Goal: Task Accomplishment & Management: Manage account settings

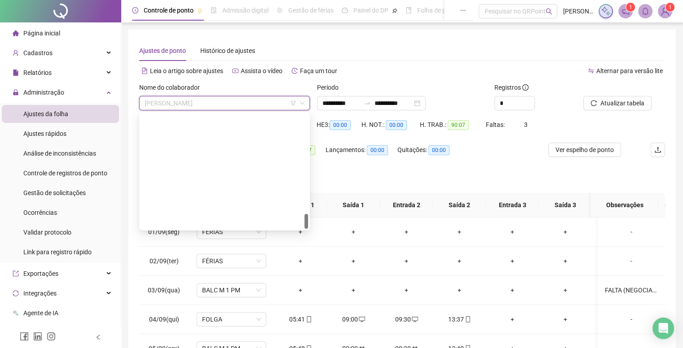
scroll to position [761, 0]
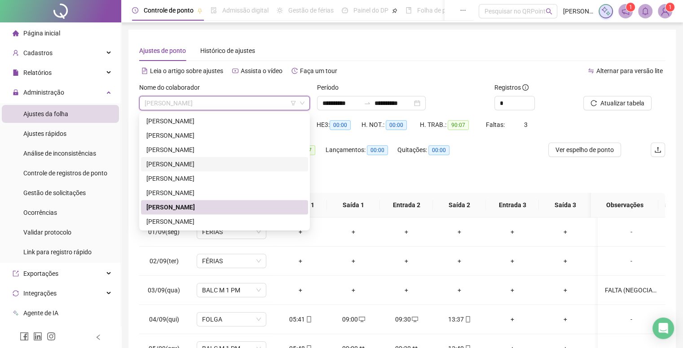
click at [201, 169] on div "[PERSON_NAME]" at bounding box center [224, 164] width 156 height 10
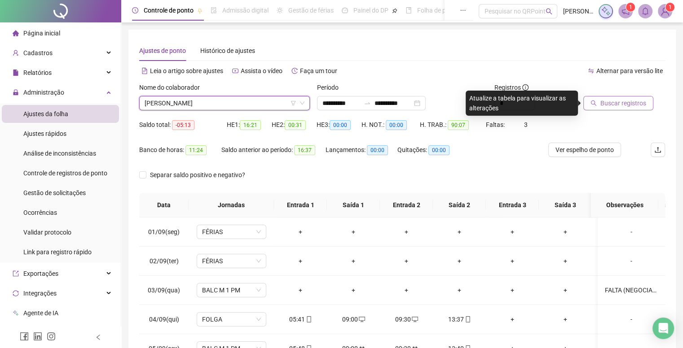
click at [612, 99] on span "Buscar registros" at bounding box center [623, 103] width 46 height 10
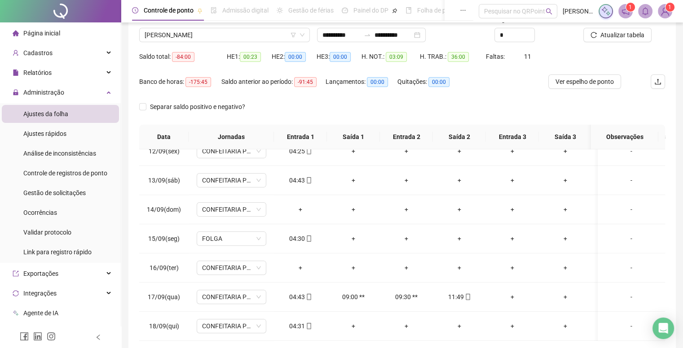
scroll to position [20, 0]
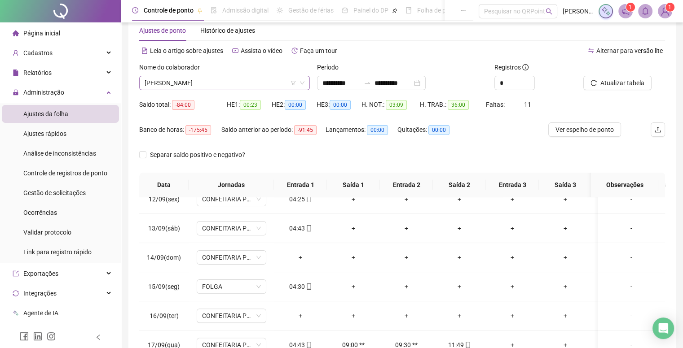
click at [224, 81] on span "[PERSON_NAME]" at bounding box center [225, 82] width 160 height 13
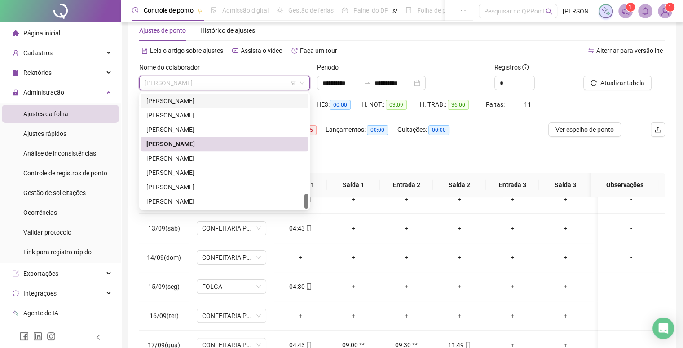
click at [221, 102] on div "[PERSON_NAME]" at bounding box center [224, 101] width 156 height 10
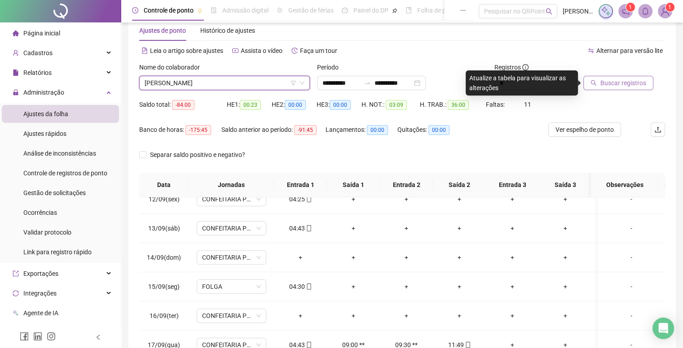
click at [598, 87] on button "Buscar registros" at bounding box center [618, 83] width 70 height 14
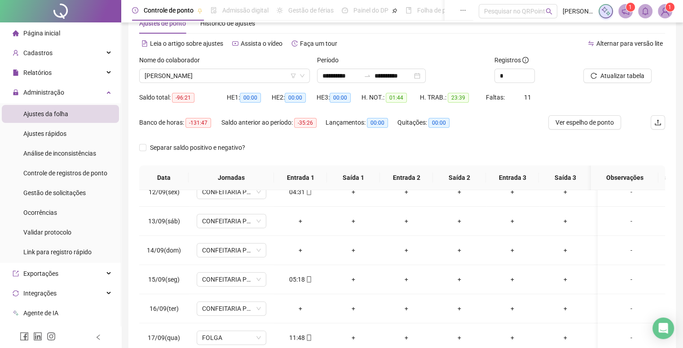
scroll to position [0, 0]
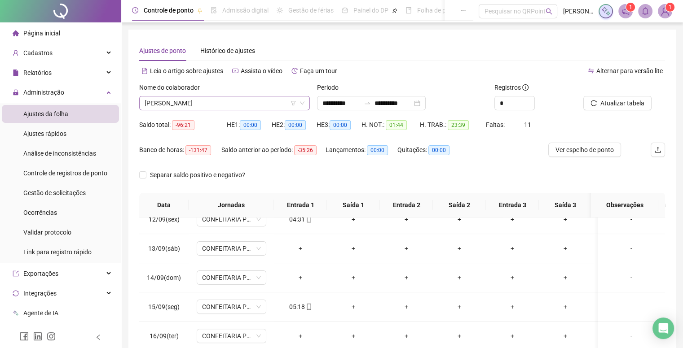
click at [225, 99] on span "[PERSON_NAME]" at bounding box center [225, 103] width 160 height 13
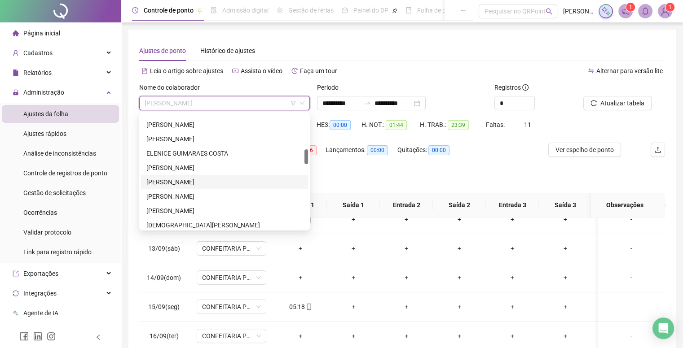
scroll to position [359, 0]
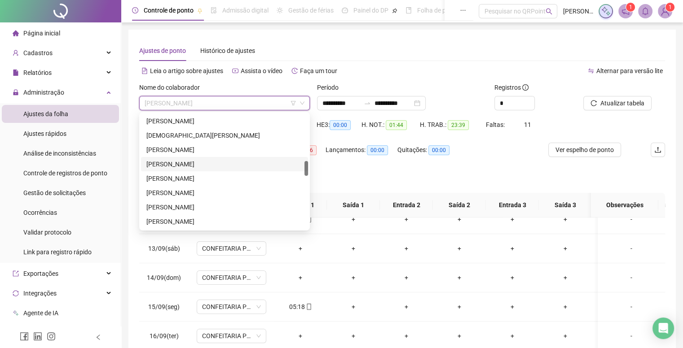
click at [183, 162] on div "[PERSON_NAME]" at bounding box center [224, 164] width 156 height 10
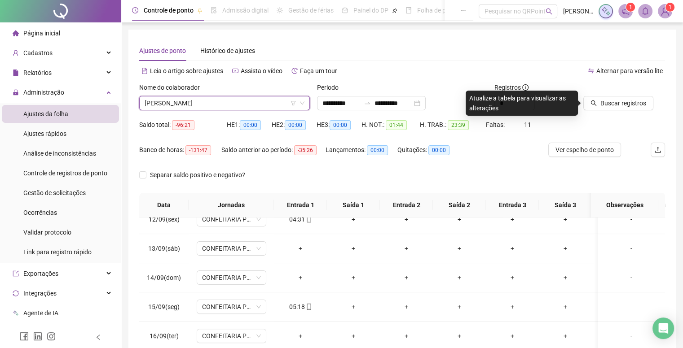
click at [574, 107] on div "Atualize a tabela para visualizar as alterações" at bounding box center [521, 103] width 112 height 25
click at [599, 103] on button "Buscar registros" at bounding box center [618, 103] width 70 height 14
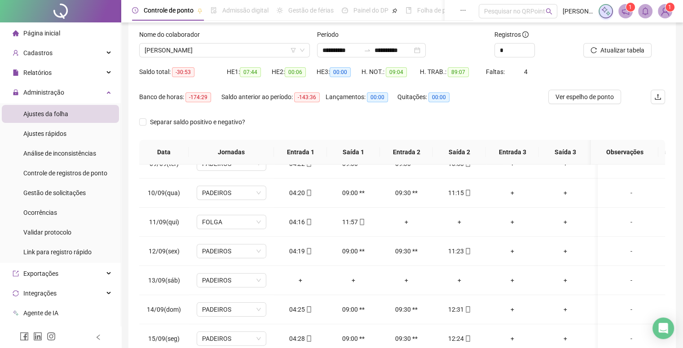
scroll to position [0, 0]
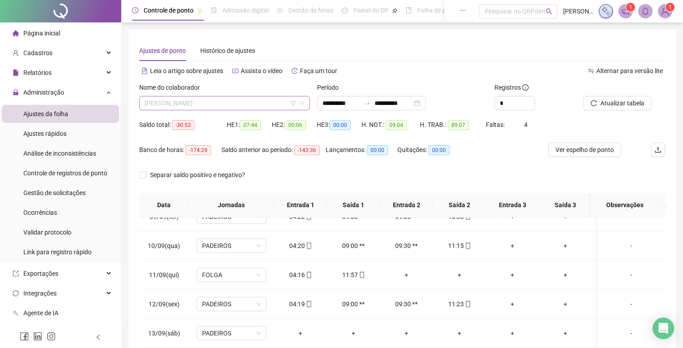
click at [264, 108] on span "[PERSON_NAME]" at bounding box center [225, 103] width 160 height 13
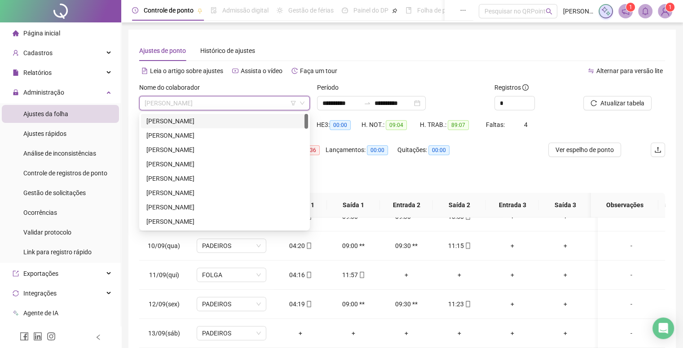
click at [202, 123] on div "[PERSON_NAME]" at bounding box center [224, 121] width 156 height 10
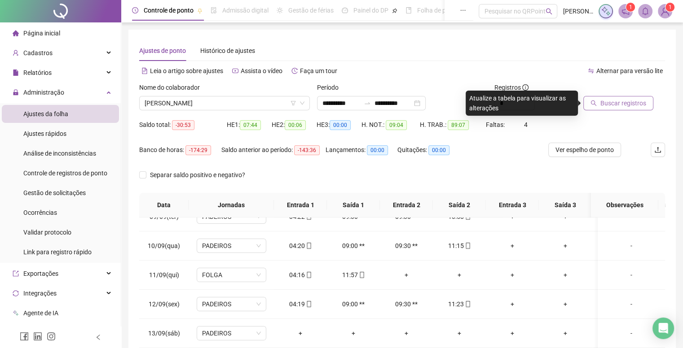
click at [600, 109] on button "Buscar registros" at bounding box center [618, 103] width 70 height 14
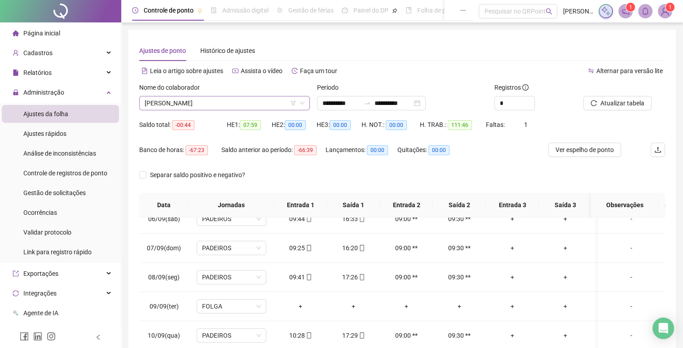
click at [239, 108] on span "[PERSON_NAME]" at bounding box center [225, 103] width 160 height 13
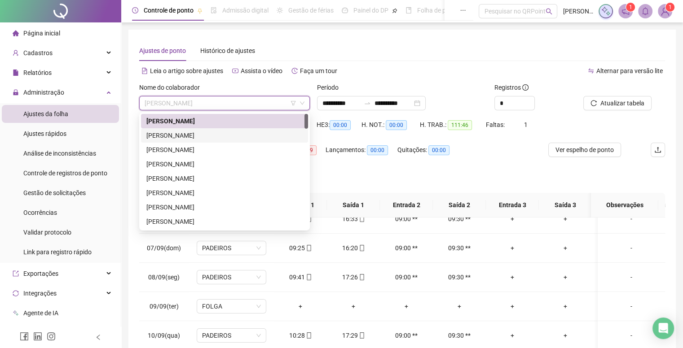
click at [215, 139] on div "[PERSON_NAME]" at bounding box center [224, 136] width 156 height 10
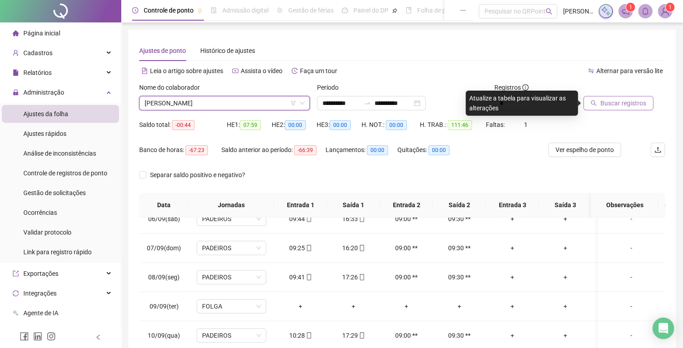
click at [627, 106] on span "Buscar registros" at bounding box center [623, 103] width 46 height 10
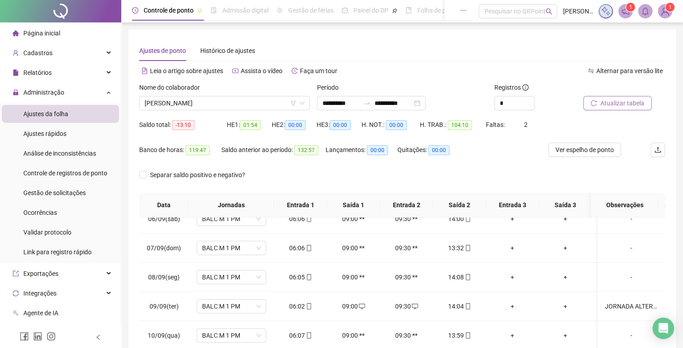
click at [627, 102] on span "Atualizar tabela" at bounding box center [622, 103] width 44 height 10
click at [241, 96] on div "Nome do colaborador" at bounding box center [224, 89] width 171 height 13
click at [231, 106] on span "[PERSON_NAME]" at bounding box center [225, 103] width 160 height 13
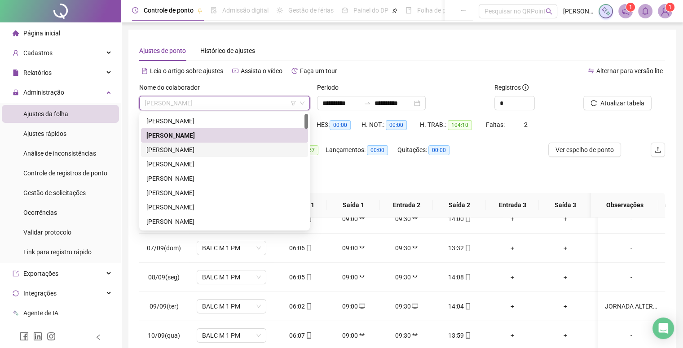
click at [191, 146] on div "[PERSON_NAME]" at bounding box center [224, 150] width 156 height 10
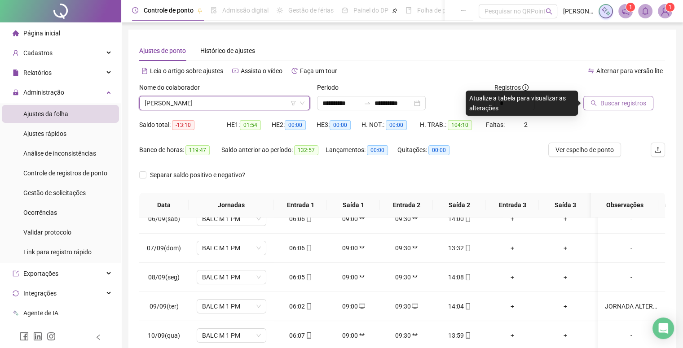
click at [596, 110] on button "Buscar registros" at bounding box center [618, 103] width 70 height 14
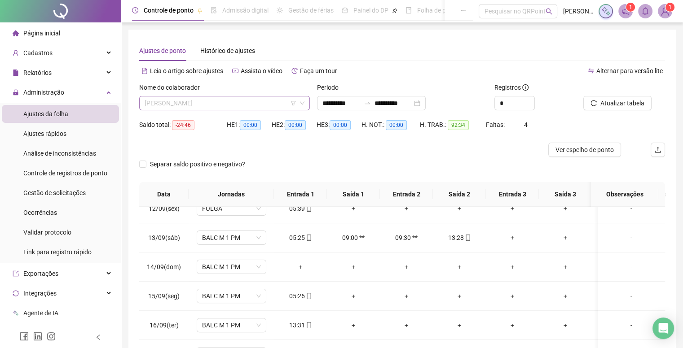
click at [220, 102] on span "[PERSON_NAME]" at bounding box center [225, 103] width 160 height 13
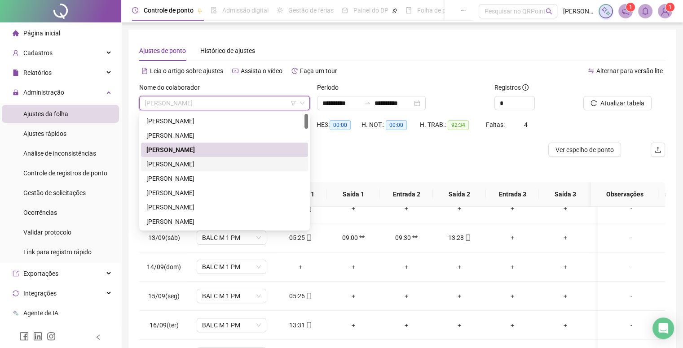
click at [193, 166] on div "[PERSON_NAME]" at bounding box center [224, 164] width 156 height 10
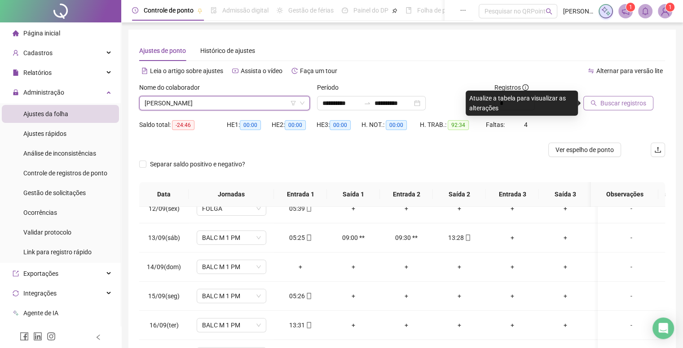
click at [609, 101] on span "Buscar registros" at bounding box center [623, 103] width 46 height 10
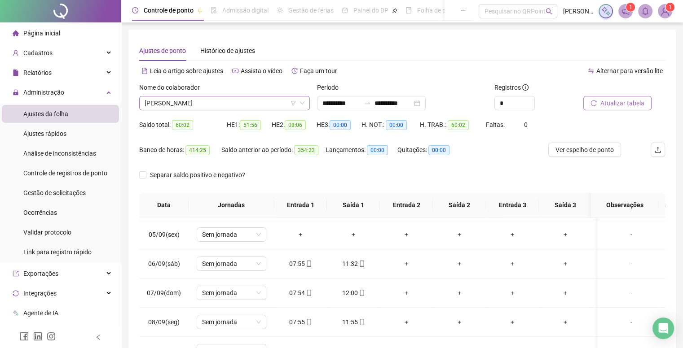
click at [225, 107] on span "[PERSON_NAME]" at bounding box center [225, 103] width 160 height 13
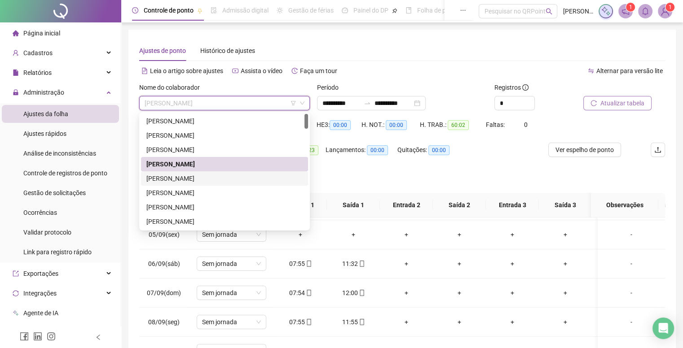
click at [206, 175] on div "[PERSON_NAME]" at bounding box center [224, 179] width 156 height 10
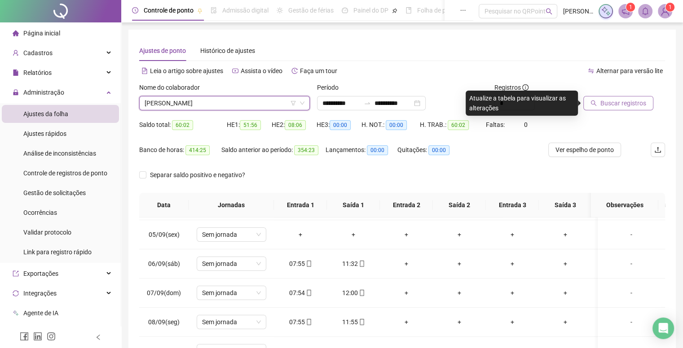
click at [280, 102] on span "[PERSON_NAME]" at bounding box center [225, 103] width 160 height 13
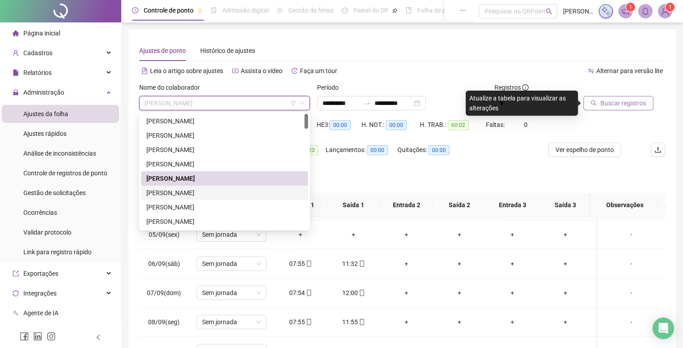
click at [206, 189] on div "[PERSON_NAME]" at bounding box center [224, 193] width 156 height 10
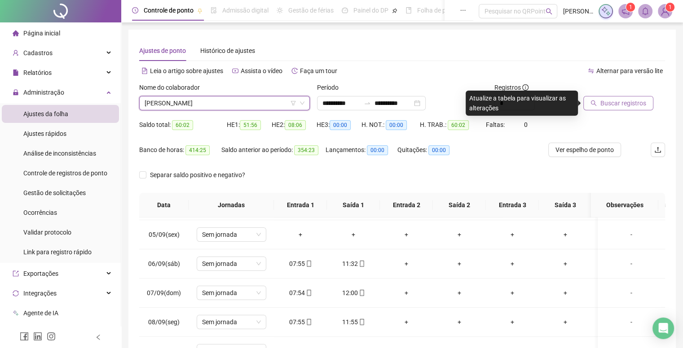
click at [610, 108] on span "Buscar registros" at bounding box center [623, 103] width 46 height 10
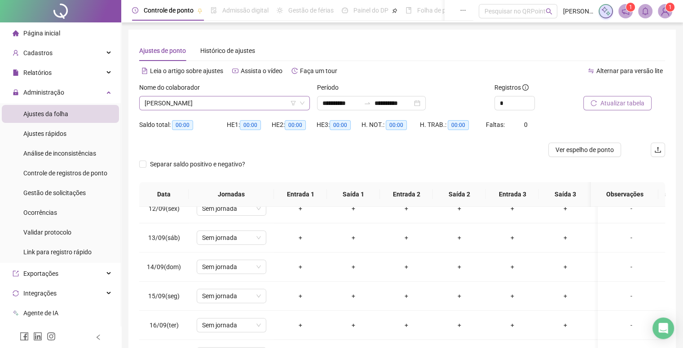
click at [228, 104] on span "[PERSON_NAME]" at bounding box center [225, 103] width 160 height 13
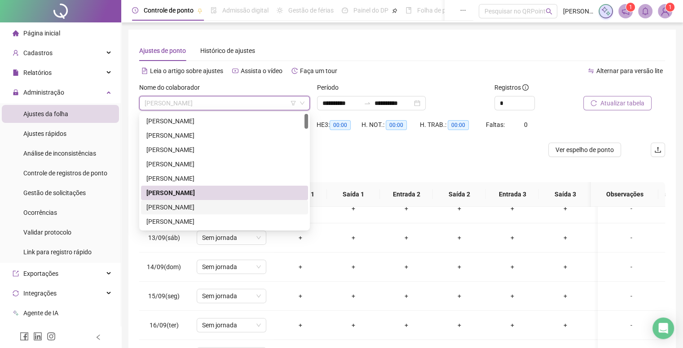
click at [208, 210] on div "[PERSON_NAME]" at bounding box center [224, 207] width 156 height 10
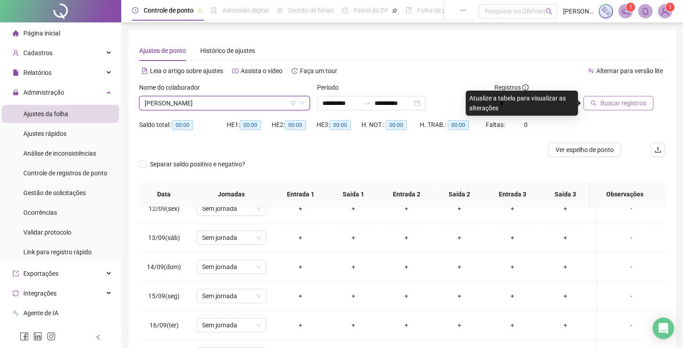
click at [605, 103] on span "Buscar registros" at bounding box center [623, 103] width 46 height 10
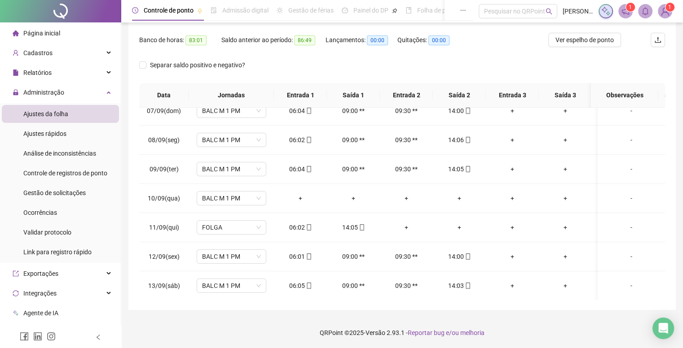
scroll to position [69, 0]
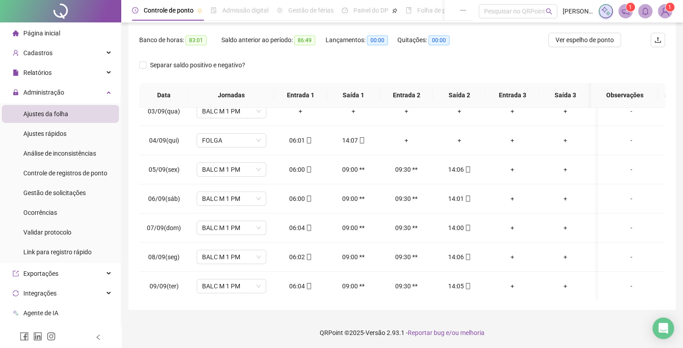
click at [230, 76] on div "Separar saldo positivo e negativo?" at bounding box center [204, 70] width 130 height 25
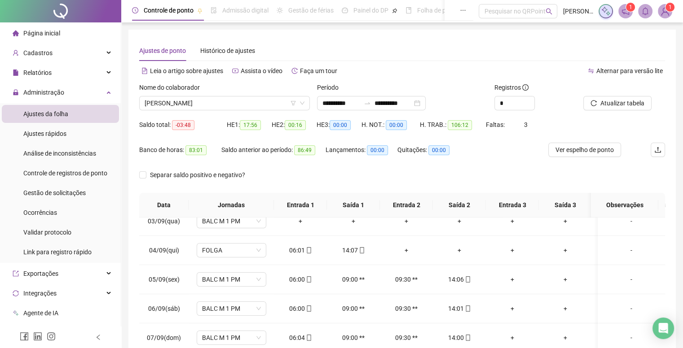
scroll to position [0, 0]
click at [226, 105] on span "[PERSON_NAME]" at bounding box center [225, 103] width 160 height 13
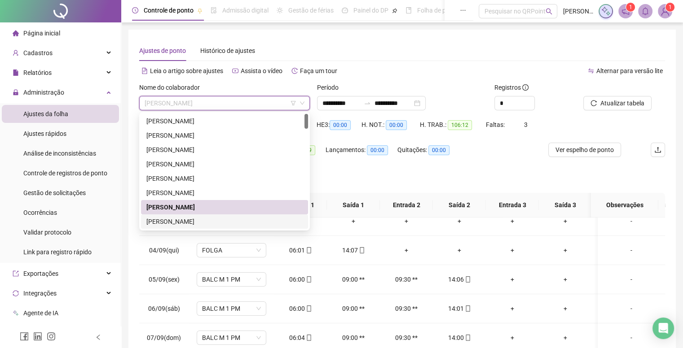
click at [194, 223] on div "[PERSON_NAME]" at bounding box center [224, 222] width 156 height 10
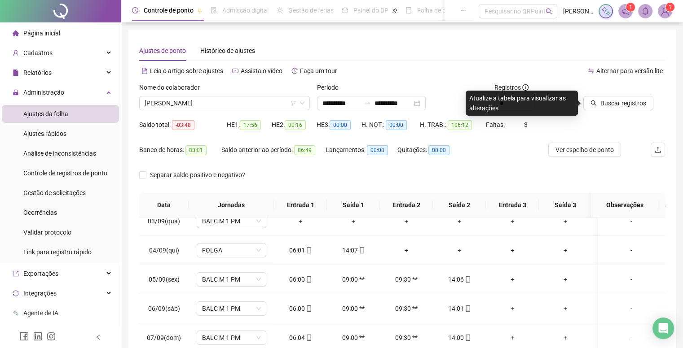
click at [608, 114] on div "Buscar registros" at bounding box center [623, 100] width 89 height 35
click at [606, 110] on button "Buscar registros" at bounding box center [618, 103] width 70 height 14
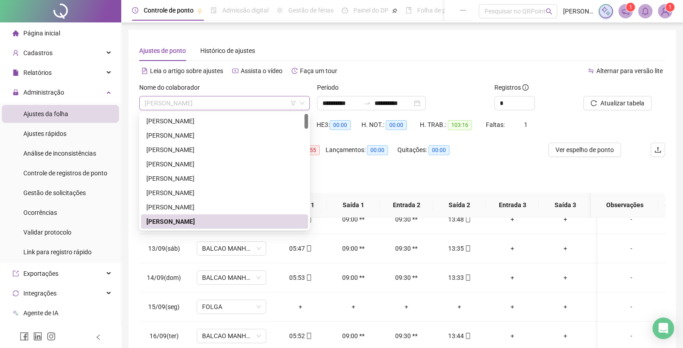
click at [212, 100] on span "[PERSON_NAME]" at bounding box center [225, 103] width 160 height 13
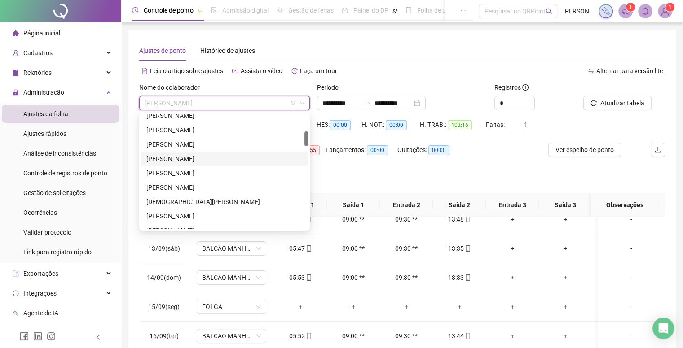
scroll to position [45, 0]
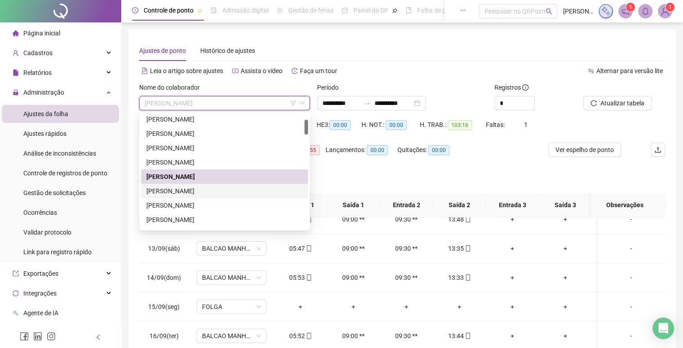
click at [184, 188] on div "[PERSON_NAME]" at bounding box center [224, 191] width 156 height 10
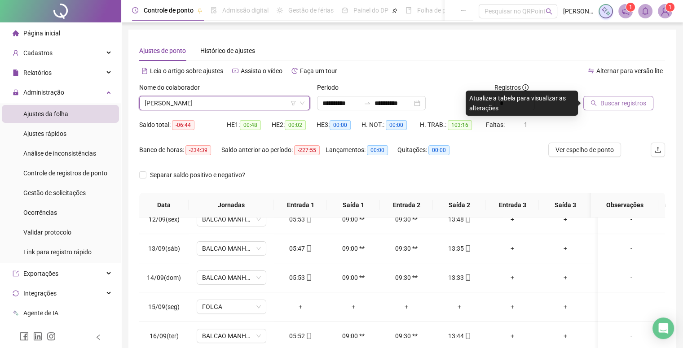
click at [624, 98] on span "Buscar registros" at bounding box center [623, 103] width 46 height 10
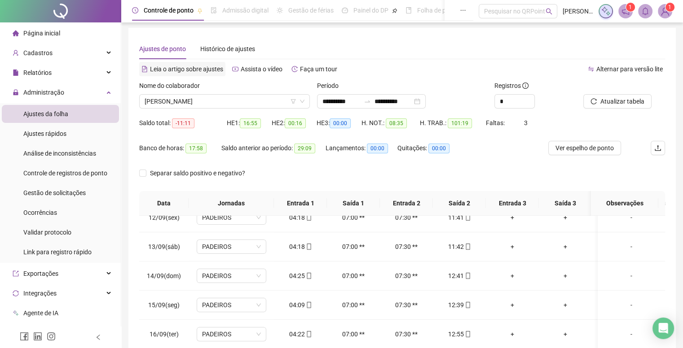
scroll to position [0, 0]
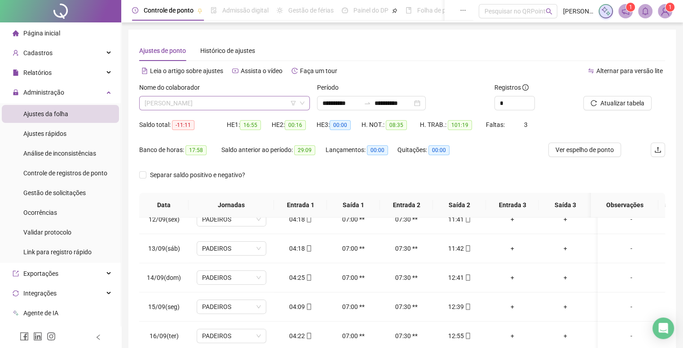
click at [220, 108] on span "[PERSON_NAME]" at bounding box center [225, 103] width 160 height 13
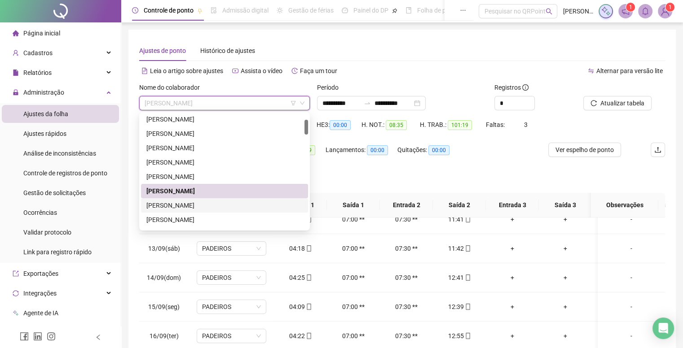
click at [188, 203] on div "[PERSON_NAME]" at bounding box center [224, 206] width 156 height 10
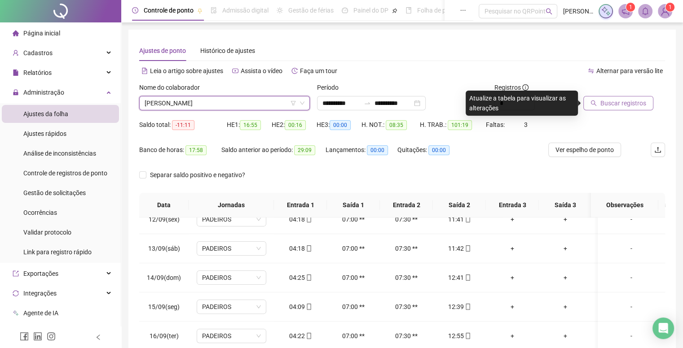
click at [630, 100] on span "Buscar registros" at bounding box center [623, 103] width 46 height 10
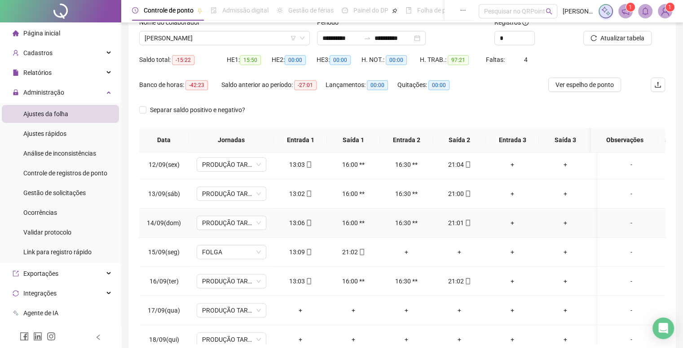
scroll to position [338, 0]
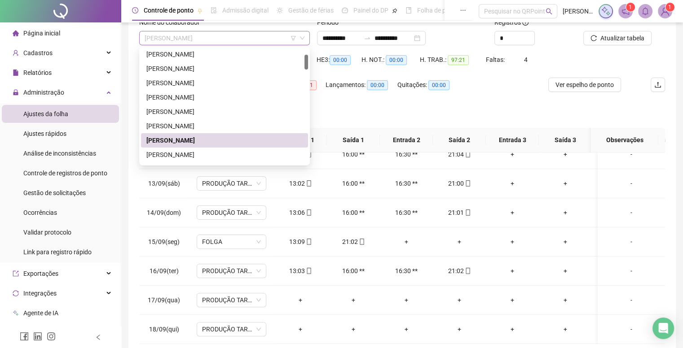
click at [252, 44] on span "[PERSON_NAME]" at bounding box center [225, 37] width 160 height 13
click at [206, 156] on div "[PERSON_NAME]" at bounding box center [224, 155] width 156 height 10
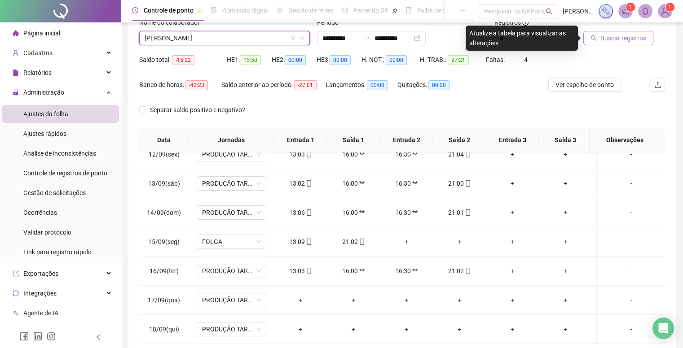
click at [605, 41] on span "Buscar registros" at bounding box center [623, 38] width 46 height 10
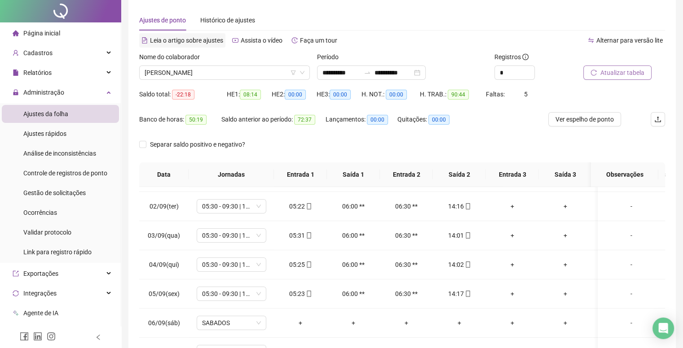
scroll to position [0, 0]
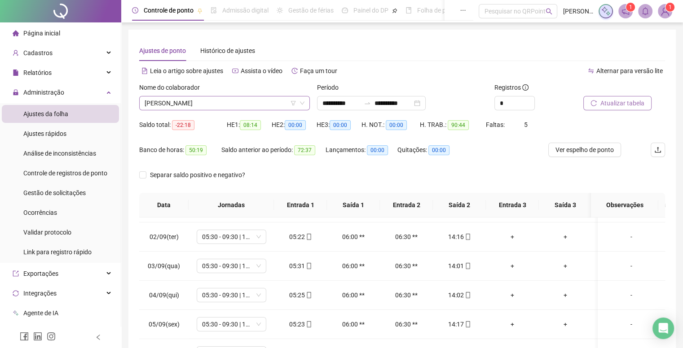
click at [196, 110] on span "[PERSON_NAME]" at bounding box center [225, 103] width 160 height 13
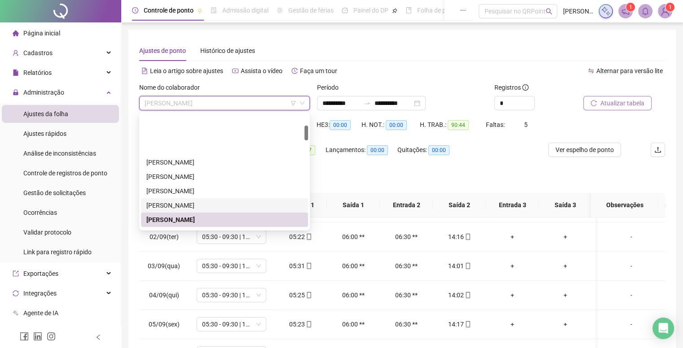
scroll to position [90, 0]
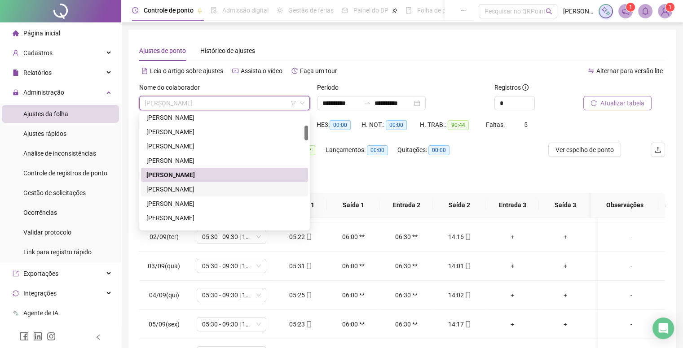
click at [183, 186] on div "[PERSON_NAME]" at bounding box center [224, 189] width 156 height 10
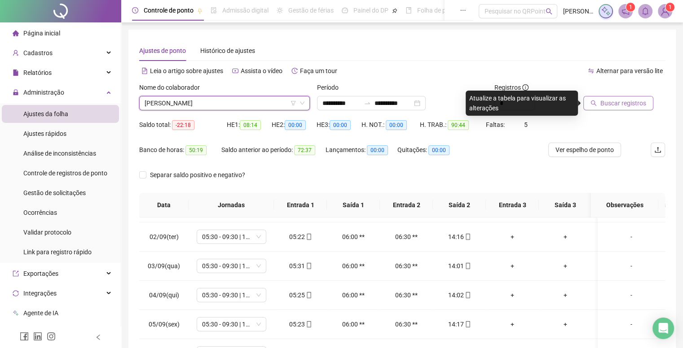
click at [603, 106] on span "Buscar registros" at bounding box center [623, 103] width 46 height 10
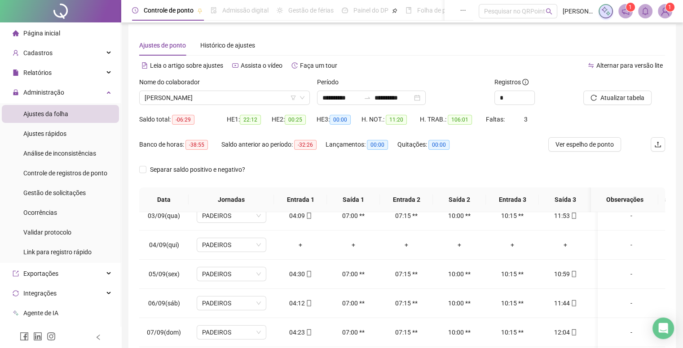
scroll to position [0, 0]
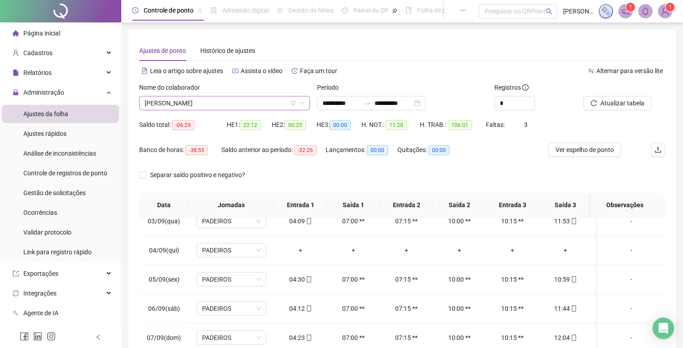
click at [234, 96] on div "Nome do colaborador" at bounding box center [224, 89] width 171 height 13
click at [232, 101] on span "[PERSON_NAME]" at bounding box center [225, 103] width 160 height 13
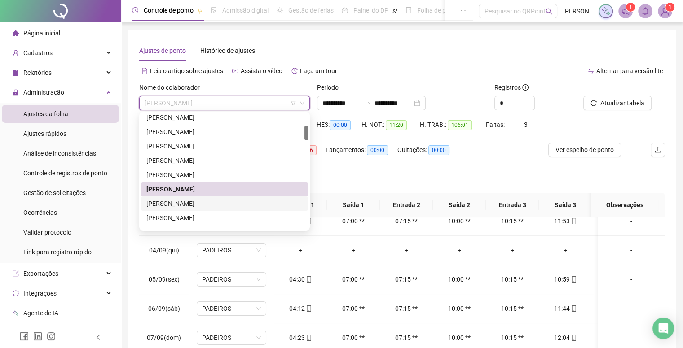
click at [221, 200] on div "[PERSON_NAME]" at bounding box center [224, 204] width 156 height 10
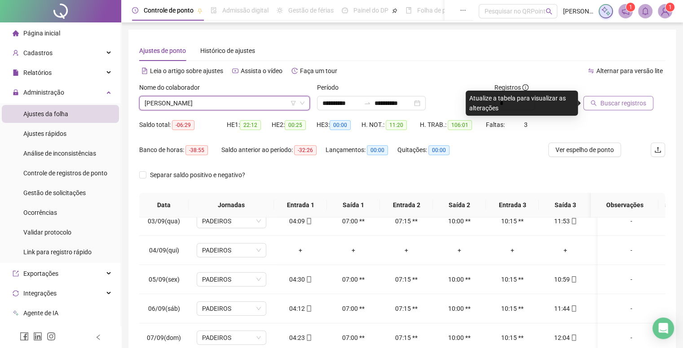
click at [623, 105] on span "Buscar registros" at bounding box center [623, 103] width 46 height 10
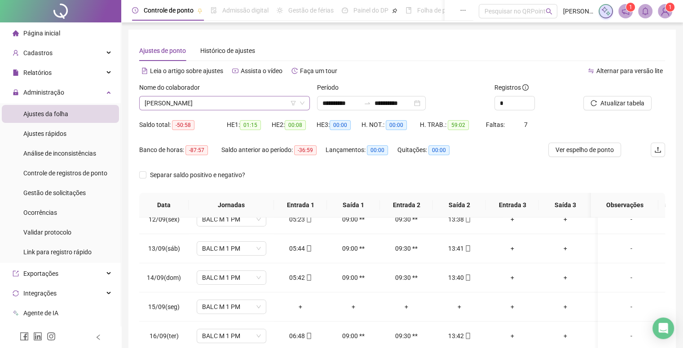
click at [241, 105] on span "[PERSON_NAME]" at bounding box center [225, 103] width 160 height 13
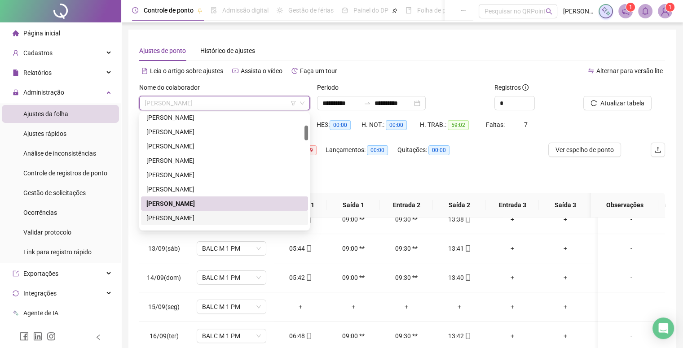
click at [199, 216] on div "[PERSON_NAME]" at bounding box center [224, 218] width 156 height 10
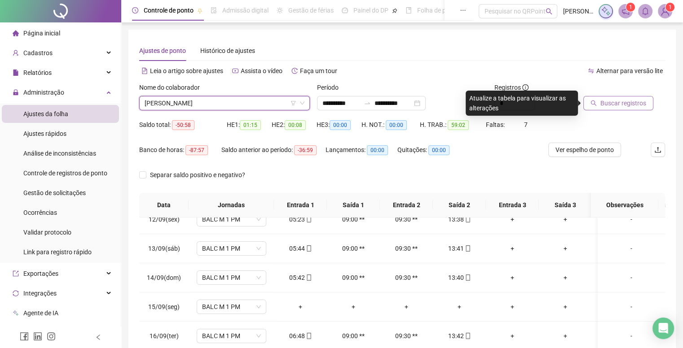
click at [610, 109] on button "Buscar registros" at bounding box center [618, 103] width 70 height 14
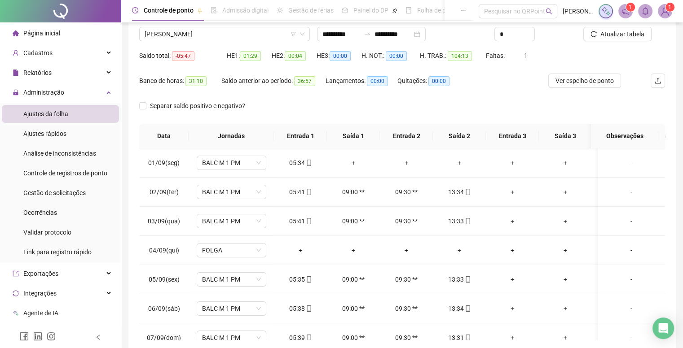
scroll to position [45, 0]
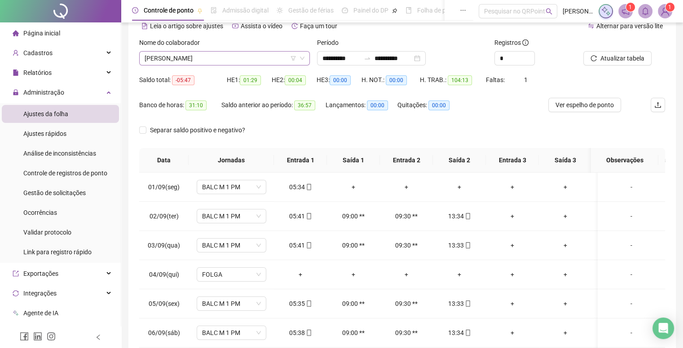
click at [224, 58] on span "[PERSON_NAME]" at bounding box center [225, 58] width 160 height 13
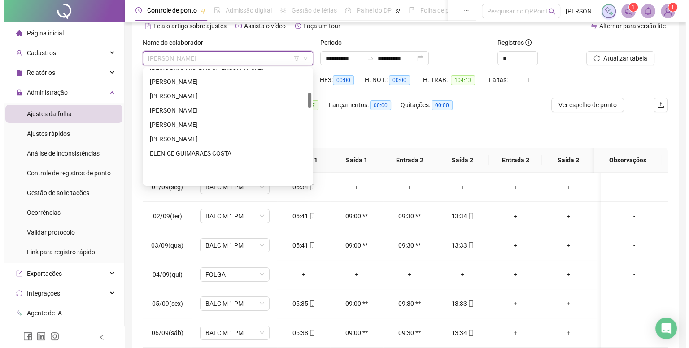
scroll to position [180, 0]
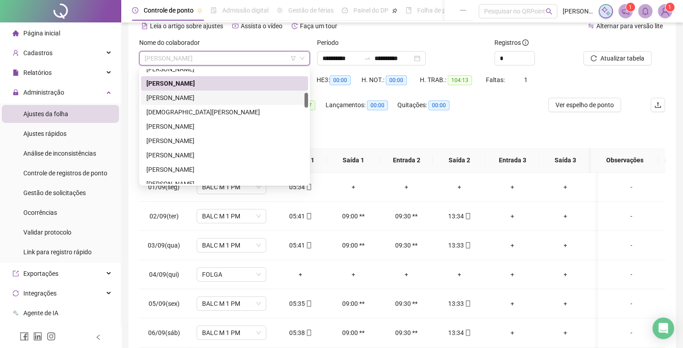
click at [182, 97] on div "[PERSON_NAME]" at bounding box center [224, 98] width 156 height 10
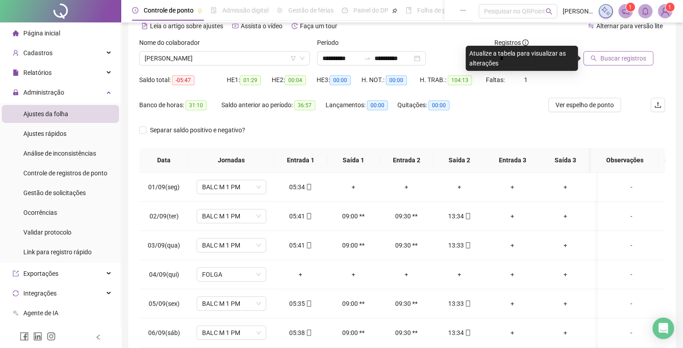
click at [604, 63] on button "Buscar registros" at bounding box center [618, 58] width 70 height 14
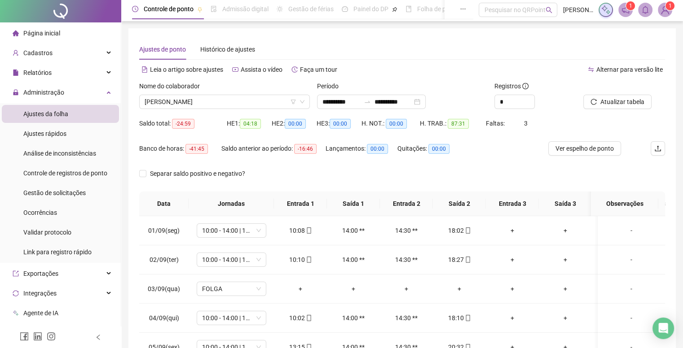
scroll to position [0, 0]
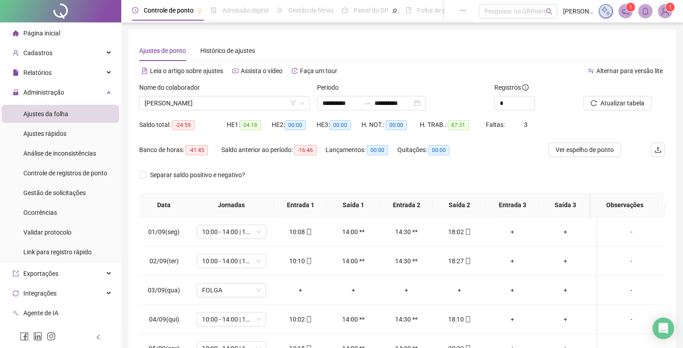
click at [218, 110] on div "Nome do colaborador [PERSON_NAME]" at bounding box center [225, 100] width 178 height 35
click at [219, 105] on span "[PERSON_NAME]" at bounding box center [225, 103] width 160 height 13
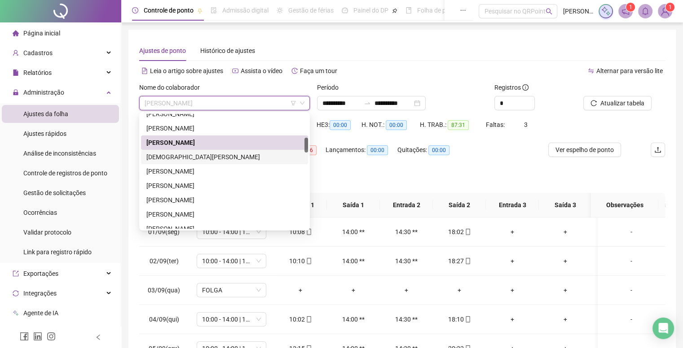
click at [210, 156] on div "[DEMOGRAPHIC_DATA][PERSON_NAME]" at bounding box center [224, 157] width 156 height 10
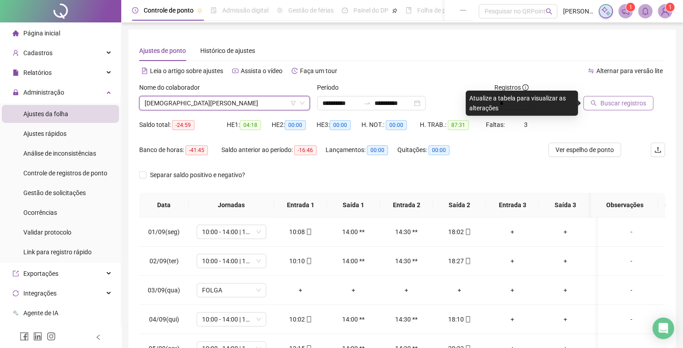
click at [598, 108] on button "Buscar registros" at bounding box center [618, 103] width 70 height 14
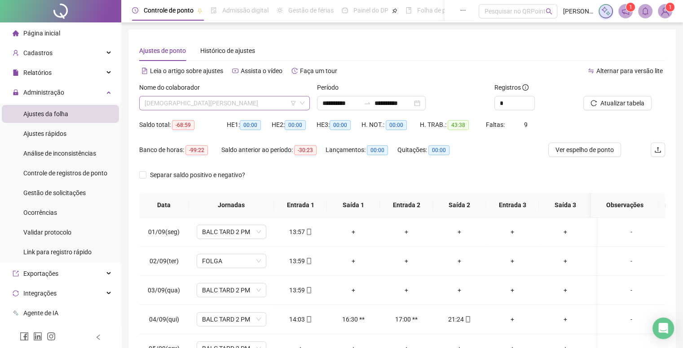
click at [230, 102] on span "[DEMOGRAPHIC_DATA][PERSON_NAME]" at bounding box center [225, 103] width 160 height 13
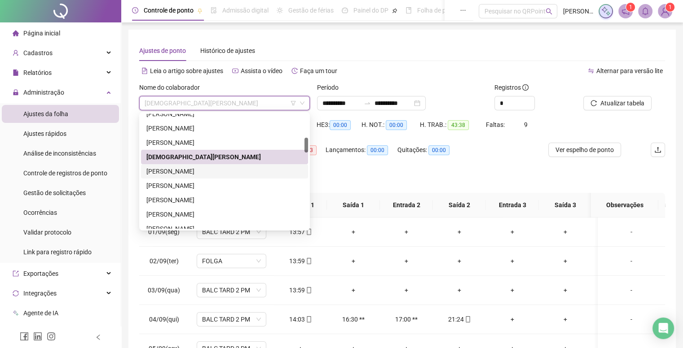
click at [184, 171] on div "[PERSON_NAME]" at bounding box center [224, 172] width 156 height 10
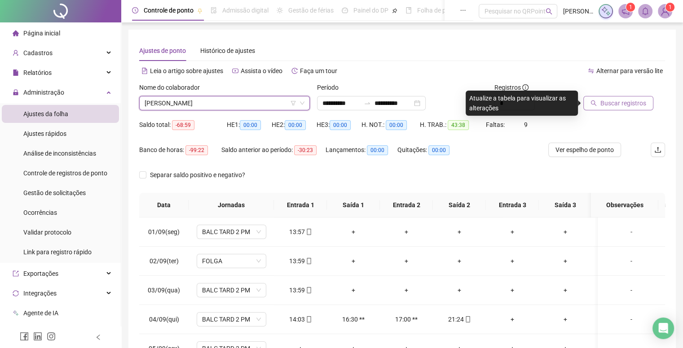
click at [623, 103] on span "Buscar registros" at bounding box center [623, 103] width 46 height 10
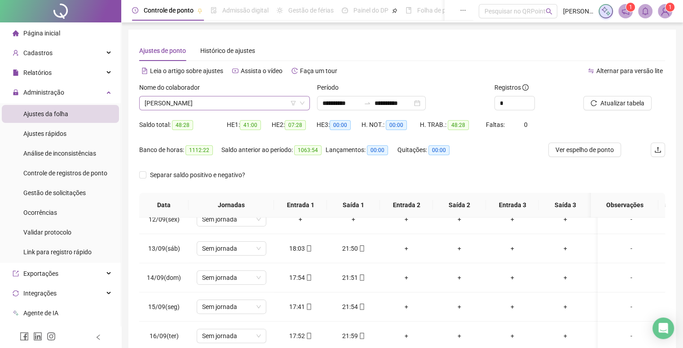
click at [206, 106] on span "[PERSON_NAME]" at bounding box center [225, 103] width 160 height 13
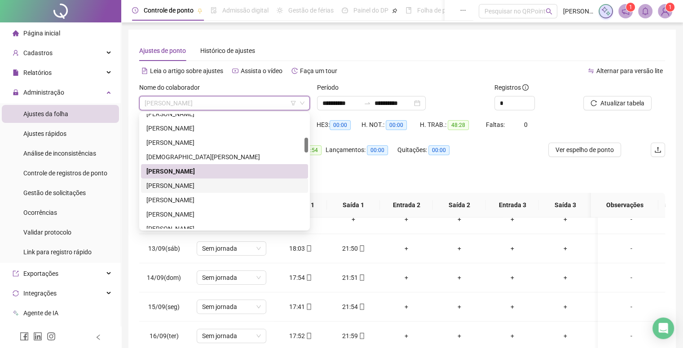
click at [208, 184] on div "[PERSON_NAME]" at bounding box center [224, 186] width 156 height 10
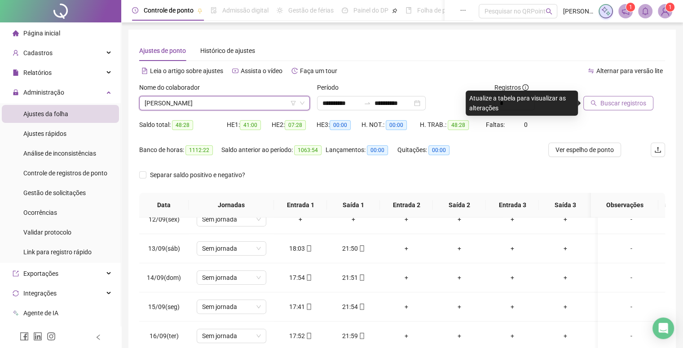
click at [591, 102] on icon "search" at bounding box center [593, 103] width 6 height 6
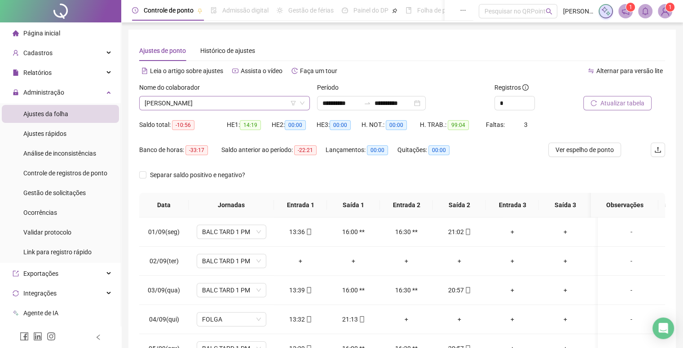
click at [207, 101] on span "[PERSON_NAME]" at bounding box center [225, 103] width 160 height 13
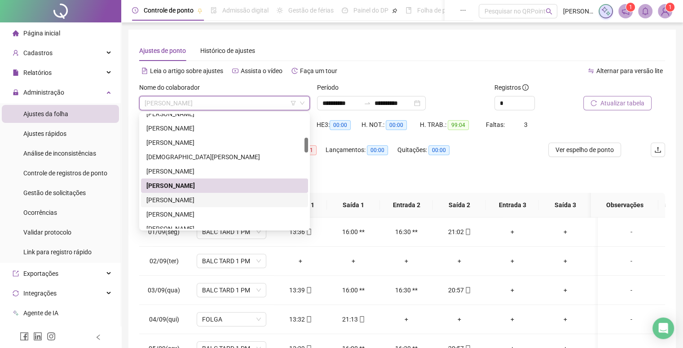
click at [213, 201] on div "[PERSON_NAME]" at bounding box center [224, 200] width 156 height 10
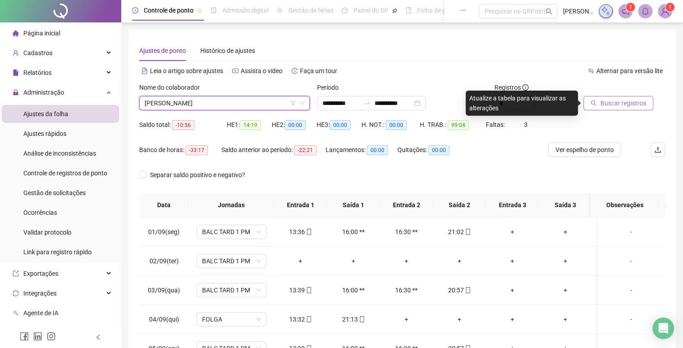
click at [605, 108] on button "Buscar registros" at bounding box center [618, 103] width 70 height 14
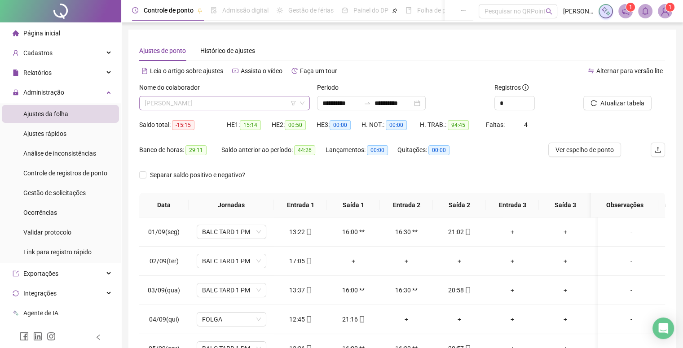
click at [181, 108] on span "[PERSON_NAME]" at bounding box center [225, 103] width 160 height 13
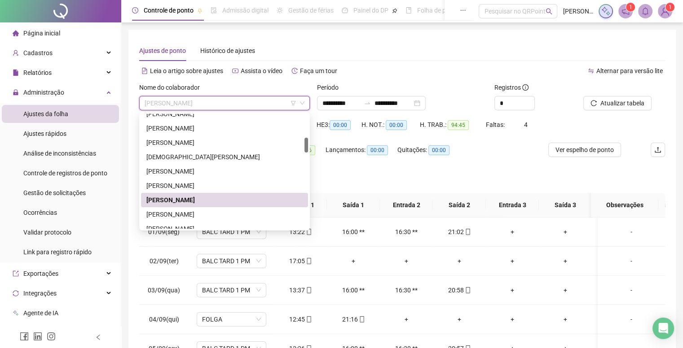
click at [188, 207] on div "[PERSON_NAME]" at bounding box center [224, 200] width 167 height 14
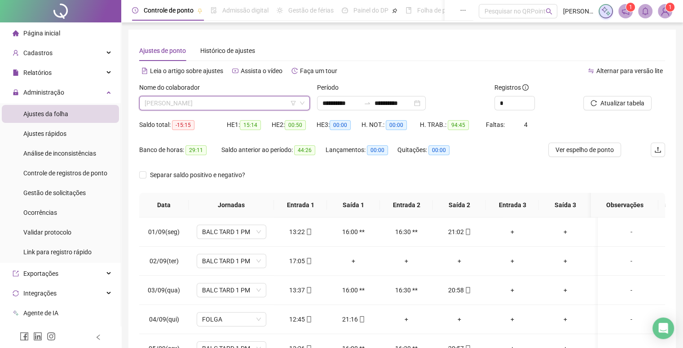
click at [239, 104] on span "[PERSON_NAME]" at bounding box center [225, 103] width 160 height 13
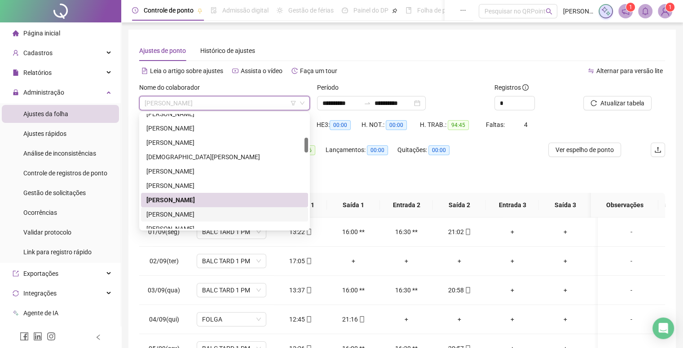
click at [241, 211] on div "[PERSON_NAME]" at bounding box center [224, 215] width 156 height 10
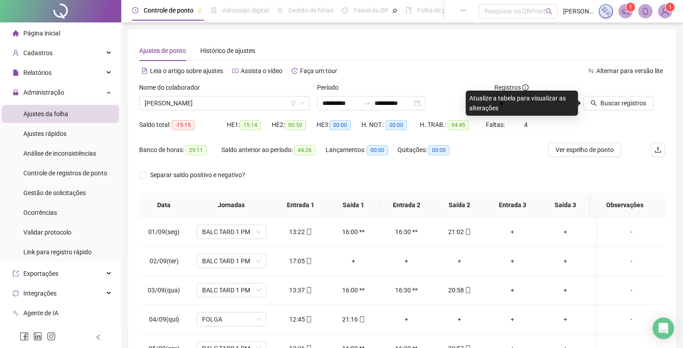
click at [592, 111] on div "Buscar registros" at bounding box center [623, 100] width 89 height 35
click at [590, 104] on icon "search" at bounding box center [593, 103] width 6 height 6
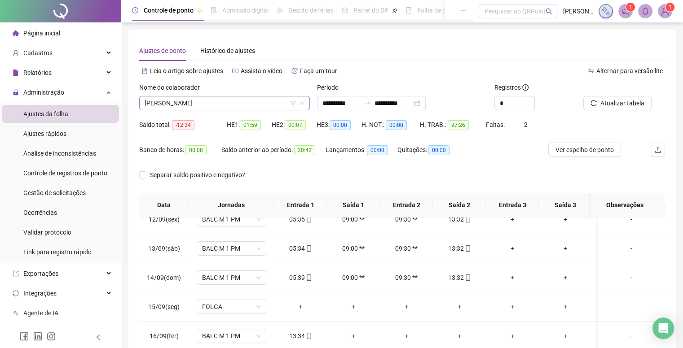
click at [206, 104] on span "[PERSON_NAME]" at bounding box center [225, 103] width 160 height 13
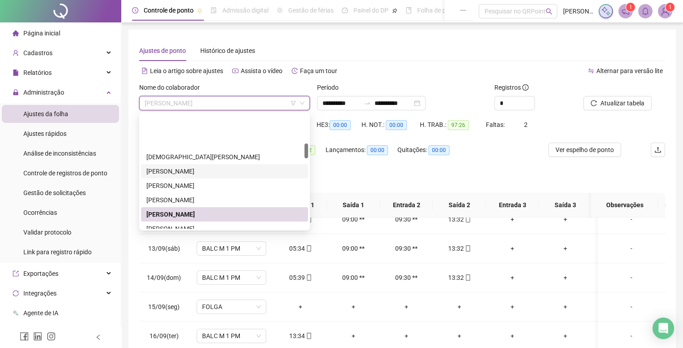
scroll to position [224, 0]
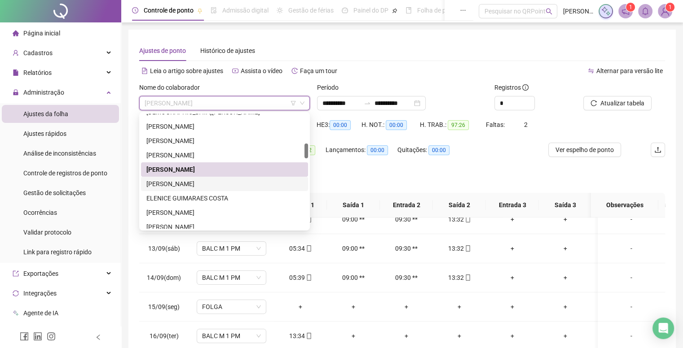
click at [184, 182] on div "[PERSON_NAME]" at bounding box center [224, 184] width 156 height 10
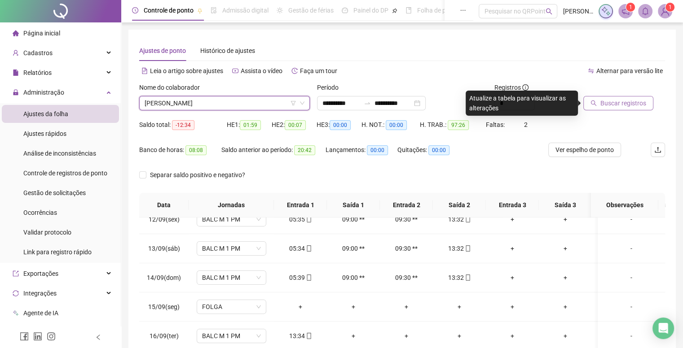
click at [632, 101] on span "Buscar registros" at bounding box center [623, 103] width 46 height 10
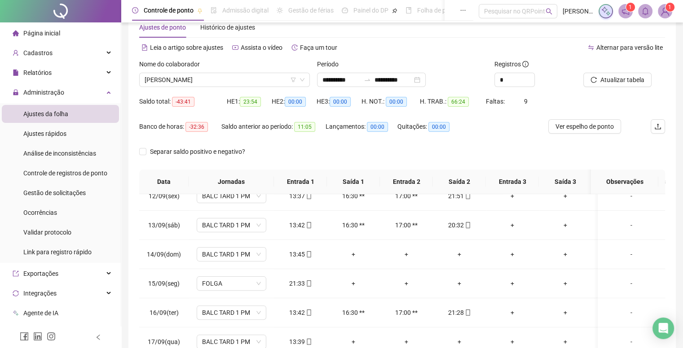
scroll to position [0, 0]
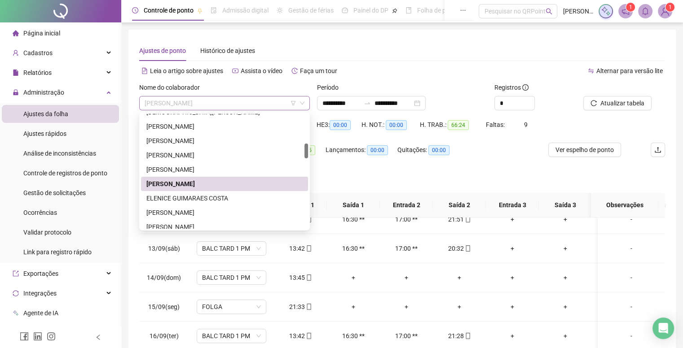
click at [234, 102] on span "[PERSON_NAME]" at bounding box center [225, 103] width 160 height 13
click at [197, 201] on div "ELENICE GUIMARAES COSTA" at bounding box center [224, 198] width 156 height 10
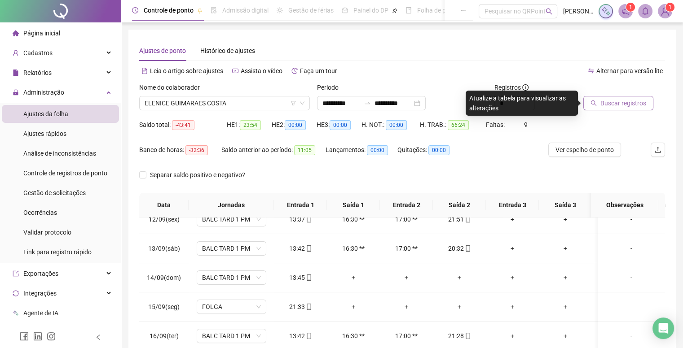
click at [634, 105] on span "Buscar registros" at bounding box center [623, 103] width 46 height 10
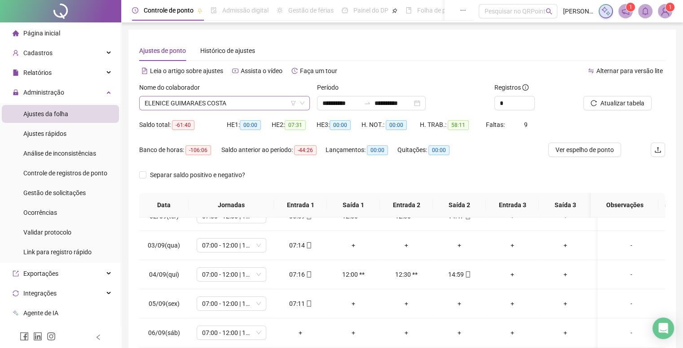
click at [190, 97] on span "ELENICE GUIMARAES COSTA" at bounding box center [225, 103] width 160 height 13
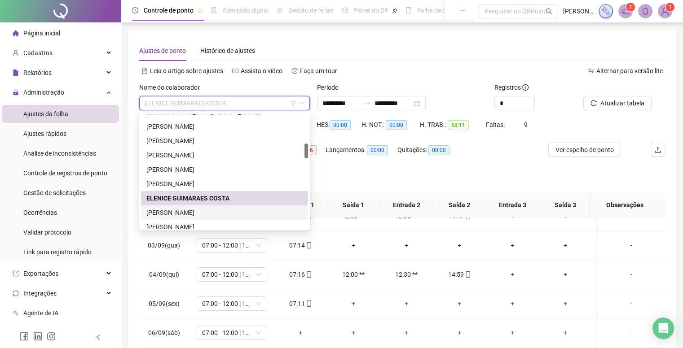
click at [177, 214] on div "[PERSON_NAME]" at bounding box center [224, 213] width 156 height 10
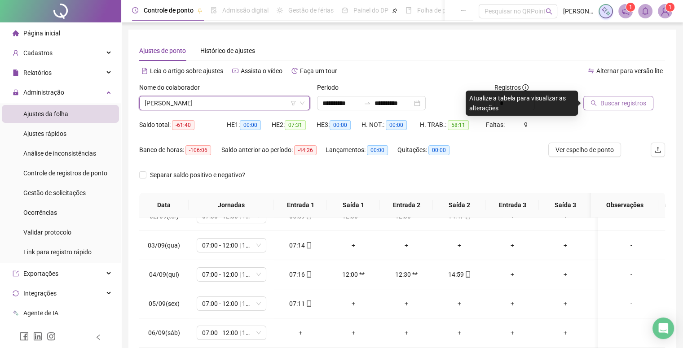
click at [600, 106] on button "Buscar registros" at bounding box center [618, 103] width 70 height 14
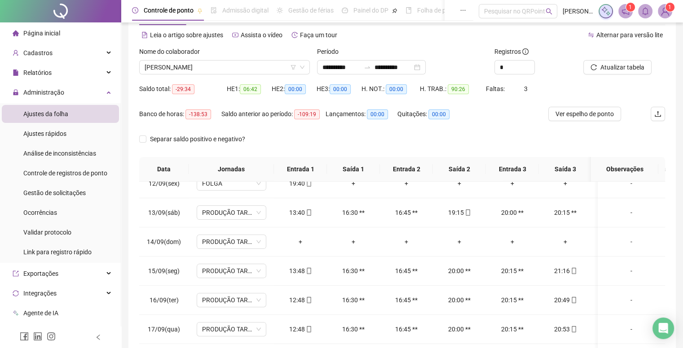
scroll to position [20, 0]
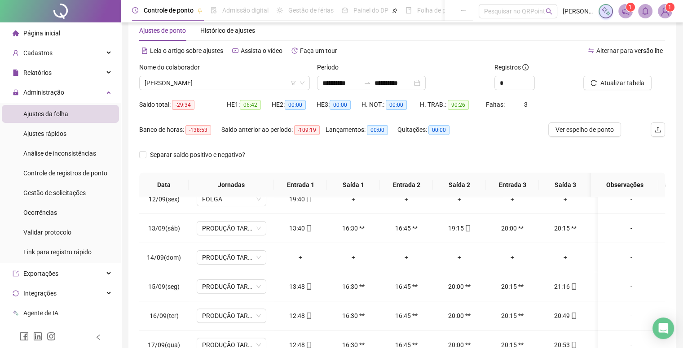
click at [243, 91] on div "Nome do colaborador [PERSON_NAME]" at bounding box center [225, 79] width 178 height 35
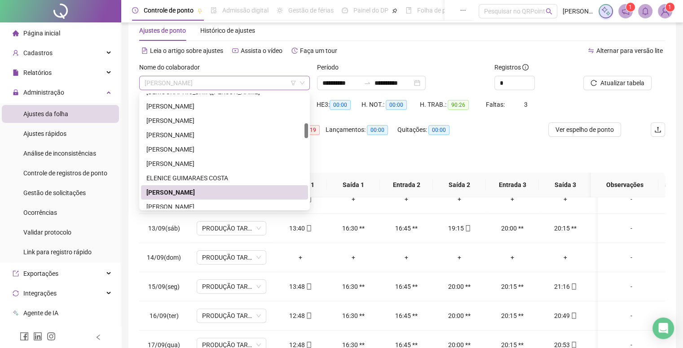
click at [242, 90] on div "[PERSON_NAME]" at bounding box center [224, 83] width 171 height 14
click at [208, 207] on div "[PERSON_NAME]" at bounding box center [224, 207] width 156 height 10
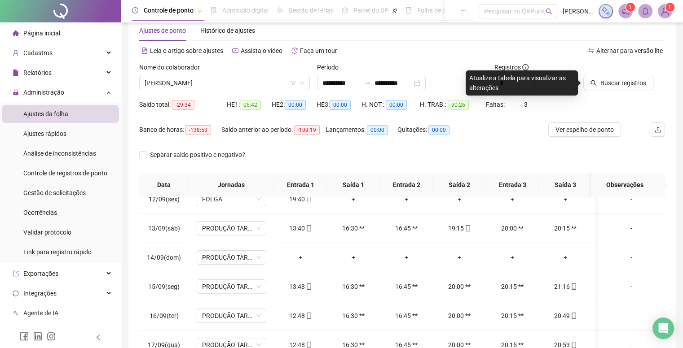
click at [578, 83] on div "Registros *" at bounding box center [535, 79] width 89 height 35
click at [591, 83] on icon "search" at bounding box center [594, 83] width 6 height 6
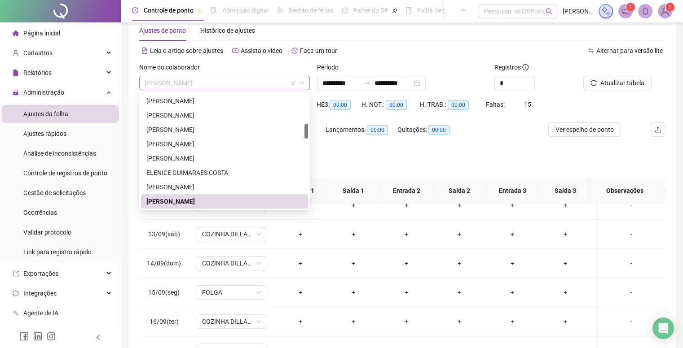
click at [254, 79] on span "[PERSON_NAME]" at bounding box center [225, 82] width 160 height 13
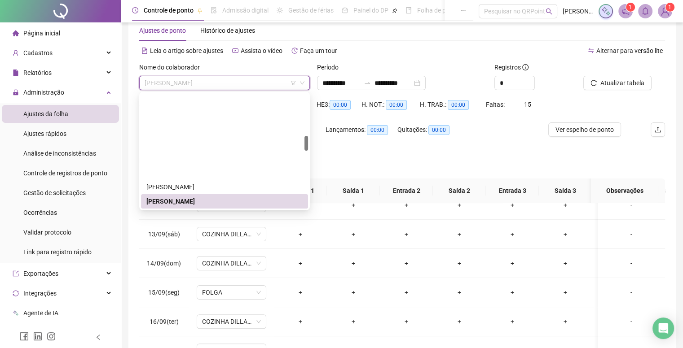
scroll to position [320, 0]
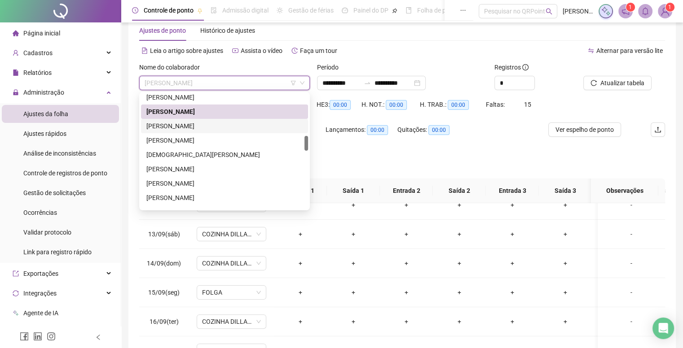
click at [197, 128] on div "[PERSON_NAME]" at bounding box center [224, 126] width 156 height 10
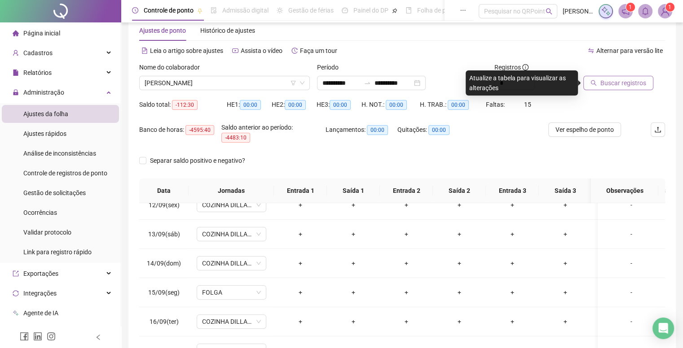
click at [632, 80] on span "Buscar registros" at bounding box center [623, 83] width 46 height 10
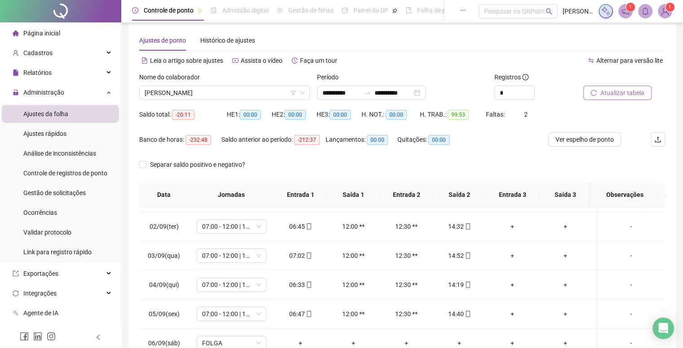
scroll to position [0, 0]
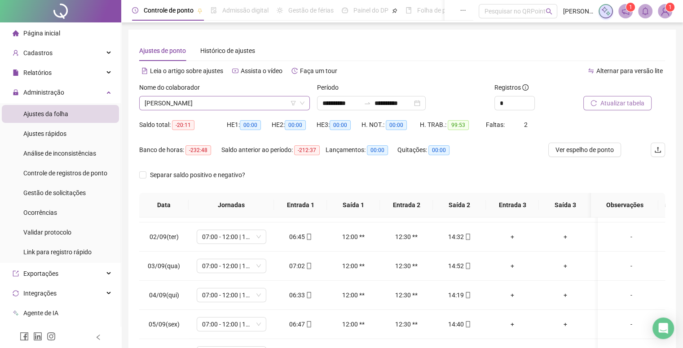
click at [219, 101] on span "[PERSON_NAME]" at bounding box center [225, 103] width 160 height 13
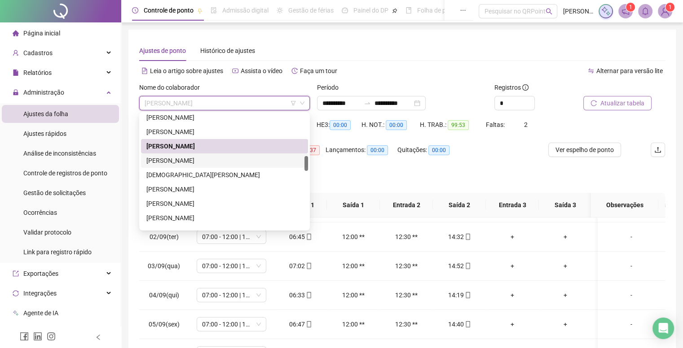
click at [197, 164] on div "[PERSON_NAME]" at bounding box center [224, 161] width 156 height 10
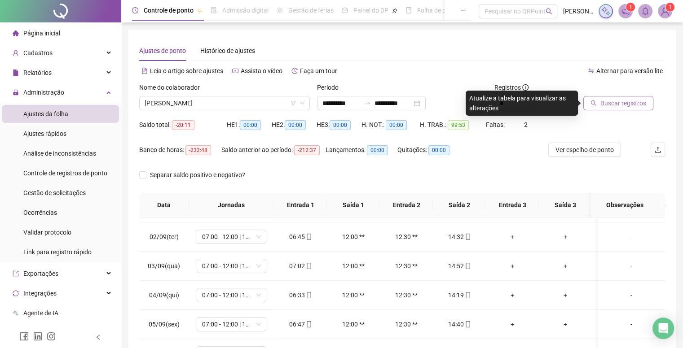
click at [586, 108] on button "Buscar registros" at bounding box center [618, 103] width 70 height 14
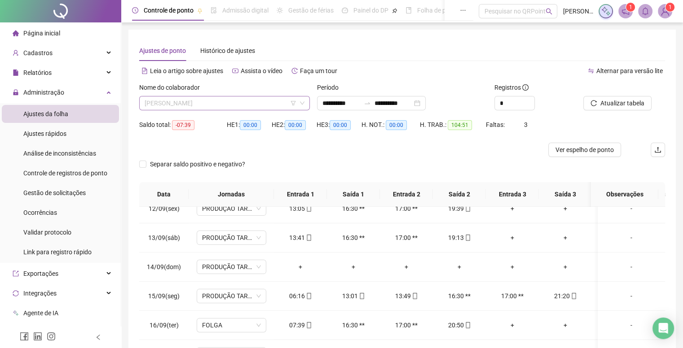
click at [223, 105] on span "[PERSON_NAME]" at bounding box center [225, 103] width 160 height 13
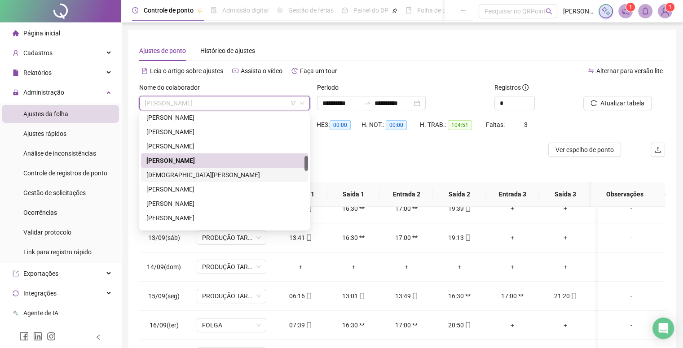
click at [214, 171] on div "[DEMOGRAPHIC_DATA][PERSON_NAME]" at bounding box center [224, 175] width 156 height 10
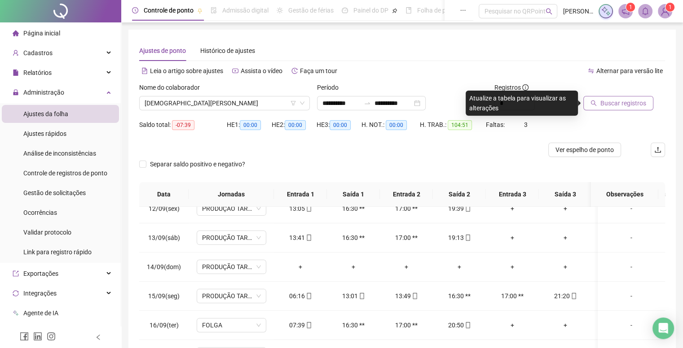
click at [628, 108] on span "Buscar registros" at bounding box center [623, 103] width 46 height 10
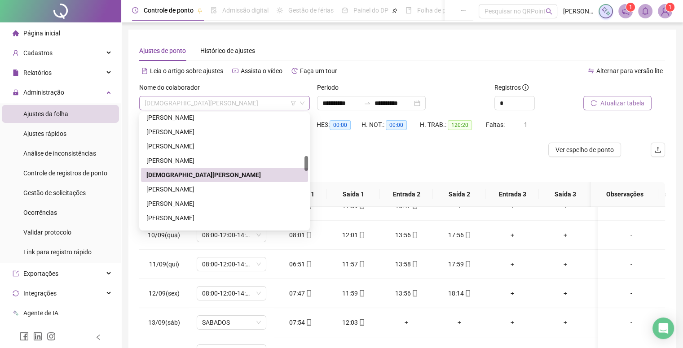
click at [193, 99] on span "[DEMOGRAPHIC_DATA][PERSON_NAME]" at bounding box center [225, 103] width 160 height 13
click at [196, 185] on div "[PERSON_NAME]" at bounding box center [224, 189] width 156 height 10
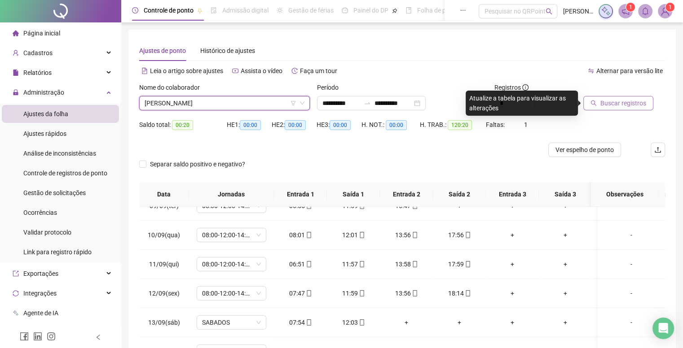
click at [596, 105] on icon "search" at bounding box center [593, 103] width 6 height 6
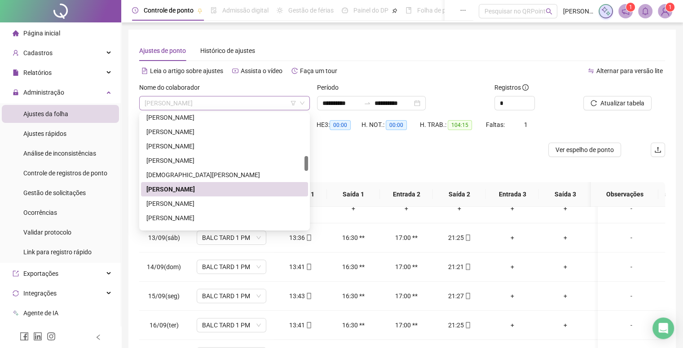
click at [189, 105] on span "[PERSON_NAME]" at bounding box center [225, 103] width 160 height 13
click at [183, 202] on div "[PERSON_NAME]" at bounding box center [224, 204] width 156 height 10
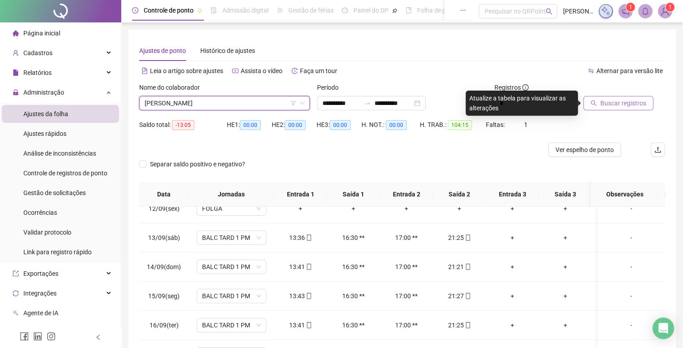
click at [593, 100] on icon "search" at bounding box center [593, 103] width 6 height 6
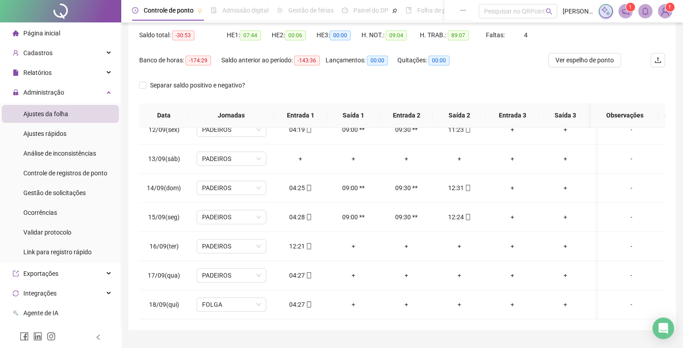
scroll to position [338, 0]
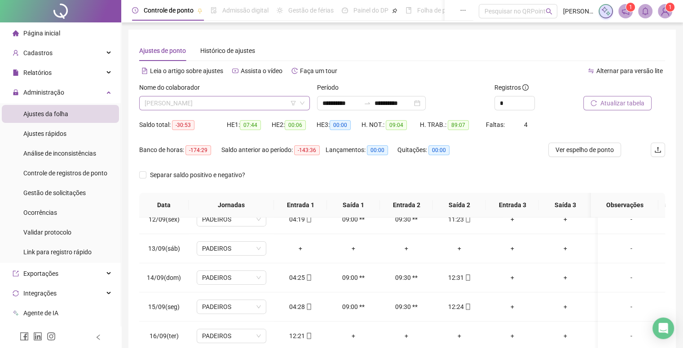
click at [174, 105] on span "[PERSON_NAME]" at bounding box center [225, 103] width 160 height 13
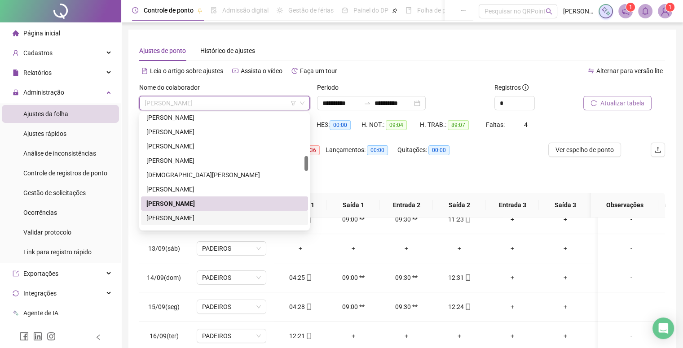
click at [174, 214] on div "[PERSON_NAME]" at bounding box center [224, 218] width 156 height 10
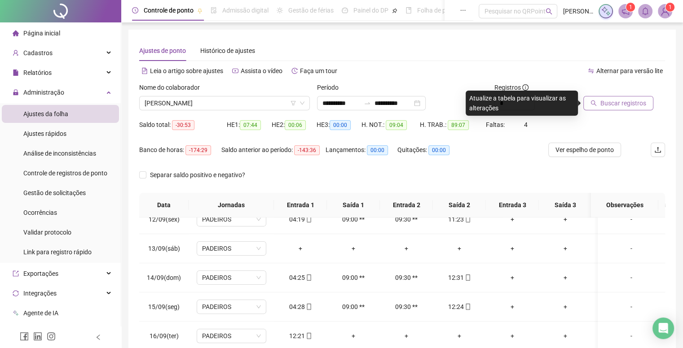
click at [603, 101] on span "Buscar registros" at bounding box center [623, 103] width 46 height 10
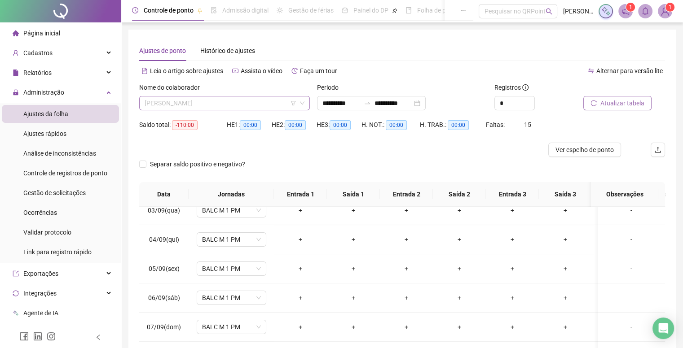
click at [286, 101] on span "[PERSON_NAME]" at bounding box center [225, 103] width 160 height 13
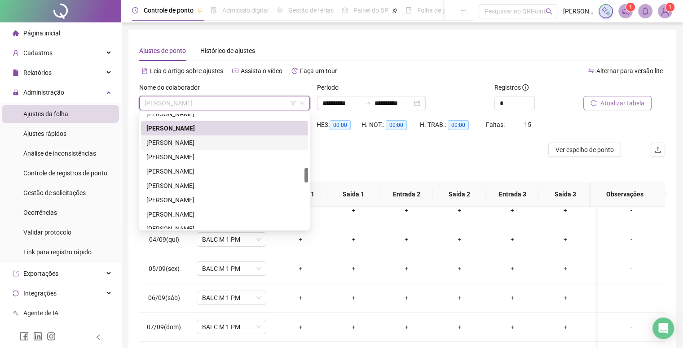
click at [180, 142] on div "[PERSON_NAME]" at bounding box center [224, 143] width 156 height 10
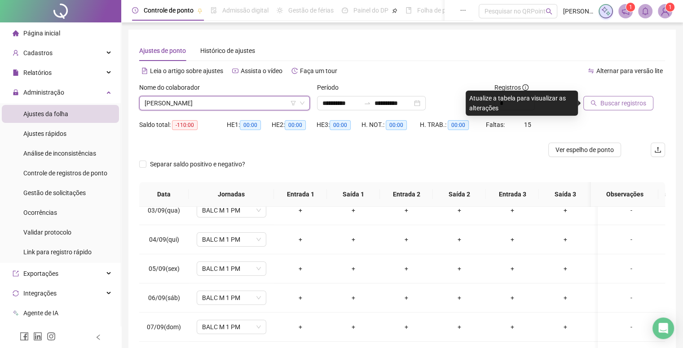
click at [623, 103] on span "Buscar registros" at bounding box center [623, 103] width 46 height 10
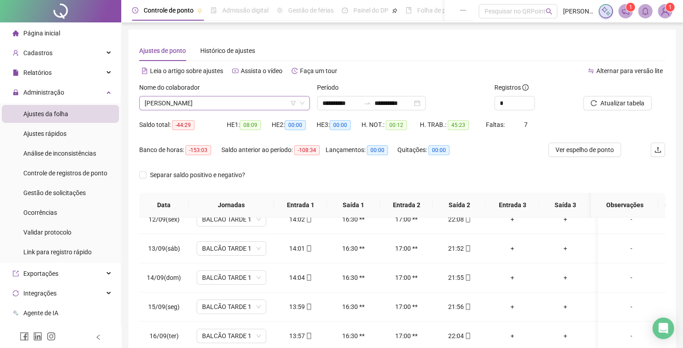
click at [230, 104] on span "[PERSON_NAME]" at bounding box center [225, 103] width 160 height 13
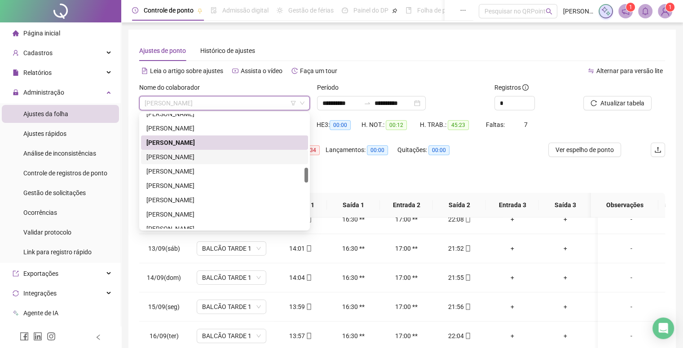
click at [190, 157] on div "[PERSON_NAME]" at bounding box center [224, 157] width 156 height 10
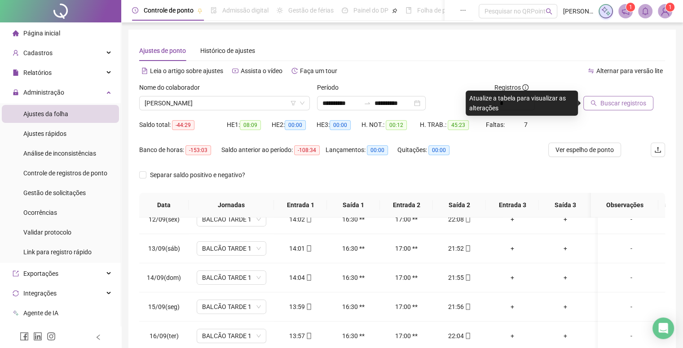
click at [614, 104] on span "Buscar registros" at bounding box center [623, 103] width 46 height 10
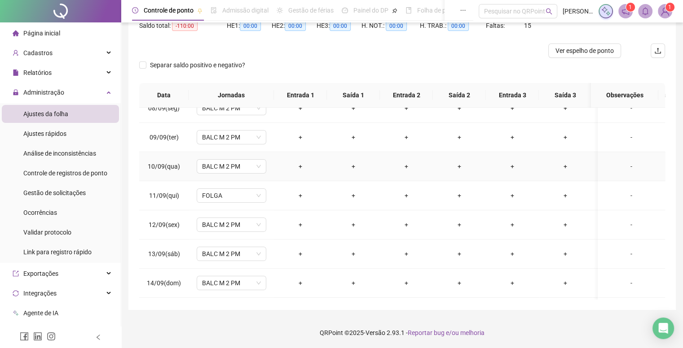
scroll to position [204, 0]
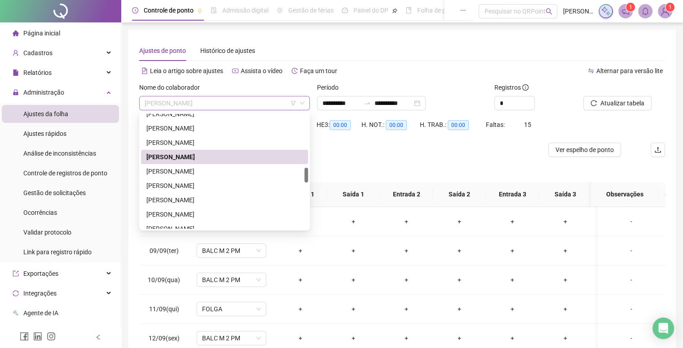
click at [223, 99] on span "[PERSON_NAME]" at bounding box center [225, 103] width 160 height 13
click at [184, 167] on div "[PERSON_NAME]" at bounding box center [224, 172] width 156 height 10
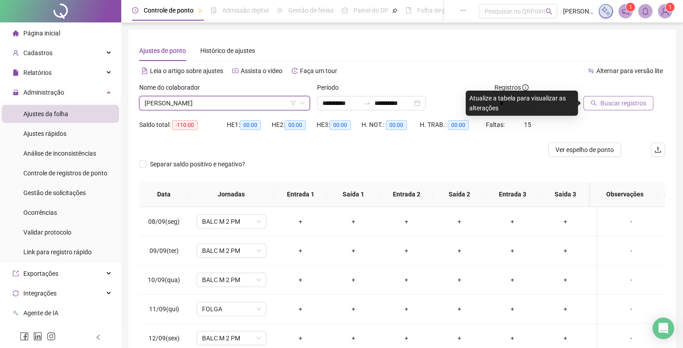
click at [627, 108] on button "Buscar registros" at bounding box center [618, 103] width 70 height 14
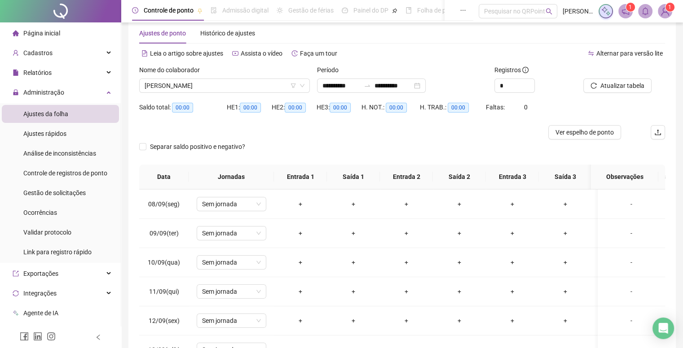
scroll to position [0, 0]
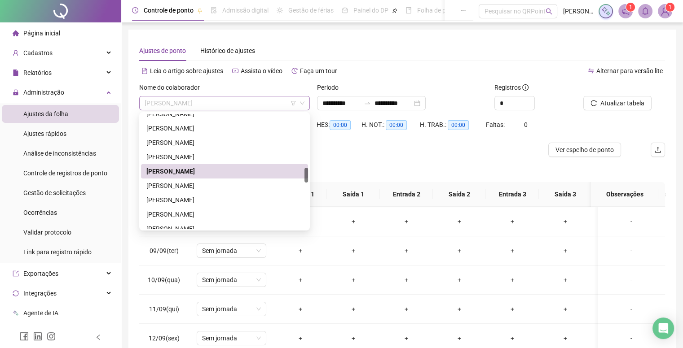
click at [196, 103] on span "[PERSON_NAME]" at bounding box center [225, 103] width 160 height 13
click at [158, 185] on div "[PERSON_NAME]" at bounding box center [224, 186] width 156 height 10
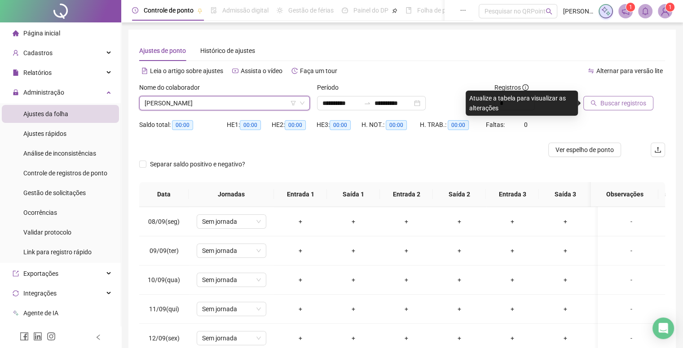
click at [608, 107] on span "Buscar registros" at bounding box center [623, 103] width 46 height 10
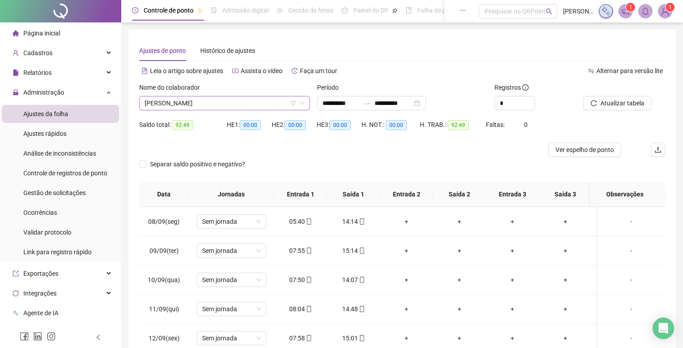
click at [233, 101] on span "[PERSON_NAME]" at bounding box center [225, 103] width 160 height 13
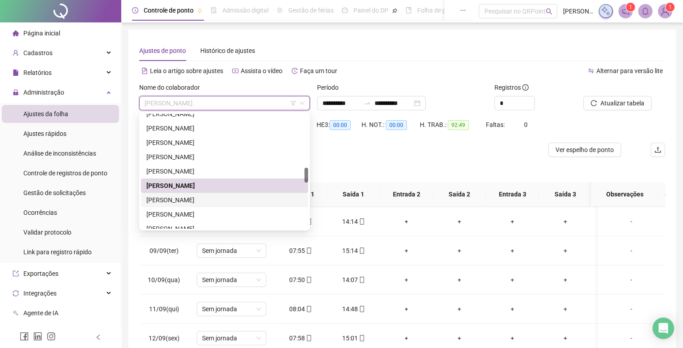
click at [193, 196] on div "[PERSON_NAME]" at bounding box center [224, 200] width 156 height 10
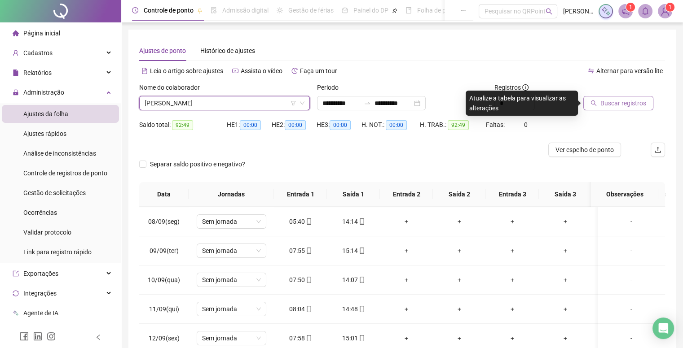
click at [617, 102] on span "Buscar registros" at bounding box center [623, 103] width 46 height 10
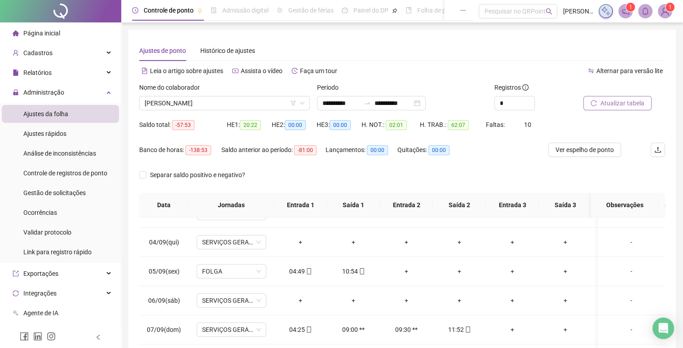
scroll to position [69, 0]
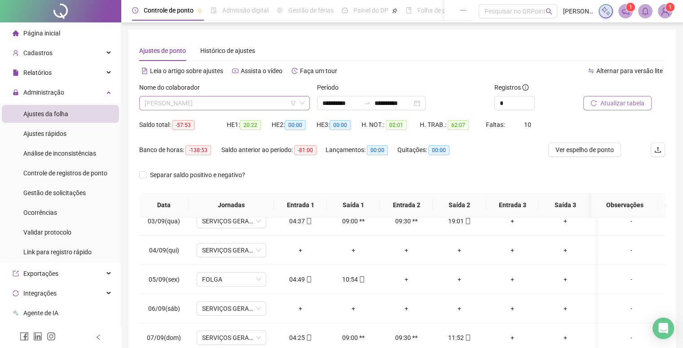
click at [202, 108] on span "[PERSON_NAME]" at bounding box center [225, 103] width 160 height 13
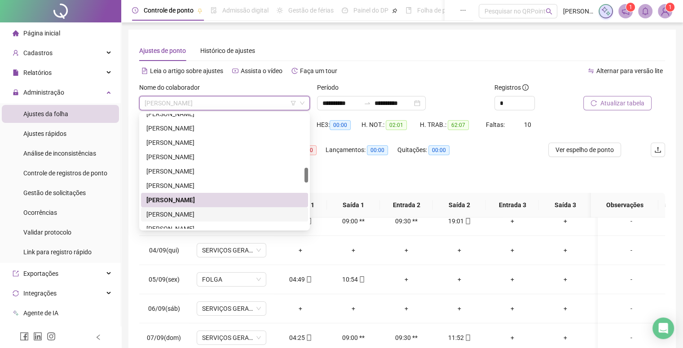
click at [187, 216] on div "[PERSON_NAME]" at bounding box center [224, 215] width 156 height 10
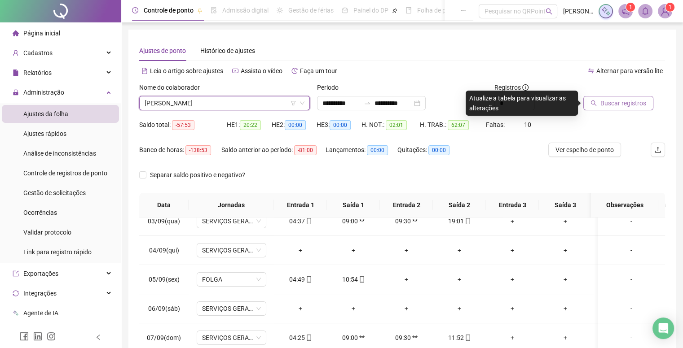
click at [607, 94] on div at bounding box center [612, 89] width 59 height 13
click at [602, 100] on span "Buscar registros" at bounding box center [623, 103] width 46 height 10
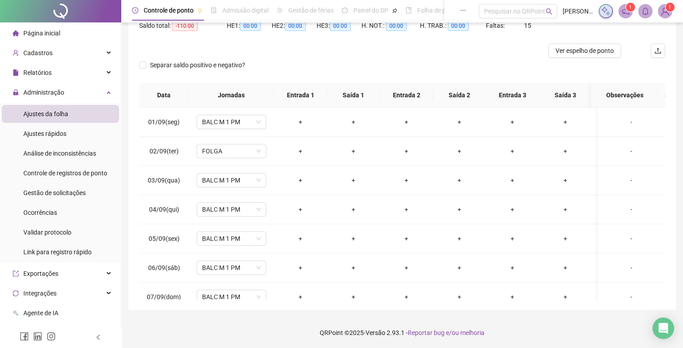
scroll to position [45, 0]
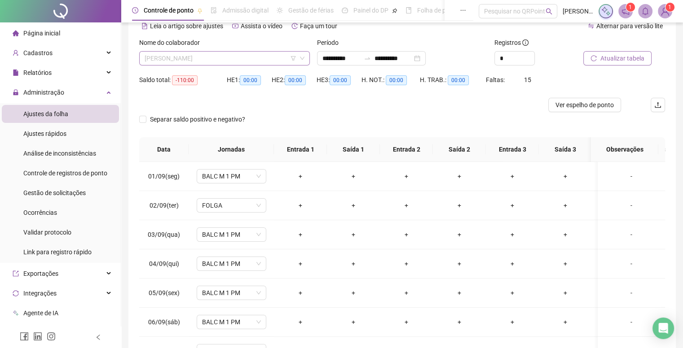
click at [237, 56] on span "[PERSON_NAME]" at bounding box center [225, 58] width 160 height 13
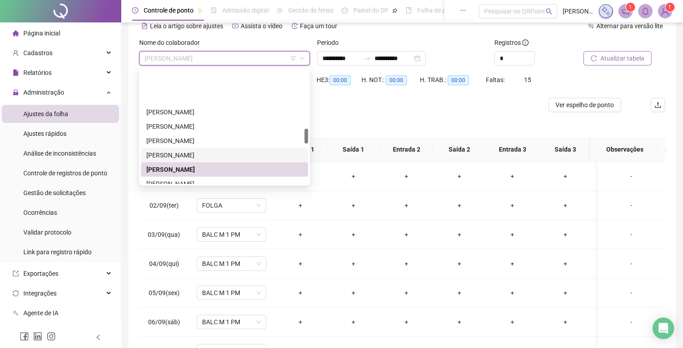
scroll to position [454, 0]
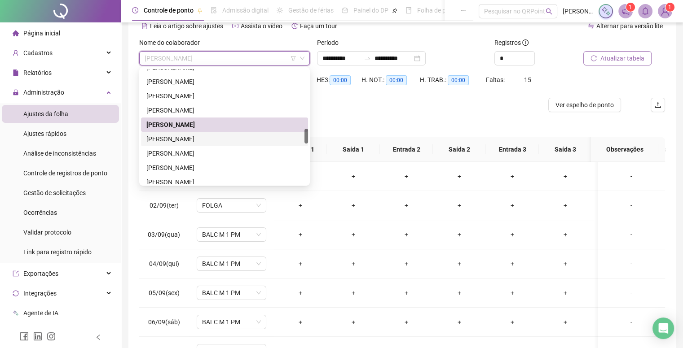
click at [176, 144] on div "[PERSON_NAME]" at bounding box center [224, 139] width 156 height 10
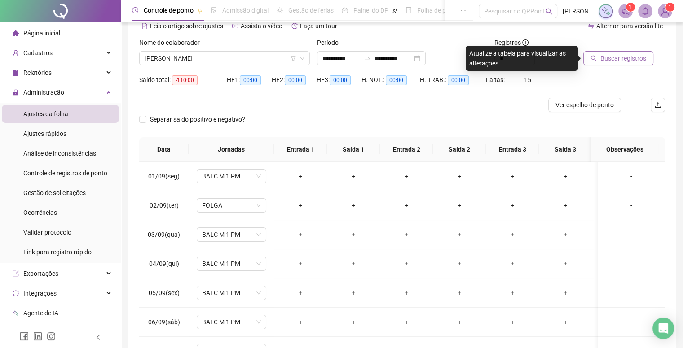
click at [594, 60] on icon "search" at bounding box center [594, 59] width 6 height 6
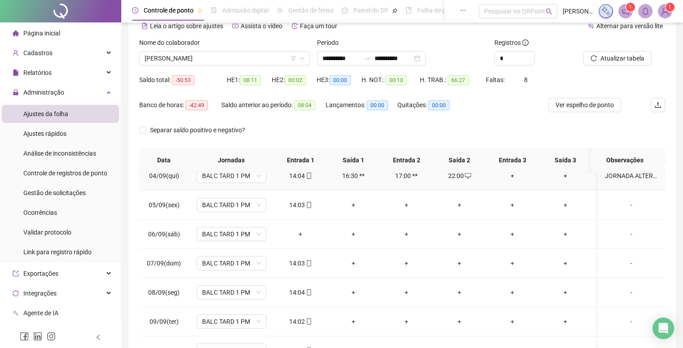
scroll to position [114, 0]
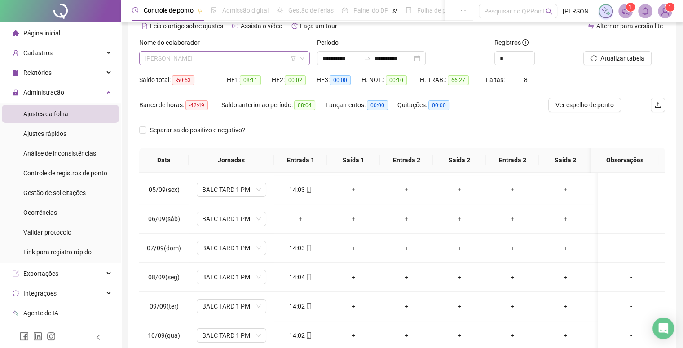
click at [201, 60] on span "[PERSON_NAME]" at bounding box center [225, 58] width 160 height 13
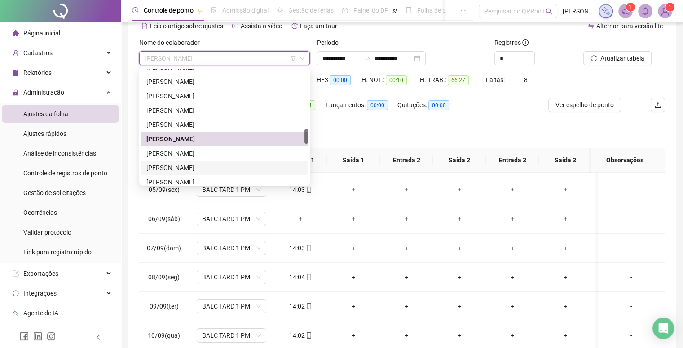
click at [200, 162] on div "[PERSON_NAME]" at bounding box center [224, 168] width 167 height 14
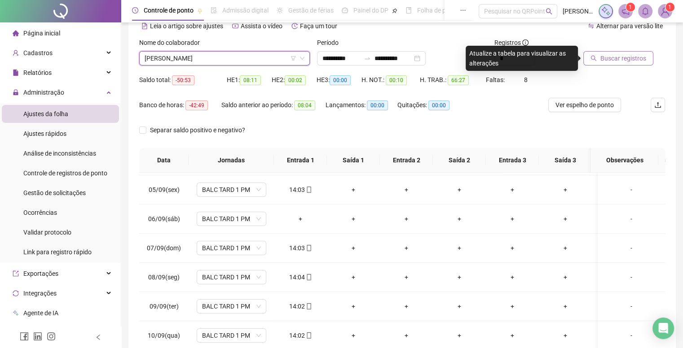
click at [609, 53] on button "Buscar registros" at bounding box center [618, 58] width 70 height 14
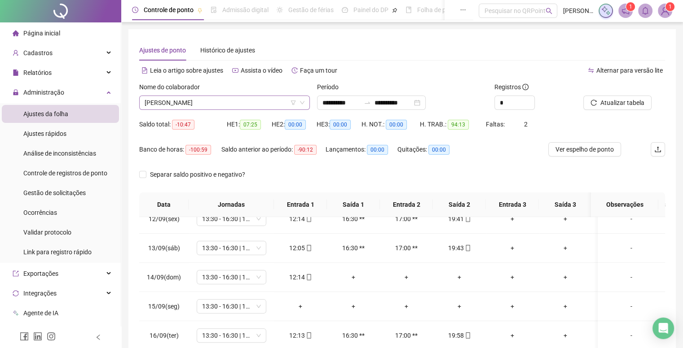
scroll to position [0, 0]
click at [245, 98] on span "[PERSON_NAME]" at bounding box center [225, 103] width 160 height 13
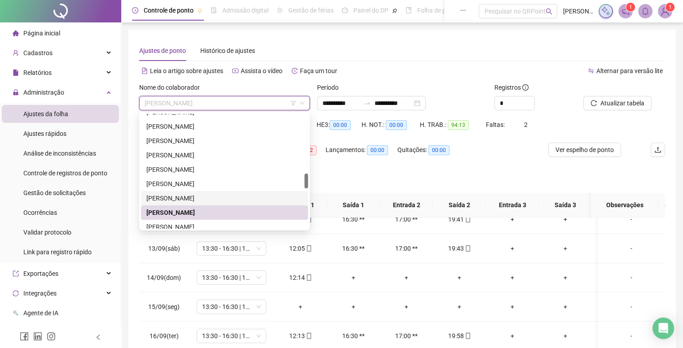
scroll to position [499, 0]
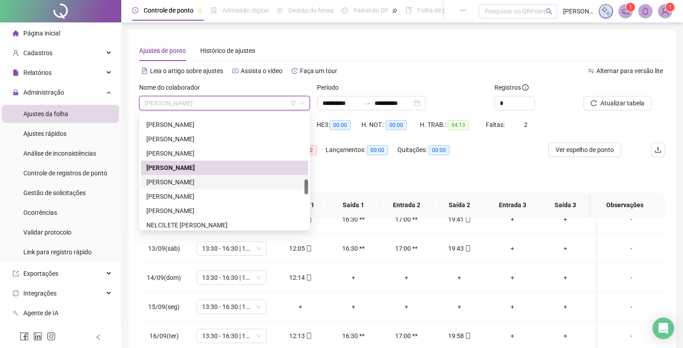
click at [197, 186] on div "[PERSON_NAME]" at bounding box center [224, 182] width 156 height 10
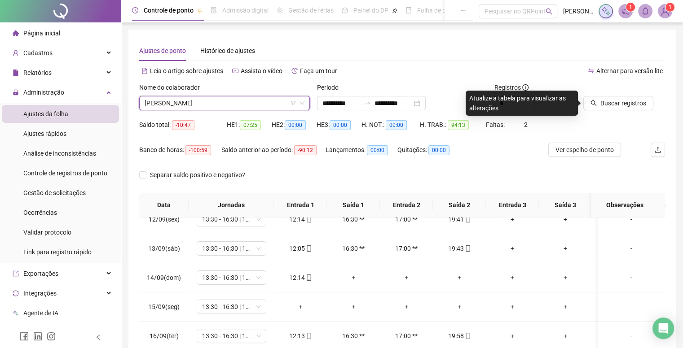
click at [179, 106] on span "[PERSON_NAME]" at bounding box center [225, 103] width 160 height 13
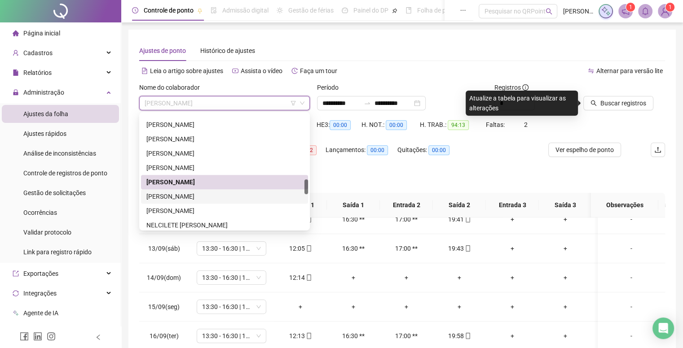
click at [183, 202] on div "[PERSON_NAME]" at bounding box center [224, 196] width 167 height 14
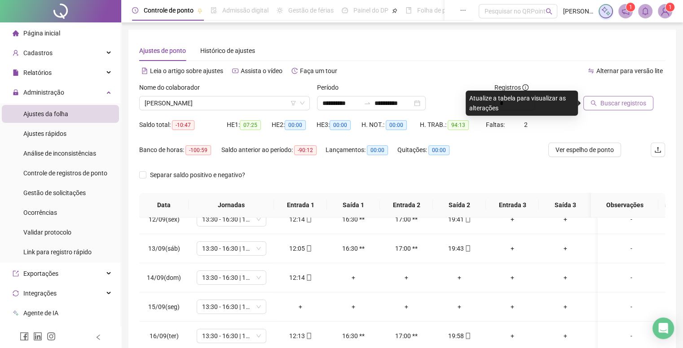
click at [595, 106] on button "Buscar registros" at bounding box center [618, 103] width 70 height 14
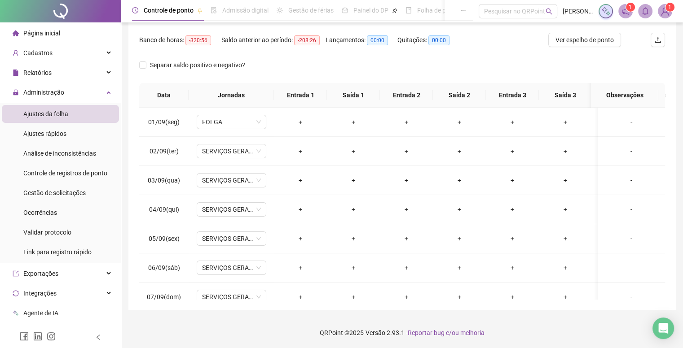
scroll to position [0, 0]
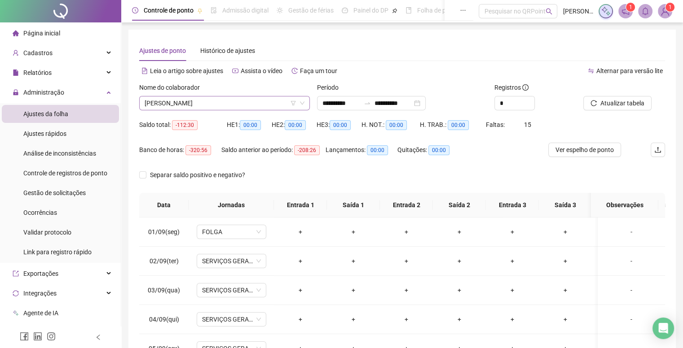
click at [249, 103] on span "[PERSON_NAME]" at bounding box center [225, 103] width 160 height 13
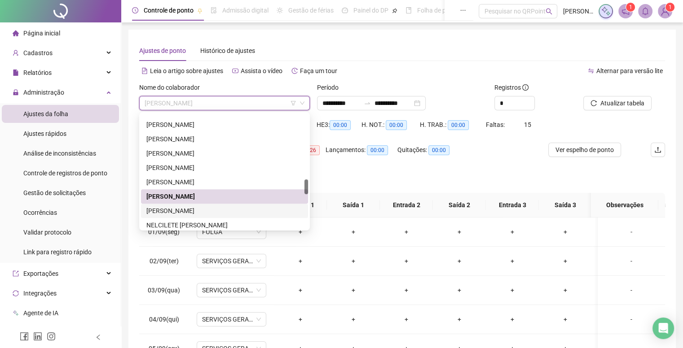
click at [212, 212] on div "[PERSON_NAME]" at bounding box center [224, 211] width 156 height 10
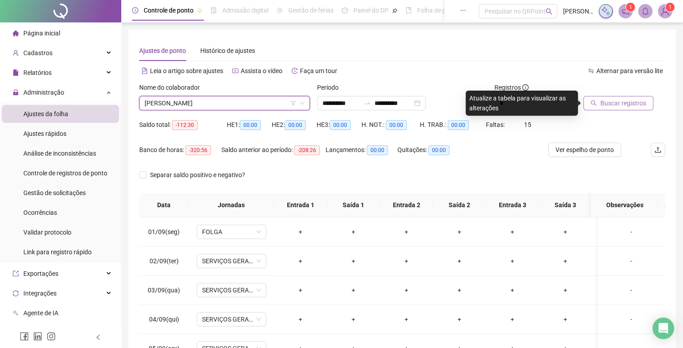
click at [623, 101] on span "Buscar registros" at bounding box center [623, 103] width 46 height 10
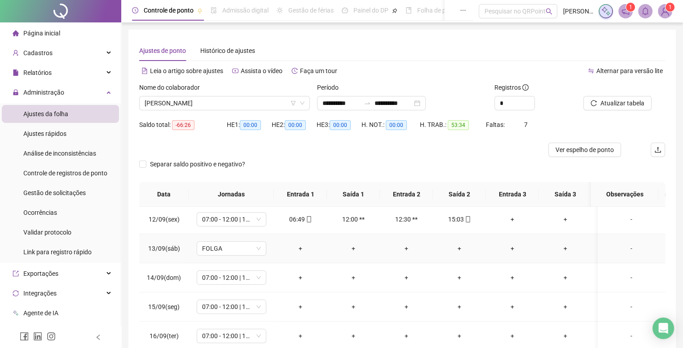
scroll to position [338, 0]
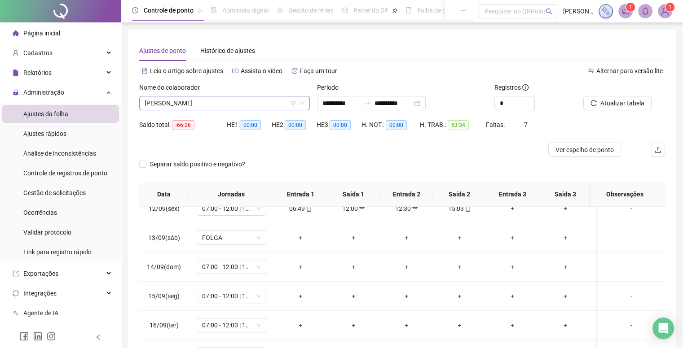
click at [230, 105] on span "[PERSON_NAME]" at bounding box center [225, 103] width 160 height 13
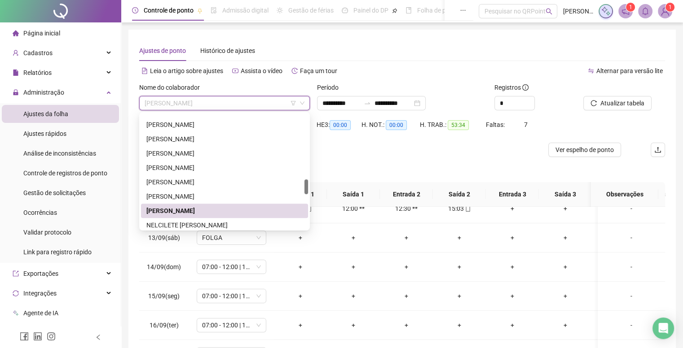
click at [206, 217] on div "[PERSON_NAME]" at bounding box center [224, 211] width 167 height 14
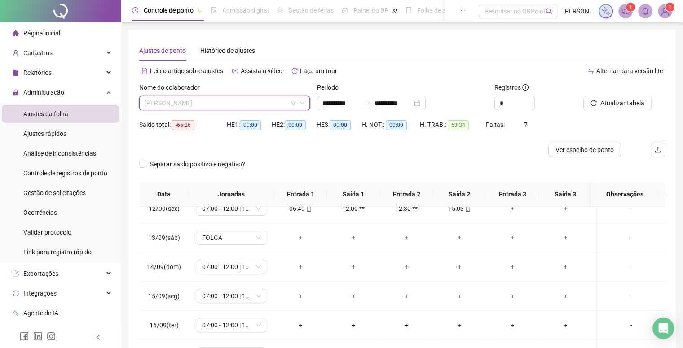
click at [220, 106] on span "[PERSON_NAME]" at bounding box center [225, 103] width 160 height 13
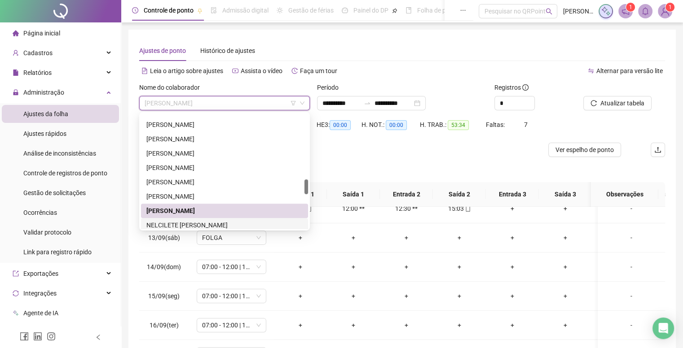
click at [199, 224] on div "NELCILETE [PERSON_NAME]" at bounding box center [224, 225] width 156 height 10
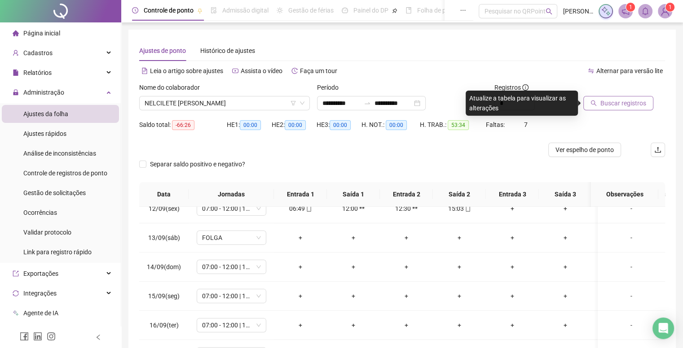
click at [608, 103] on span "Buscar registros" at bounding box center [623, 103] width 46 height 10
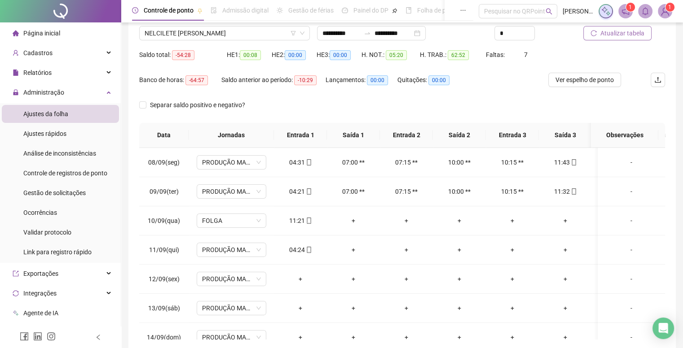
scroll to position [0, 0]
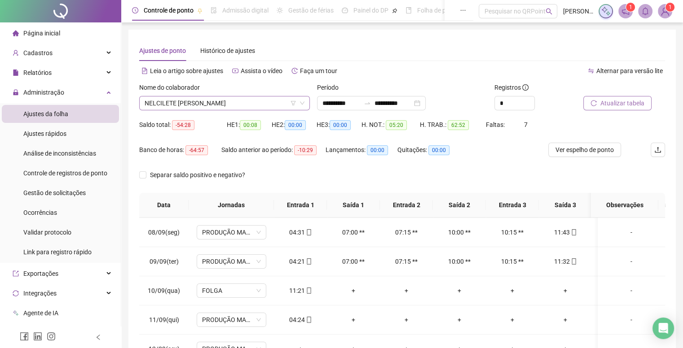
click at [280, 97] on span "NELCILETE [PERSON_NAME]" at bounding box center [225, 103] width 160 height 13
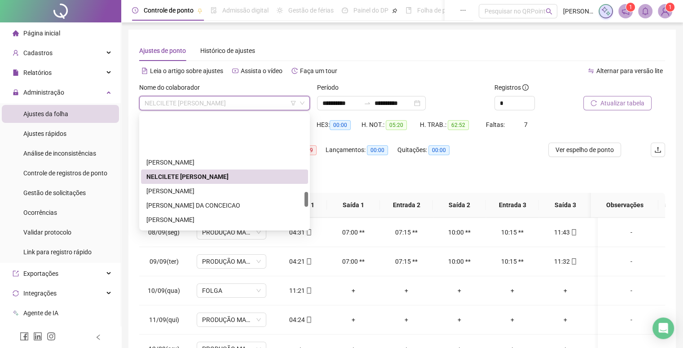
scroll to position [592, 0]
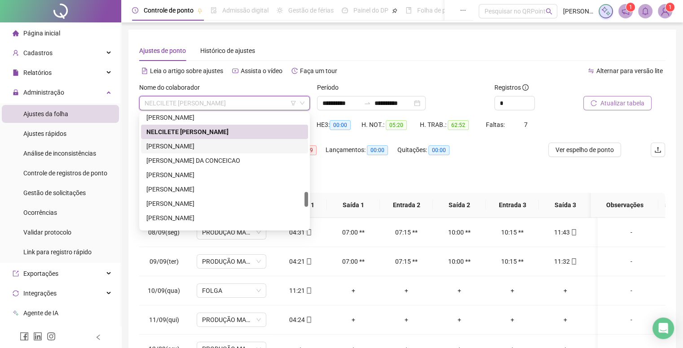
click at [194, 144] on div "[PERSON_NAME]" at bounding box center [224, 146] width 156 height 10
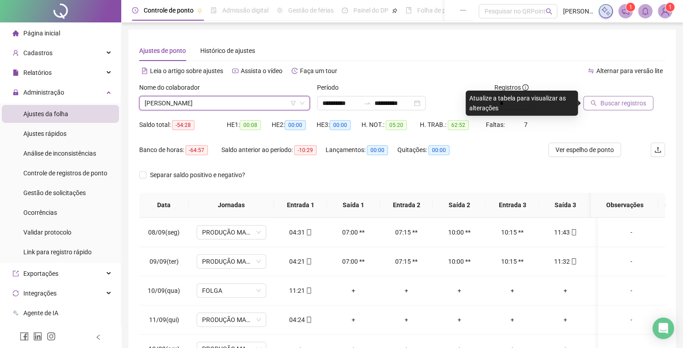
click at [619, 99] on span "Buscar registros" at bounding box center [623, 103] width 46 height 10
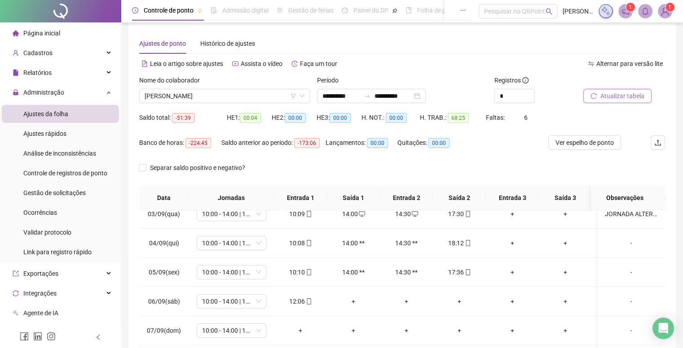
scroll to position [0, 0]
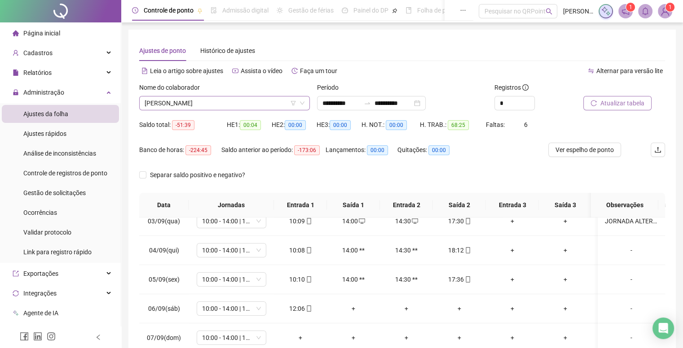
click at [268, 110] on input "search" at bounding box center [221, 103] width 152 height 13
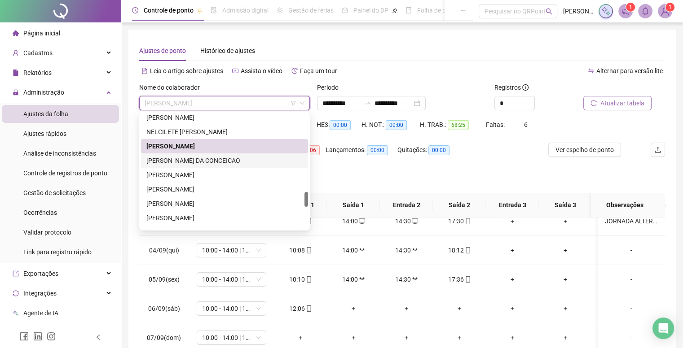
click at [215, 156] on div "[PERSON_NAME] DA CONCEICAO" at bounding box center [224, 161] width 156 height 10
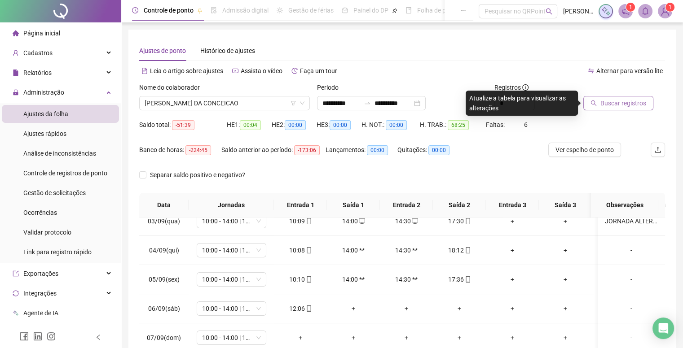
click at [610, 115] on div "Buscar registros" at bounding box center [623, 100] width 89 height 35
click at [600, 104] on span "Buscar registros" at bounding box center [623, 103] width 46 height 10
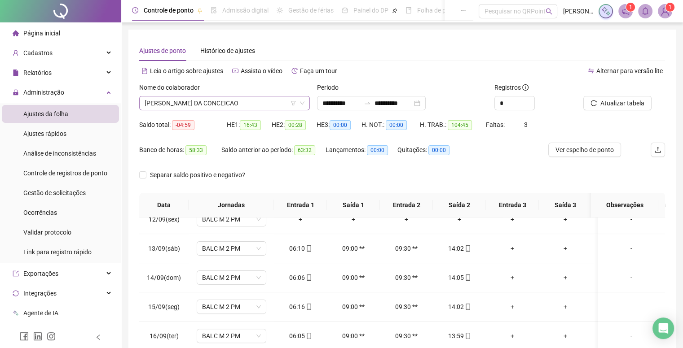
click at [172, 107] on span "[PERSON_NAME] DA CONCEICAO" at bounding box center [225, 103] width 160 height 13
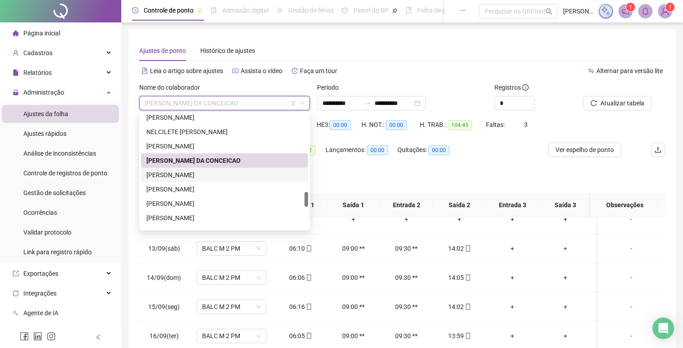
click at [176, 175] on div "[PERSON_NAME]" at bounding box center [224, 175] width 156 height 10
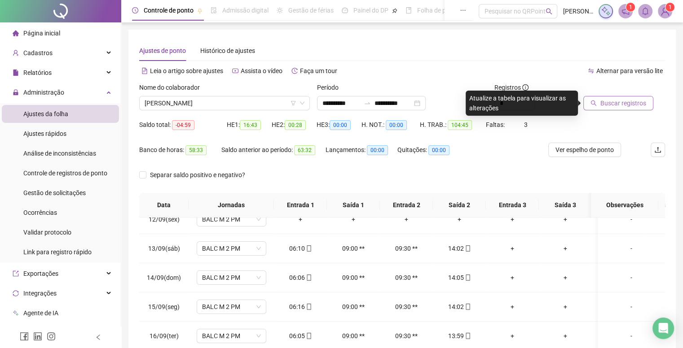
click at [622, 106] on span "Buscar registros" at bounding box center [623, 103] width 46 height 10
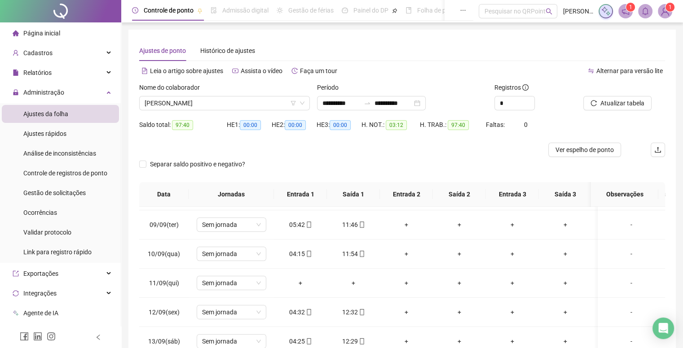
scroll to position [114, 0]
click at [235, 105] on span "[PERSON_NAME]" at bounding box center [225, 103] width 160 height 13
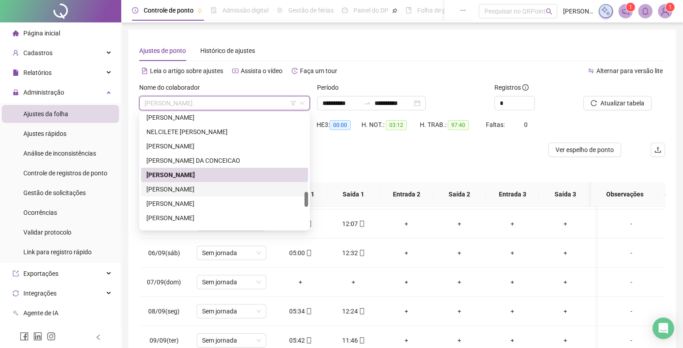
click at [170, 193] on div "[PERSON_NAME]" at bounding box center [224, 189] width 156 height 10
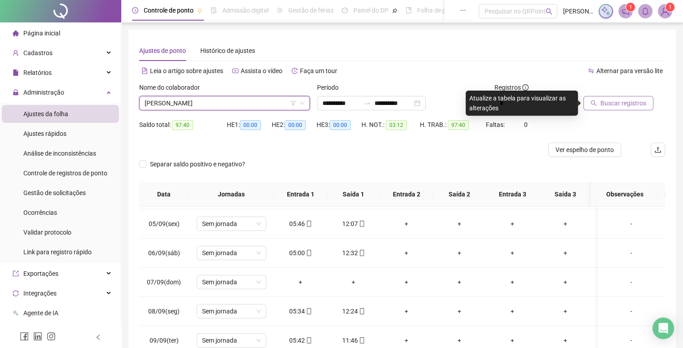
click at [612, 103] on span "Buscar registros" at bounding box center [623, 103] width 46 height 10
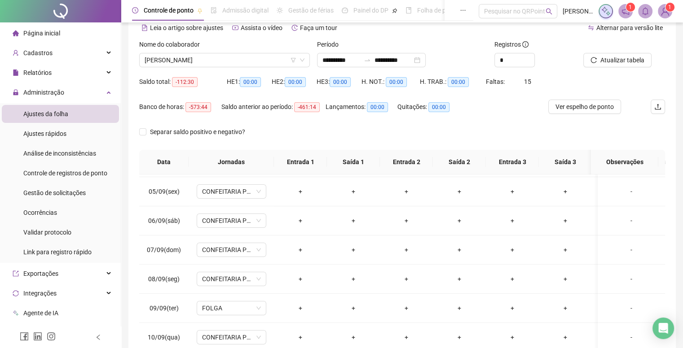
scroll to position [20, 0]
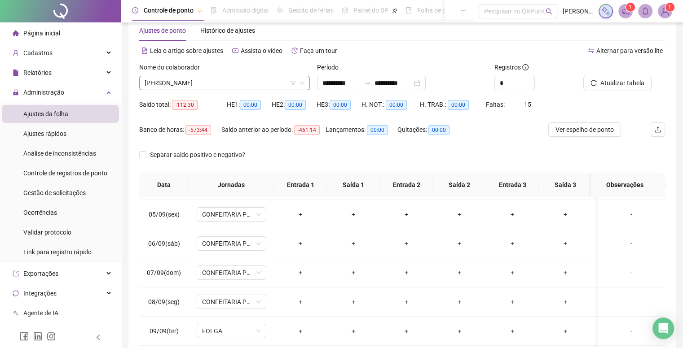
click at [211, 77] on span "[PERSON_NAME]" at bounding box center [225, 82] width 160 height 13
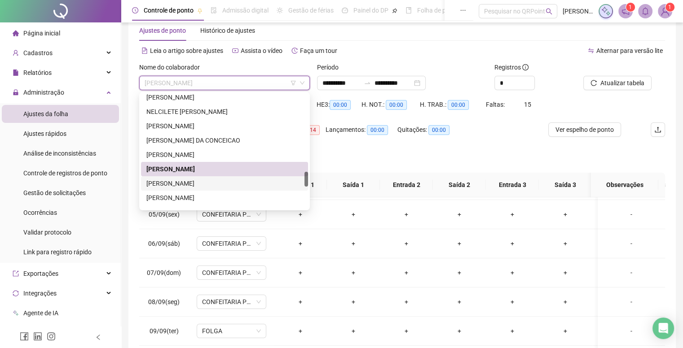
click at [157, 179] on div "[PERSON_NAME]" at bounding box center [224, 184] width 156 height 10
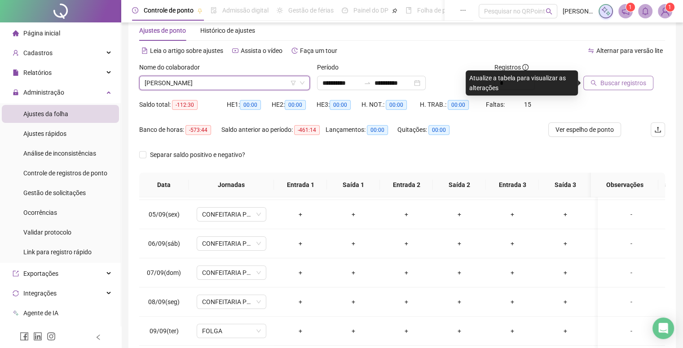
click at [631, 87] on span "Buscar registros" at bounding box center [623, 83] width 46 height 10
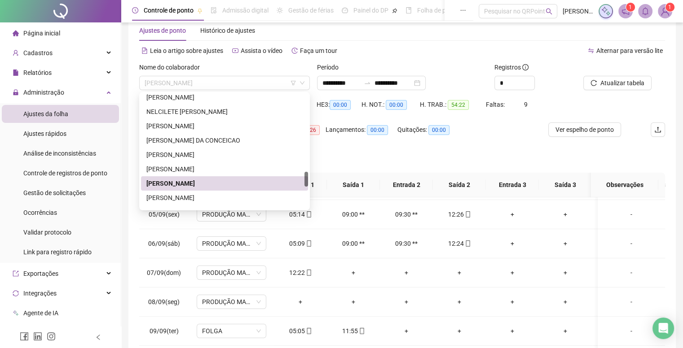
click at [225, 80] on span "[PERSON_NAME]" at bounding box center [225, 82] width 160 height 13
click at [178, 200] on div "[PERSON_NAME]" at bounding box center [224, 198] width 156 height 10
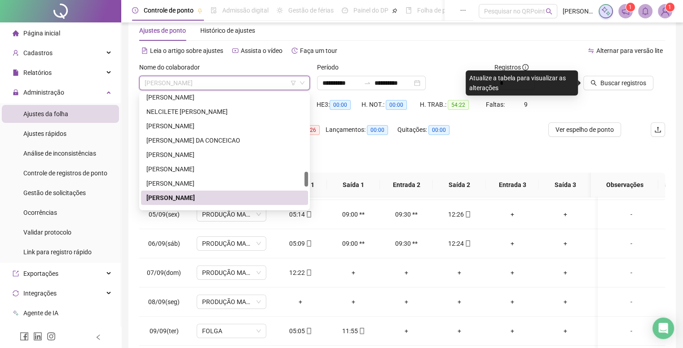
click at [199, 76] on span "[PERSON_NAME]" at bounding box center [225, 82] width 160 height 13
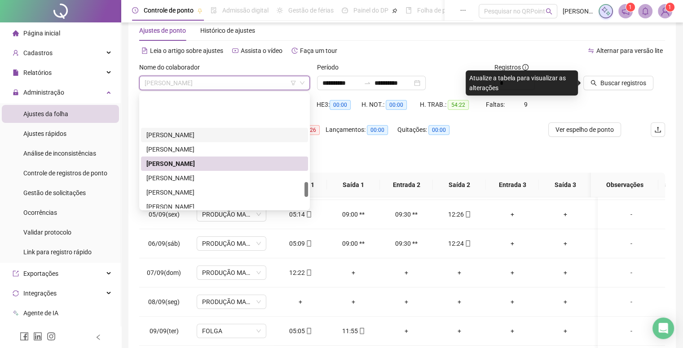
scroll to position [671, 0]
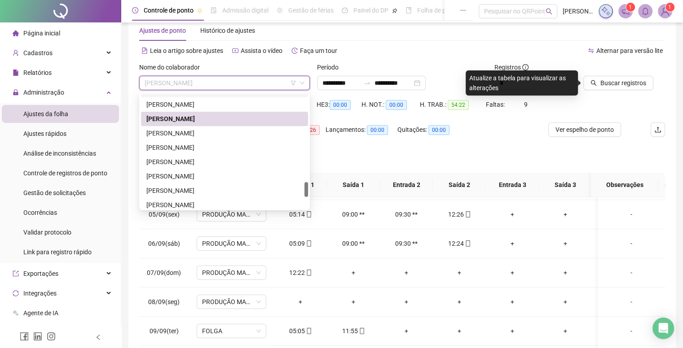
click at [170, 133] on div "[PERSON_NAME]" at bounding box center [224, 133] width 156 height 10
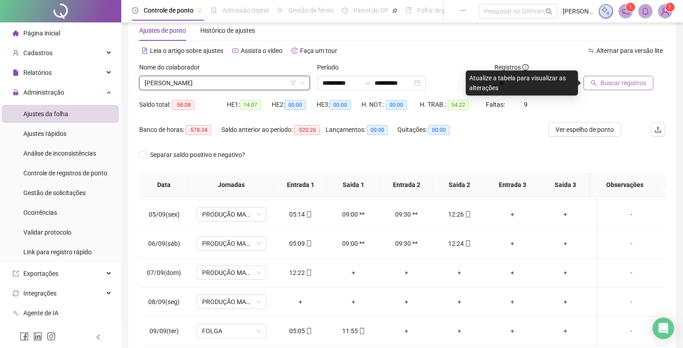
click at [590, 85] on button "Buscar registros" at bounding box center [618, 83] width 70 height 14
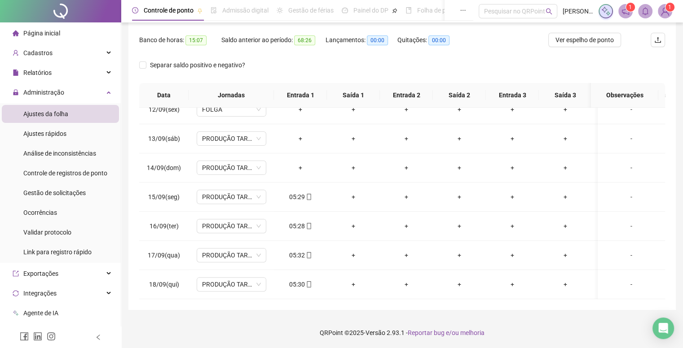
scroll to position [20, 0]
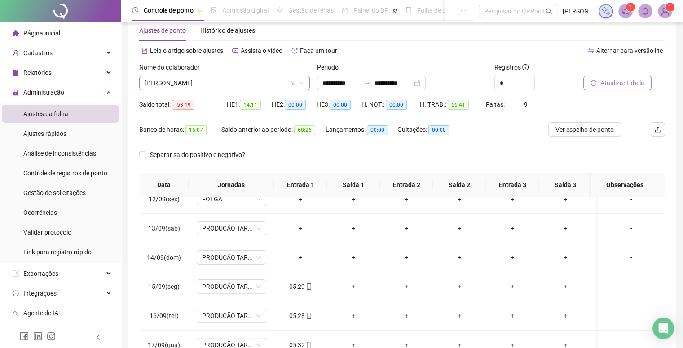
click at [197, 83] on span "[PERSON_NAME]" at bounding box center [225, 82] width 160 height 13
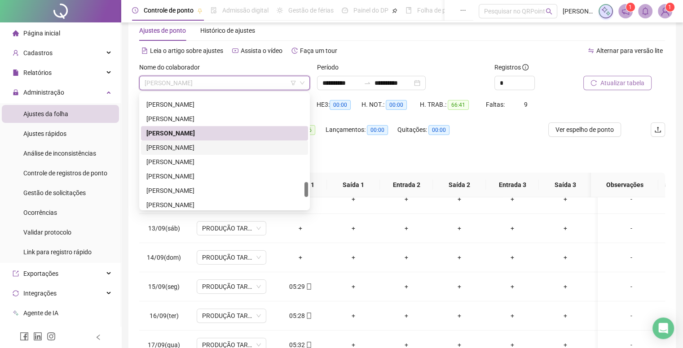
click at [181, 148] on div "[PERSON_NAME]" at bounding box center [224, 148] width 156 height 10
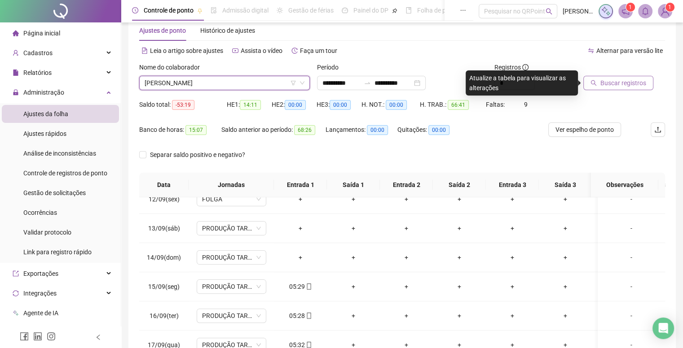
click at [608, 85] on span "Buscar registros" at bounding box center [623, 83] width 46 height 10
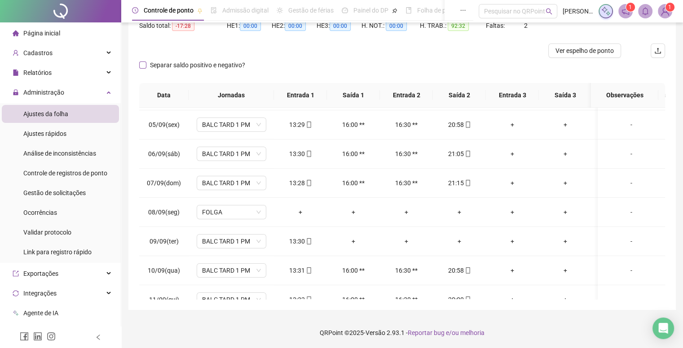
scroll to position [45, 0]
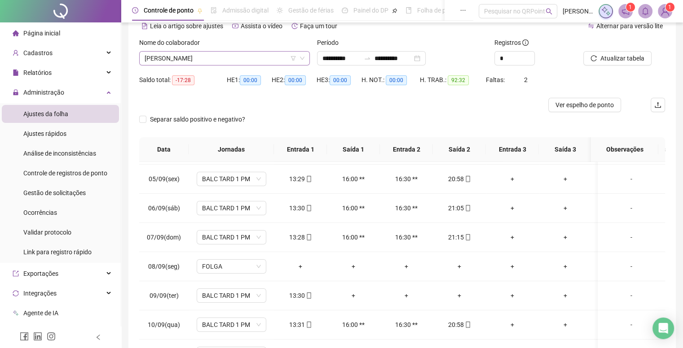
click at [219, 61] on span "[PERSON_NAME]" at bounding box center [225, 58] width 160 height 13
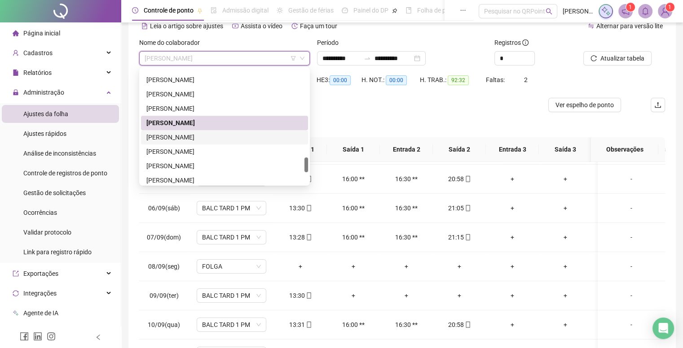
click at [205, 139] on div "[PERSON_NAME]" at bounding box center [224, 137] width 156 height 10
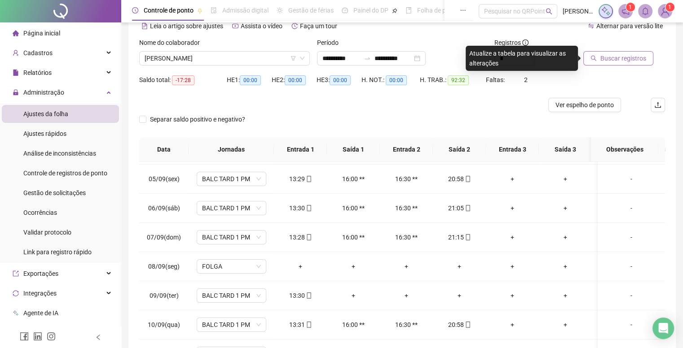
click at [623, 61] on span "Buscar registros" at bounding box center [623, 58] width 46 height 10
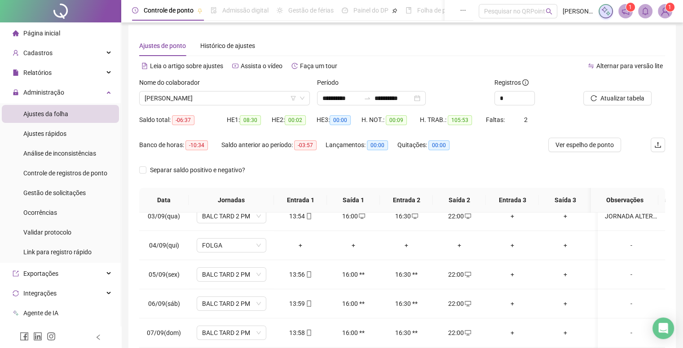
scroll to position [0, 0]
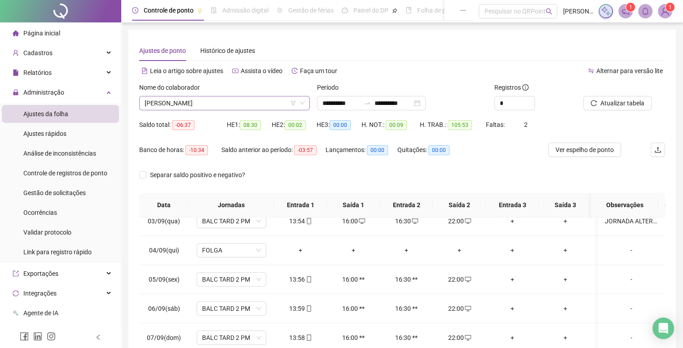
click at [197, 104] on span "[PERSON_NAME]" at bounding box center [225, 103] width 160 height 13
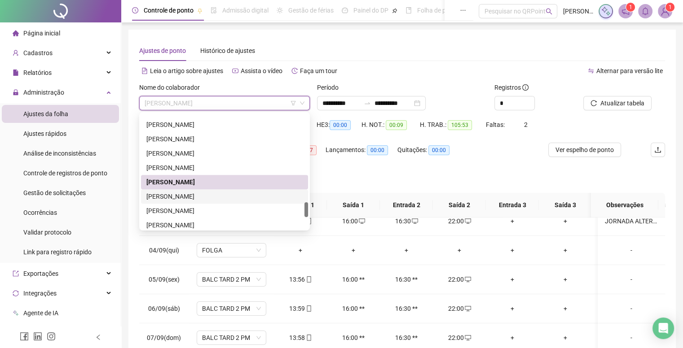
click at [167, 201] on div "[PERSON_NAME]" at bounding box center [224, 197] width 156 height 10
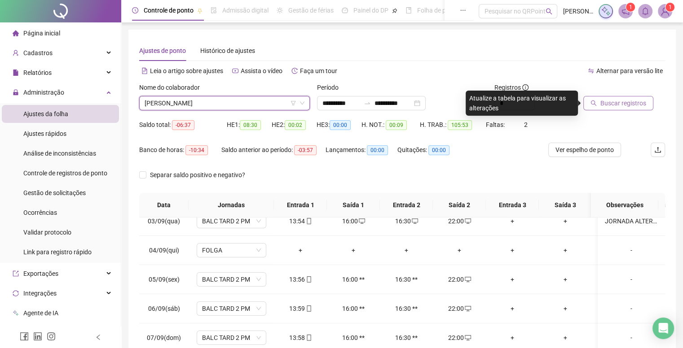
click at [632, 107] on span "Buscar registros" at bounding box center [623, 103] width 46 height 10
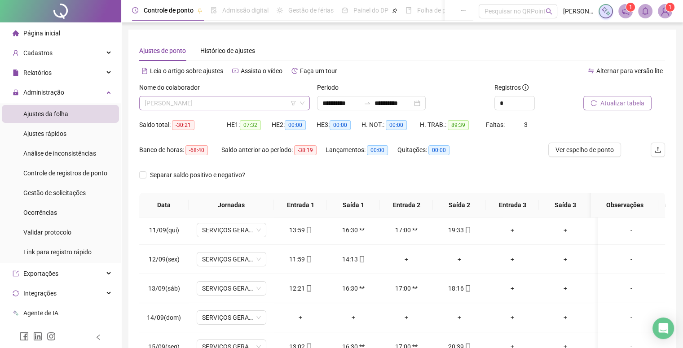
click at [184, 104] on span "[PERSON_NAME]" at bounding box center [225, 103] width 160 height 13
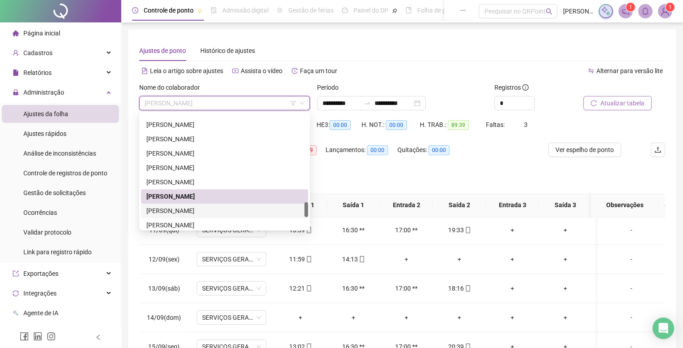
click at [182, 211] on div "[PERSON_NAME]" at bounding box center [224, 211] width 156 height 10
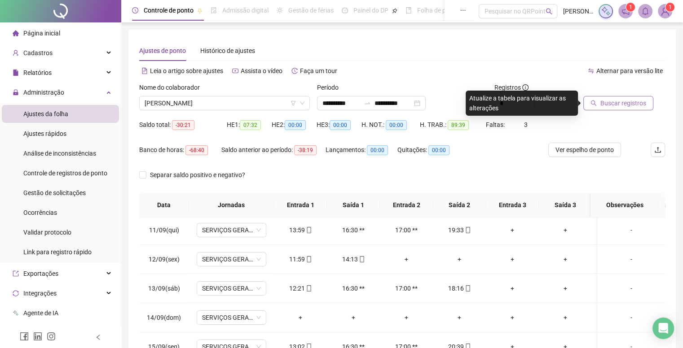
click at [628, 101] on span "Buscar registros" at bounding box center [623, 103] width 46 height 10
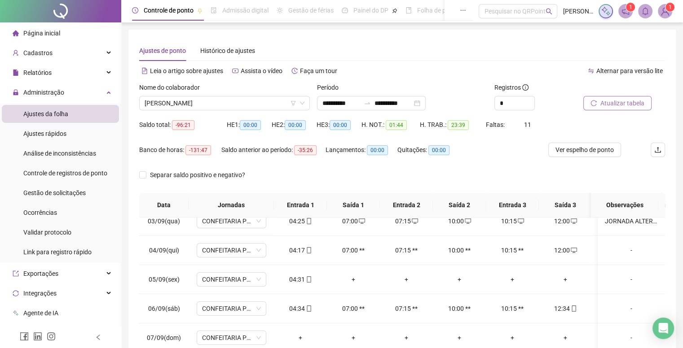
click at [189, 114] on div "Nome do colaborador [PERSON_NAME]" at bounding box center [225, 100] width 178 height 35
click at [187, 111] on div "Nome do colaborador [PERSON_NAME]" at bounding box center [225, 100] width 178 height 35
click at [184, 101] on span "[PERSON_NAME]" at bounding box center [225, 103] width 160 height 13
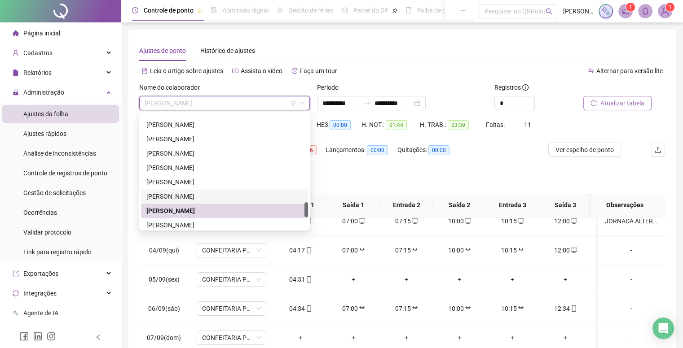
scroll to position [761, 0]
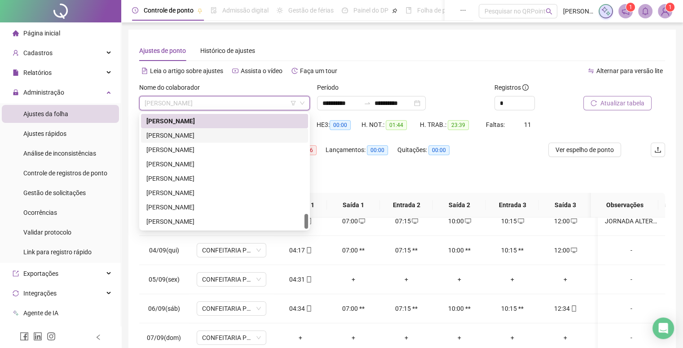
click at [172, 135] on div "[PERSON_NAME]" at bounding box center [224, 136] width 156 height 10
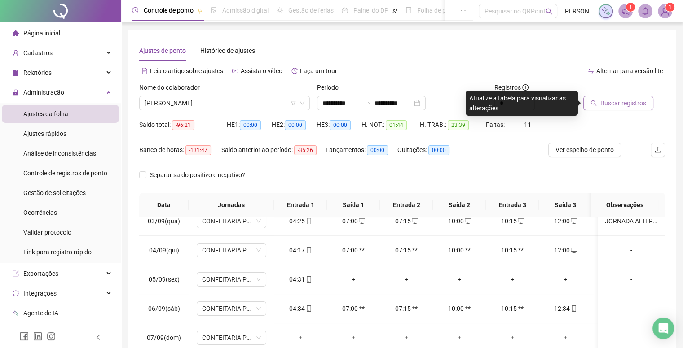
click at [605, 100] on span "Buscar registros" at bounding box center [623, 103] width 46 height 10
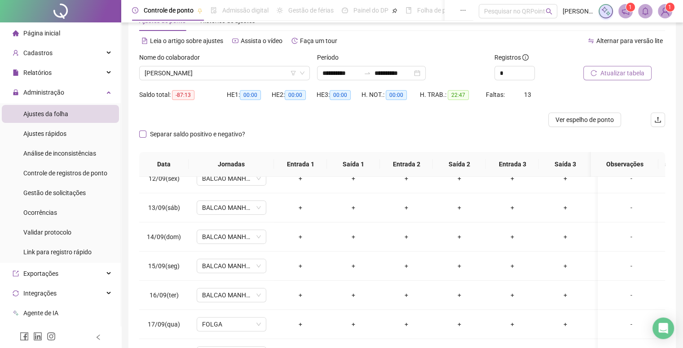
scroll to position [9, 0]
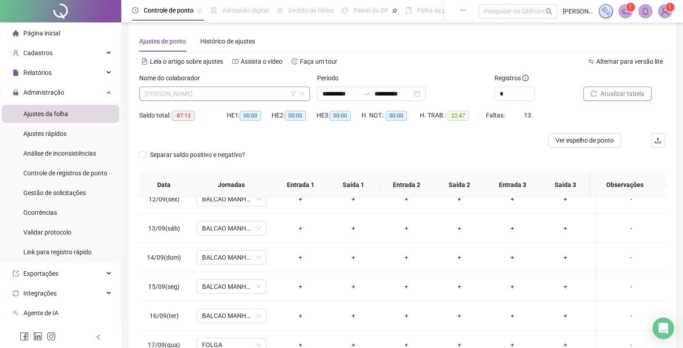
click at [238, 88] on span "[PERSON_NAME]" at bounding box center [225, 93] width 160 height 13
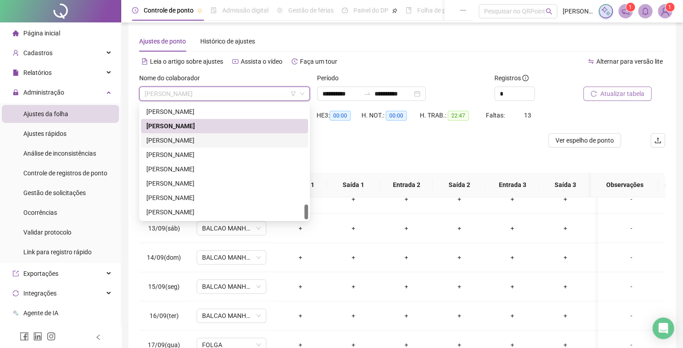
click at [217, 137] on div "[PERSON_NAME]" at bounding box center [224, 141] width 156 height 10
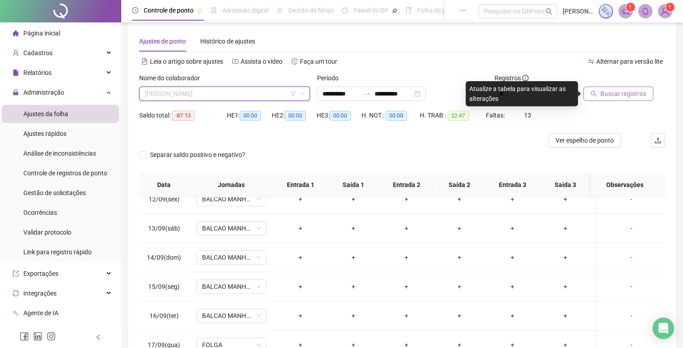
click at [227, 100] on input "search" at bounding box center [221, 93] width 152 height 13
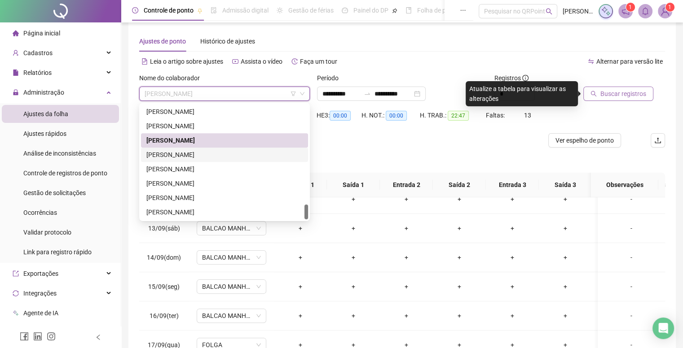
click at [205, 156] on div "[PERSON_NAME]" at bounding box center [224, 155] width 156 height 10
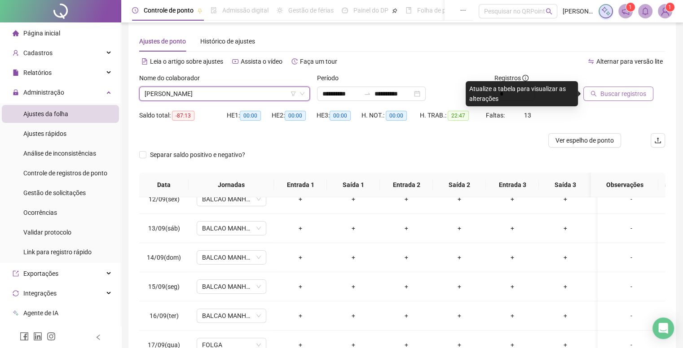
click at [618, 96] on span "Buscar registros" at bounding box center [623, 94] width 46 height 10
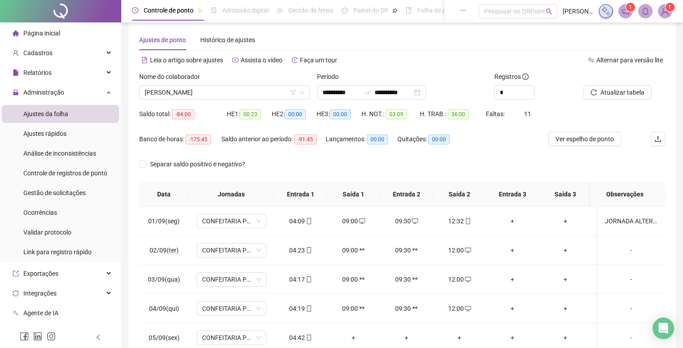
scroll to position [0, 0]
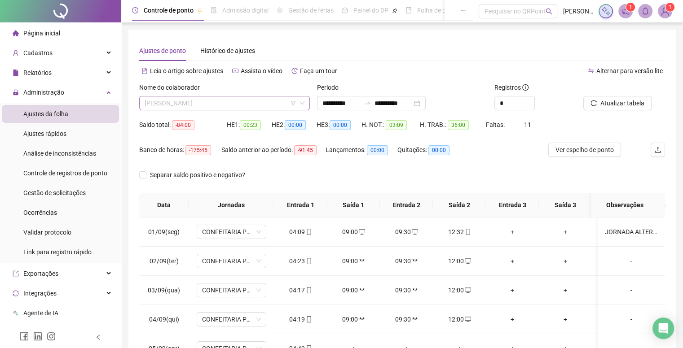
click at [231, 101] on span "[PERSON_NAME]" at bounding box center [225, 103] width 160 height 13
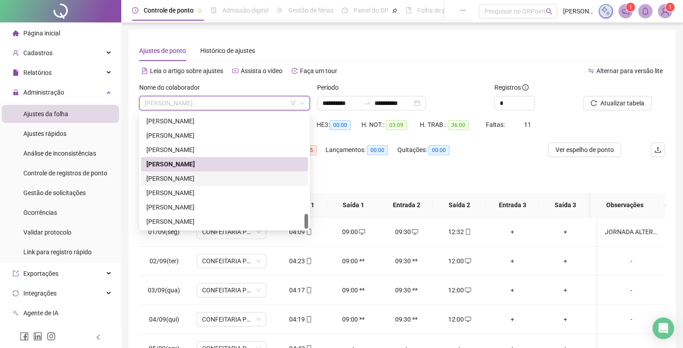
click at [164, 182] on div "[PERSON_NAME]" at bounding box center [224, 179] width 156 height 10
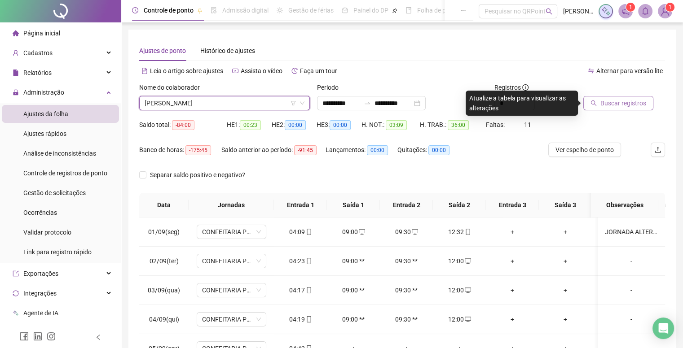
click at [597, 101] on button "Buscar registros" at bounding box center [618, 103] width 70 height 14
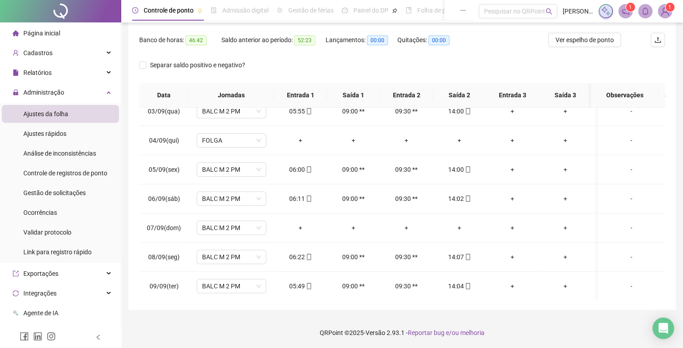
scroll to position [65, 0]
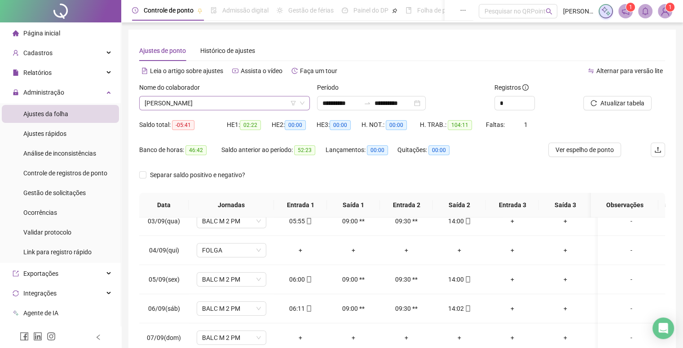
click at [193, 99] on span "[PERSON_NAME]" at bounding box center [225, 103] width 160 height 13
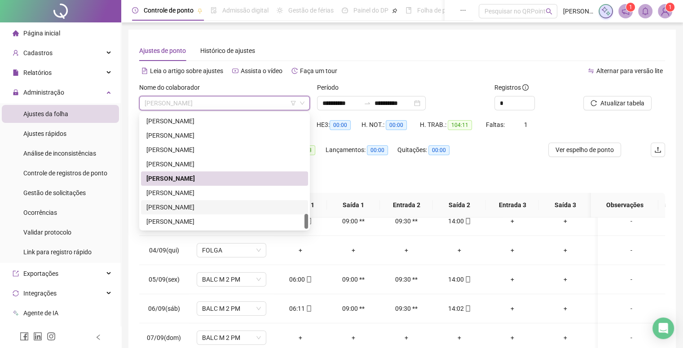
click at [197, 200] on div "[PERSON_NAME]" at bounding box center [224, 207] width 167 height 14
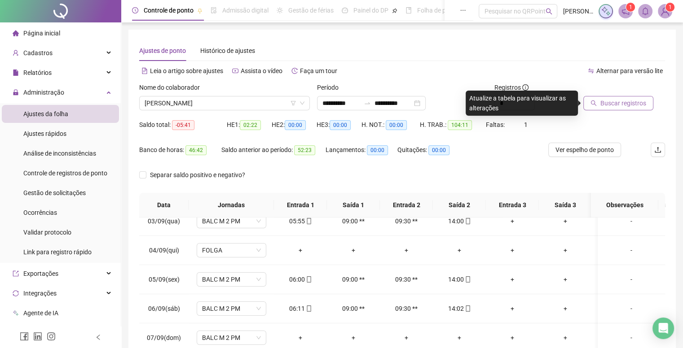
click at [623, 107] on span "Buscar registros" at bounding box center [623, 103] width 46 height 10
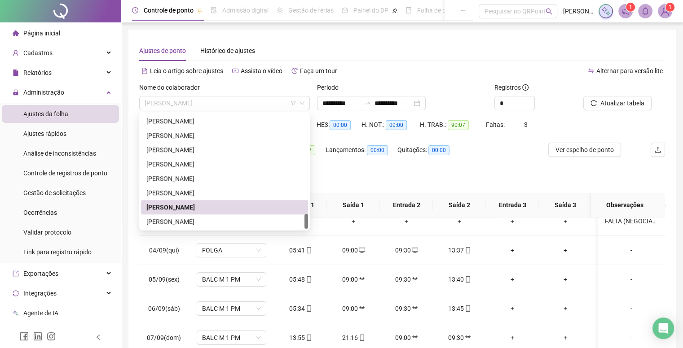
click at [213, 101] on span "[PERSON_NAME]" at bounding box center [225, 103] width 160 height 13
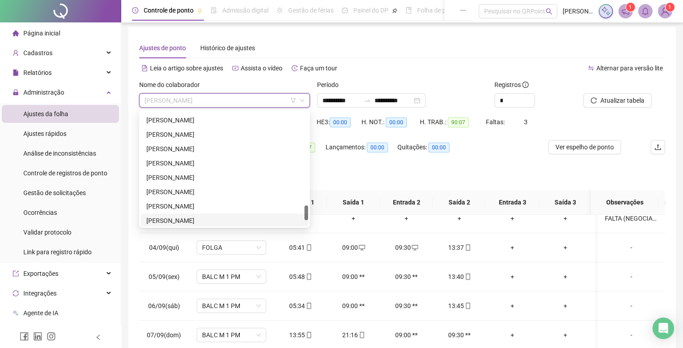
scroll to position [0, 0]
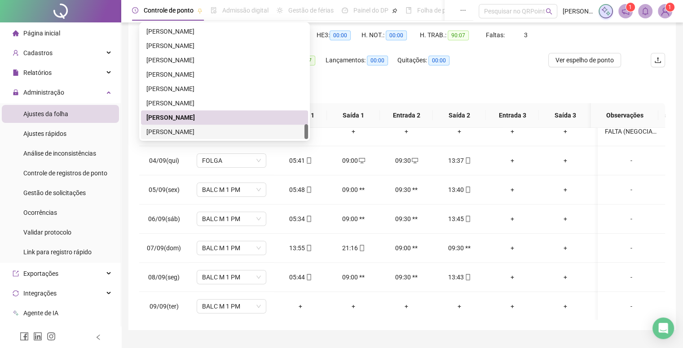
click at [190, 135] on div "[PERSON_NAME]" at bounding box center [224, 132] width 156 height 10
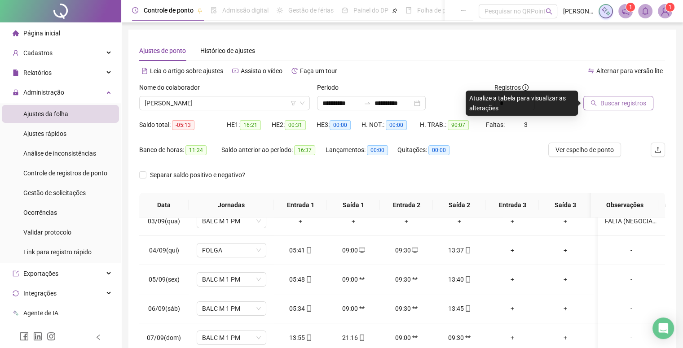
click at [612, 106] on span "Buscar registros" at bounding box center [623, 103] width 46 height 10
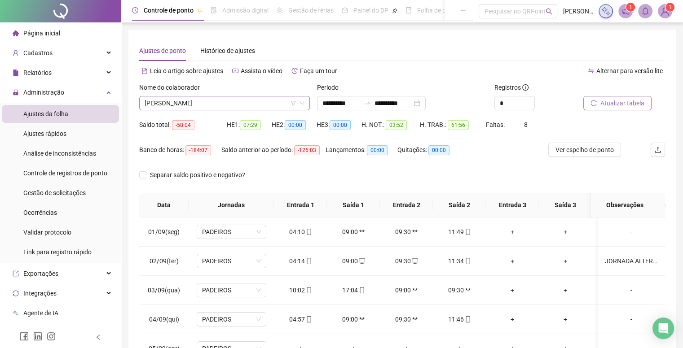
click at [206, 104] on span "[PERSON_NAME]" at bounding box center [225, 103] width 160 height 13
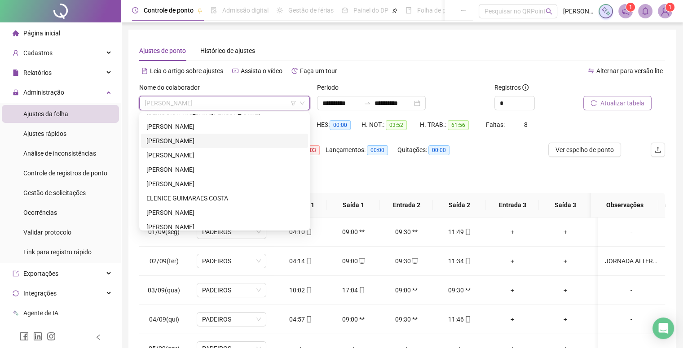
scroll to position [359, 0]
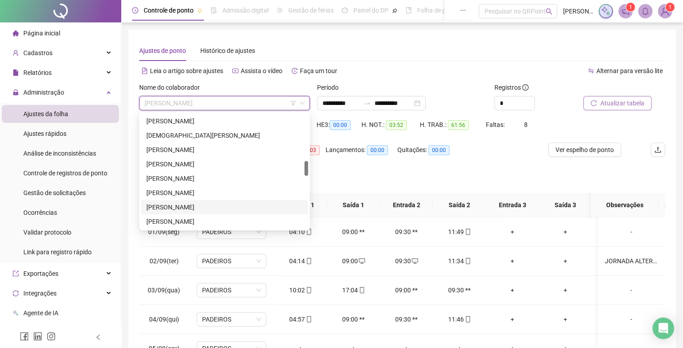
click at [99, 22] on div at bounding box center [60, 11] width 121 height 22
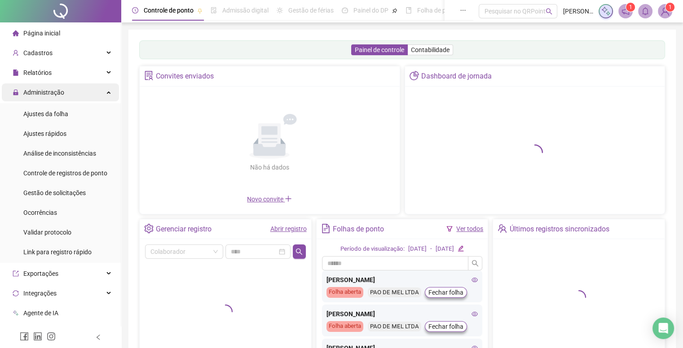
click at [77, 89] on div "Administração" at bounding box center [60, 92] width 117 height 18
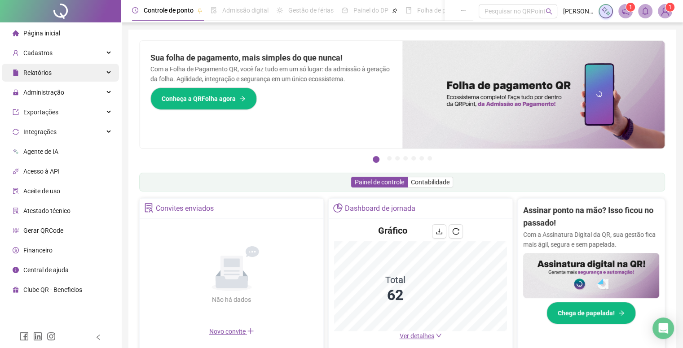
click at [66, 79] on div "Relatórios" at bounding box center [60, 73] width 117 height 18
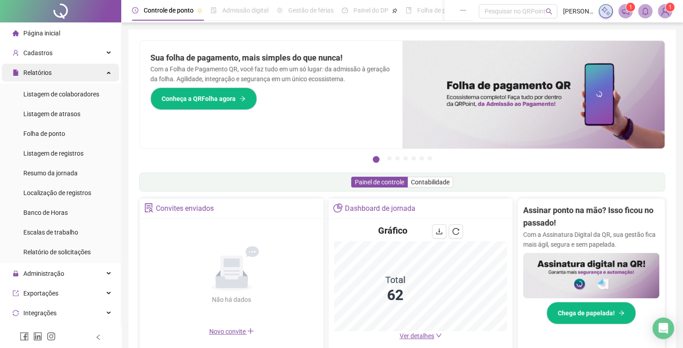
click at [66, 79] on div "Relatórios" at bounding box center [60, 73] width 117 height 18
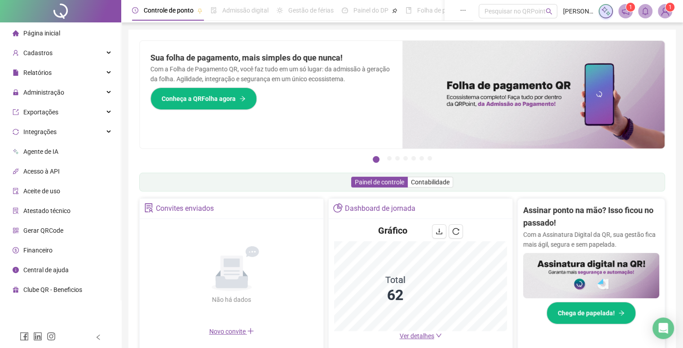
click at [48, 273] on span "Central de ajuda" at bounding box center [45, 270] width 45 height 7
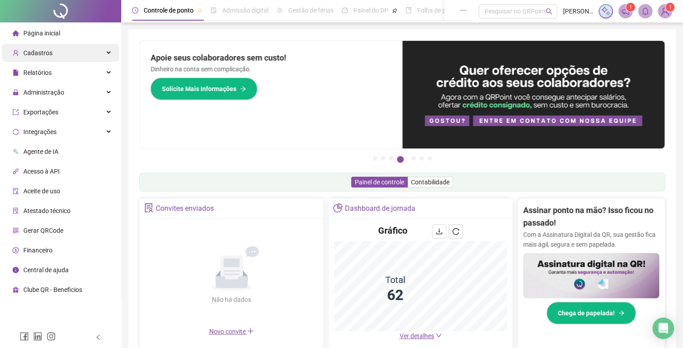
click at [55, 53] on div "Cadastros" at bounding box center [60, 53] width 117 height 18
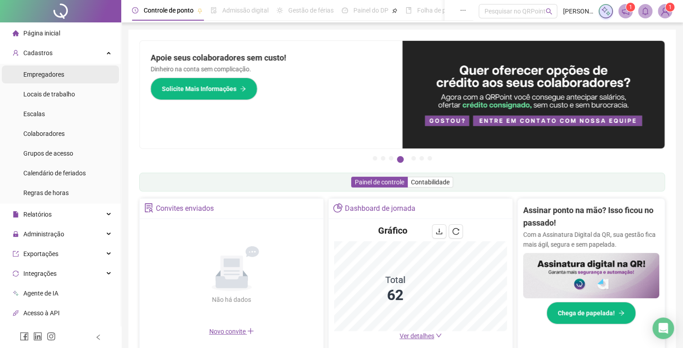
click at [56, 74] on span "Empregadores" at bounding box center [43, 74] width 41 height 7
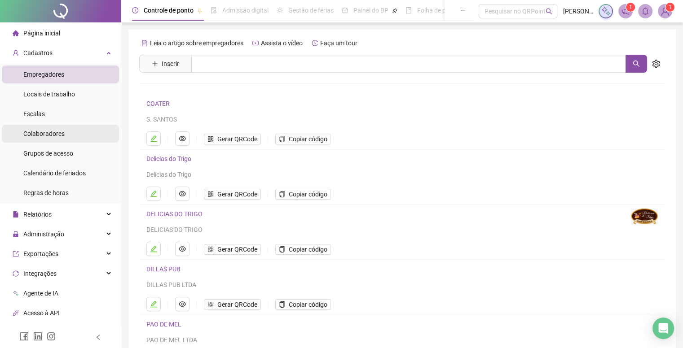
click at [57, 136] on span "Colaboradores" at bounding box center [43, 133] width 41 height 7
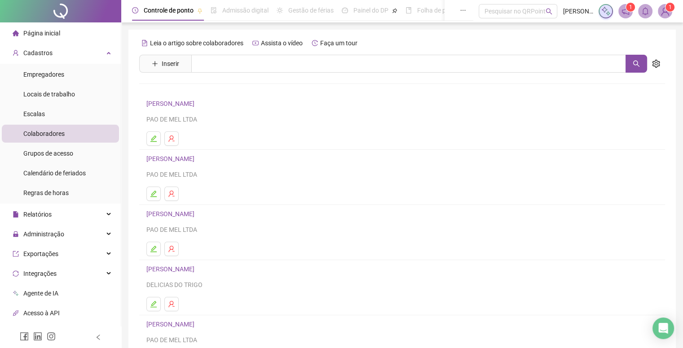
click at [197, 106] on link "[PERSON_NAME]" at bounding box center [171, 103] width 51 height 7
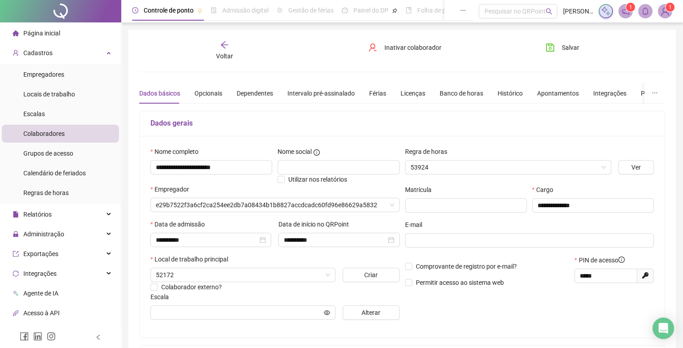
type input "**********"
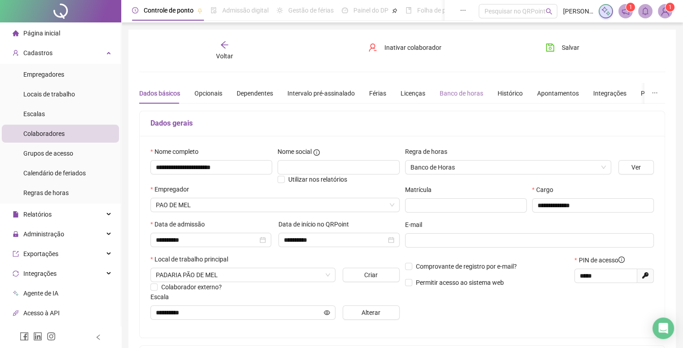
click at [462, 97] on div "Banco de horas" at bounding box center [461, 93] width 44 height 21
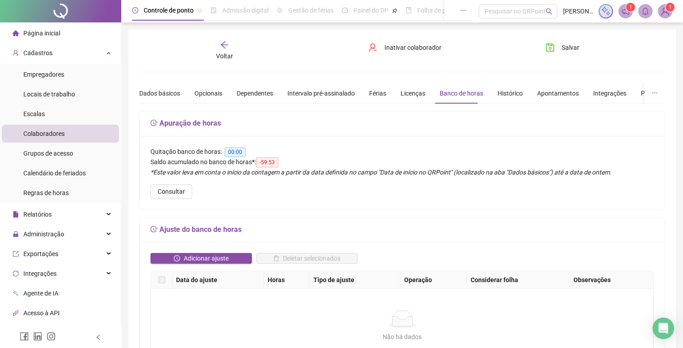
click at [224, 48] on icon "arrow-left" at bounding box center [224, 44] width 7 height 7
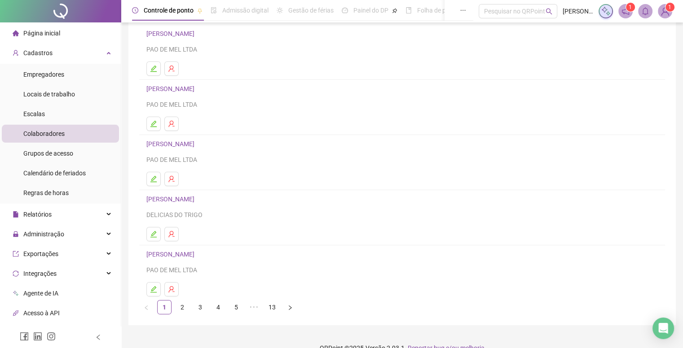
scroll to position [85, 0]
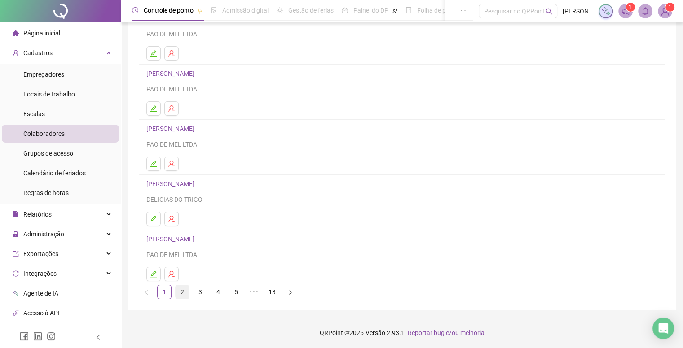
click at [185, 291] on link "2" at bounding box center [181, 291] width 13 height 13
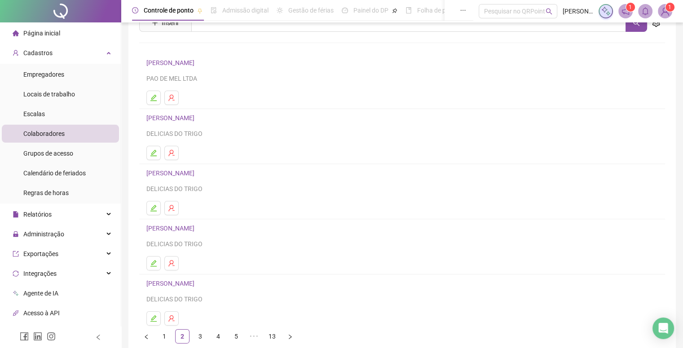
scroll to position [40, 0]
click at [204, 332] on link "3" at bounding box center [199, 336] width 13 height 13
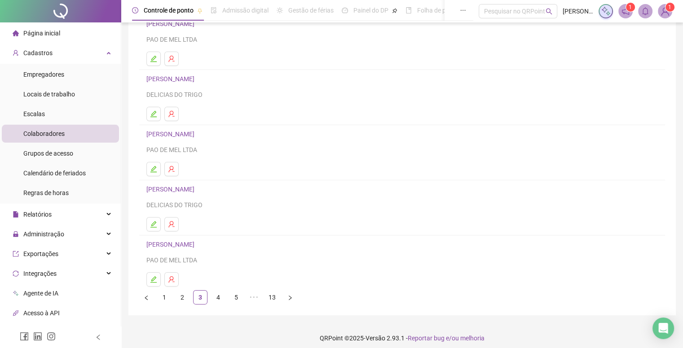
scroll to position [85, 0]
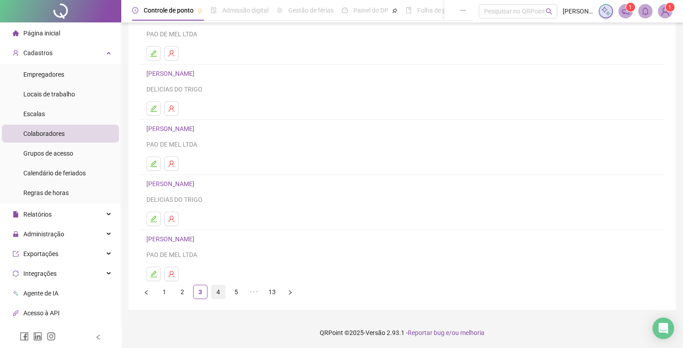
click at [220, 290] on link "4" at bounding box center [217, 291] width 13 height 13
click at [230, 293] on link "5" at bounding box center [235, 291] width 13 height 13
click at [251, 298] on div "Leia o artigo sobre colaboradores Assista o vídeo Faça um tour Inserir Nenhum r…" at bounding box center [401, 127] width 547 height 366
click at [253, 292] on link "6" at bounding box center [253, 291] width 13 height 13
click at [255, 294] on link "7" at bounding box center [253, 291] width 13 height 13
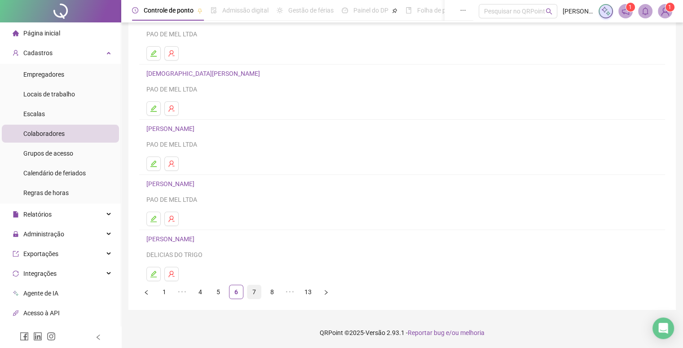
scroll to position [0, 0]
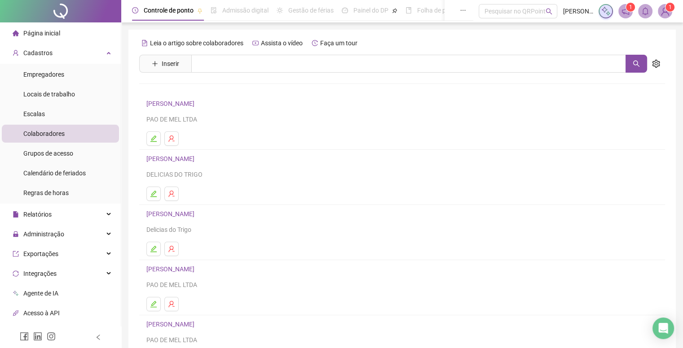
click at [181, 113] on div "[PERSON_NAME] PAO DE MEL LTDA" at bounding box center [401, 111] width 511 height 26
click at [184, 106] on link "[PERSON_NAME]" at bounding box center [171, 103] width 51 height 7
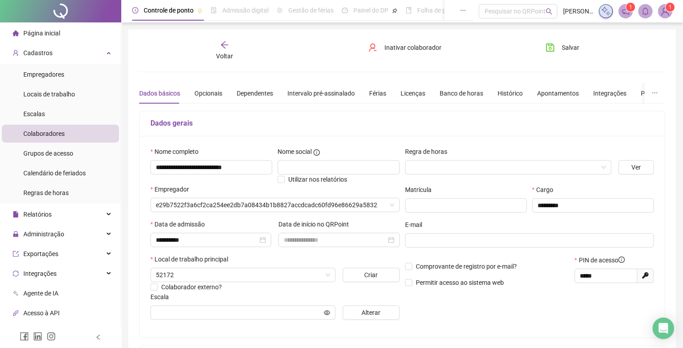
type input "**********"
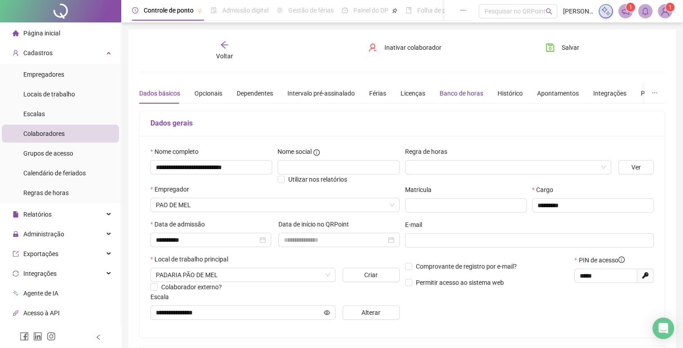
click at [470, 88] on div "Banco de horas" at bounding box center [461, 93] width 44 height 10
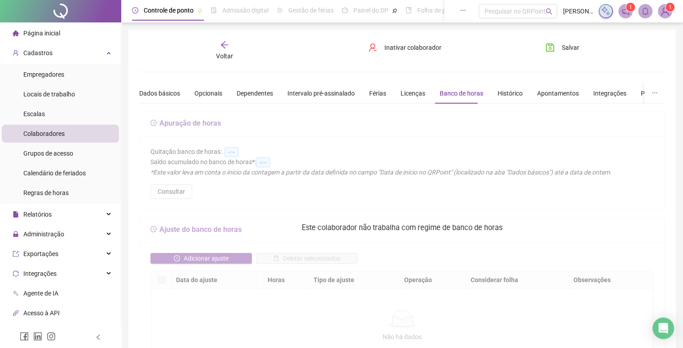
click at [164, 91] on div "Dados básicos" at bounding box center [159, 93] width 41 height 10
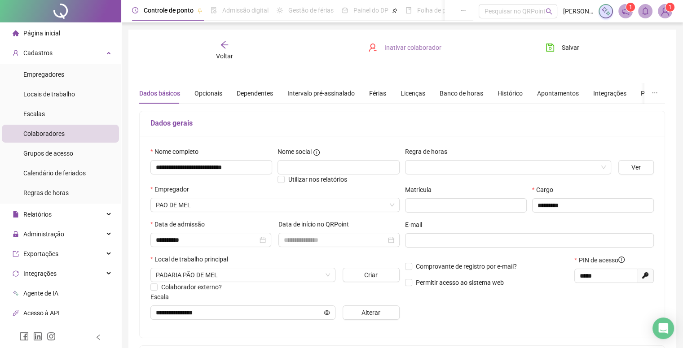
click at [403, 46] on span "Inativar colaborador" at bounding box center [412, 48] width 57 height 10
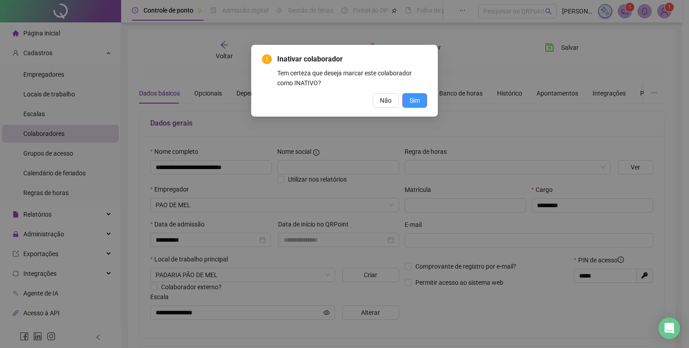
click at [409, 102] on button "Sim" at bounding box center [415, 100] width 25 height 14
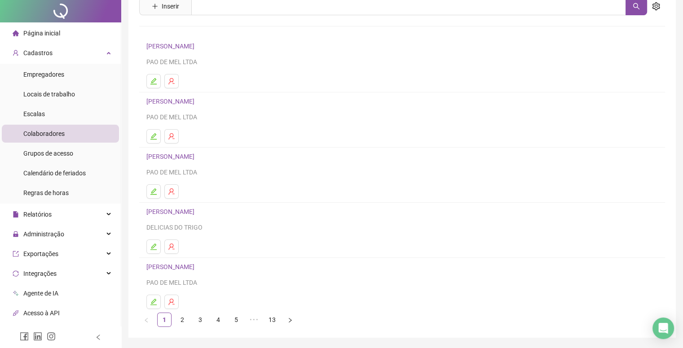
scroll to position [85, 0]
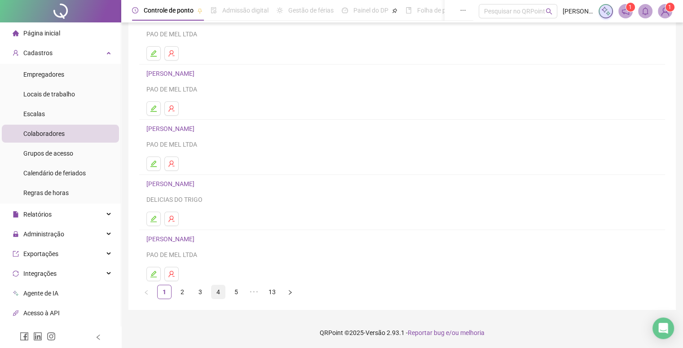
click at [219, 292] on link "4" at bounding box center [217, 291] width 13 height 13
click at [234, 292] on link "5" at bounding box center [235, 291] width 13 height 13
click at [258, 291] on link "6" at bounding box center [253, 291] width 13 height 13
click at [253, 289] on link "7" at bounding box center [253, 291] width 13 height 13
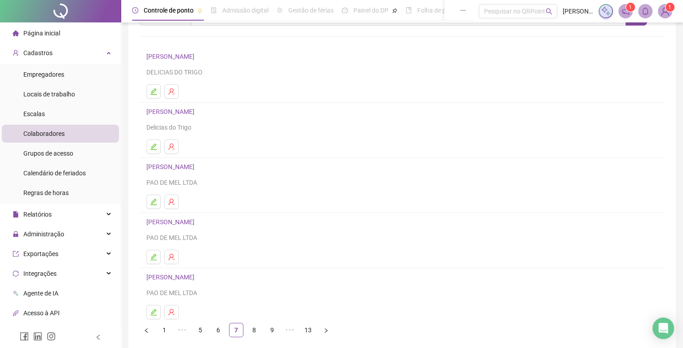
scroll to position [45, 0]
click at [257, 334] on link "8" at bounding box center [253, 332] width 13 height 13
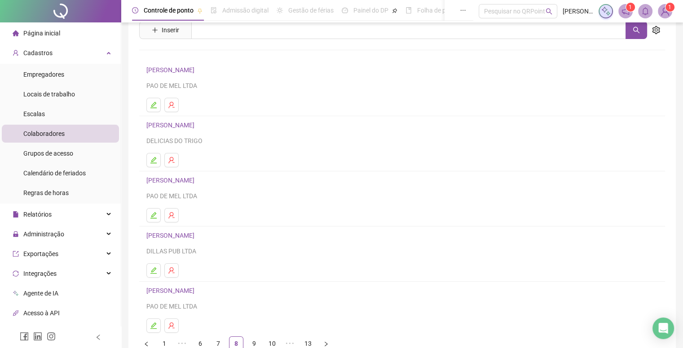
scroll to position [85, 0]
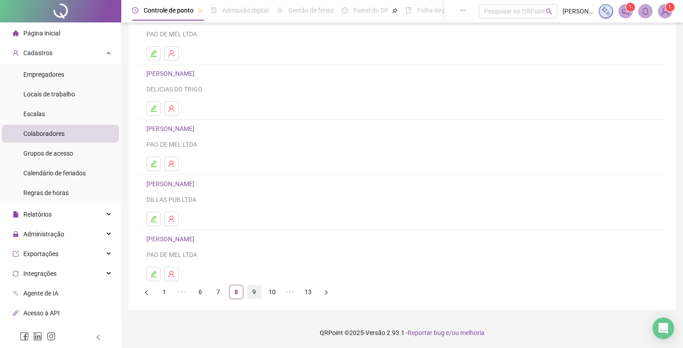
click at [255, 291] on link "9" at bounding box center [253, 291] width 13 height 13
click at [257, 288] on link "10" at bounding box center [253, 291] width 13 height 13
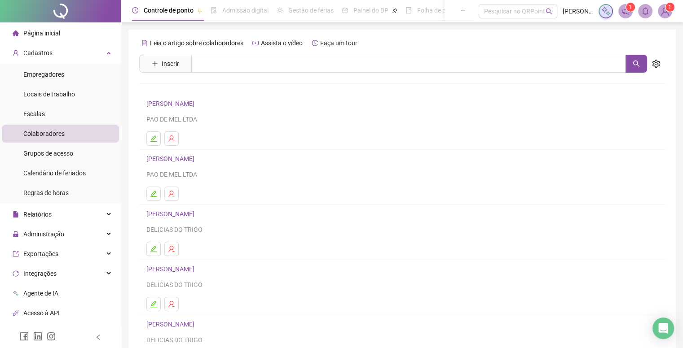
scroll to position [45, 0]
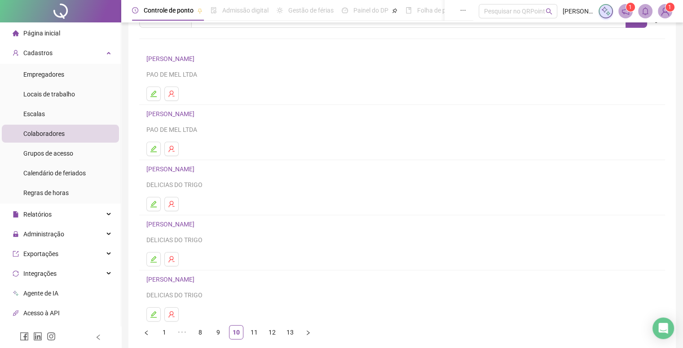
click at [185, 170] on link "[PERSON_NAME]" at bounding box center [171, 169] width 51 height 7
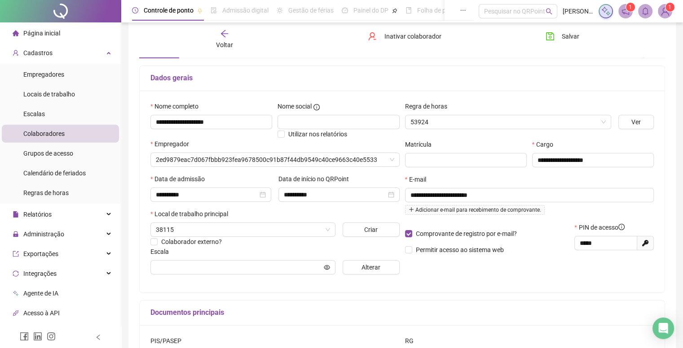
scroll to position [49, 0]
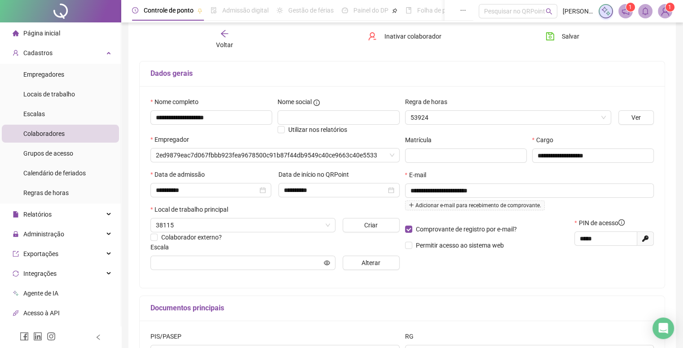
type input "**********"
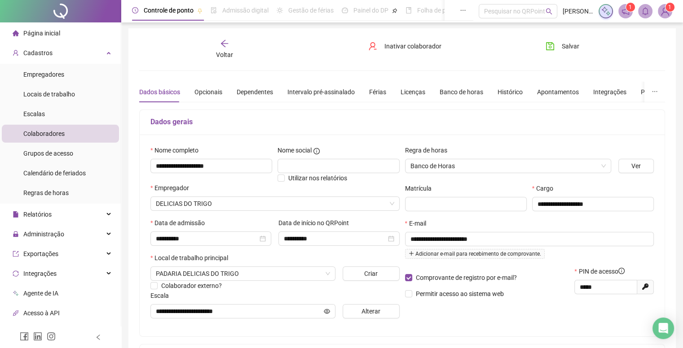
scroll to position [0, 0]
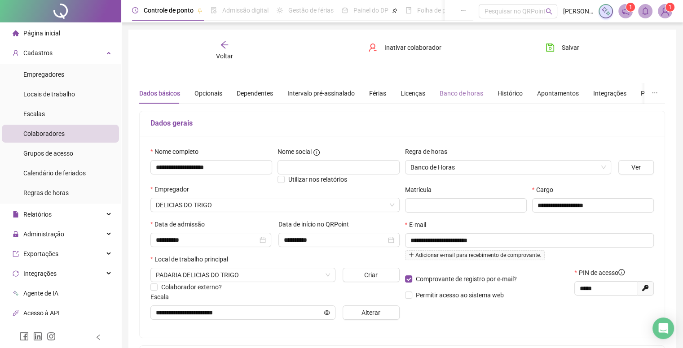
click at [461, 98] on div "Banco de horas" at bounding box center [461, 93] width 44 height 21
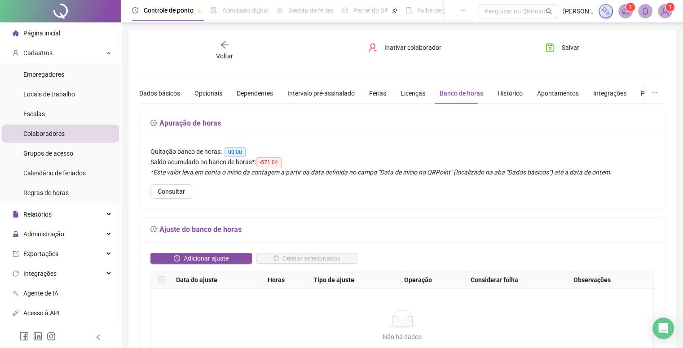
click at [272, 160] on span "-571:04" at bounding box center [269, 163] width 26 height 10
click at [227, 255] on span "Adicionar ajuste" at bounding box center [206, 259] width 45 height 10
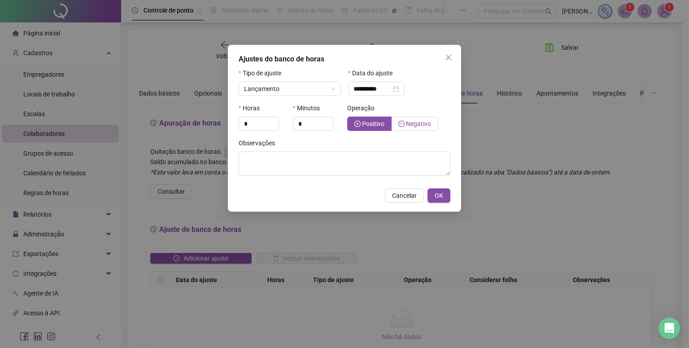
click at [402, 122] on icon "minus-circle" at bounding box center [402, 124] width 6 height 6
click at [369, 120] on span "Positivo" at bounding box center [373, 123] width 22 height 7
click at [397, 124] on label "Negativo" at bounding box center [415, 124] width 47 height 14
click at [285, 84] on span "Lançamento" at bounding box center [290, 88] width 92 height 13
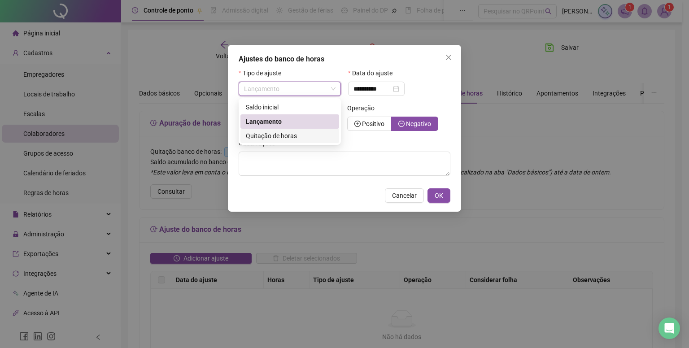
click at [275, 137] on span "Quitação de horas" at bounding box center [271, 135] width 51 height 7
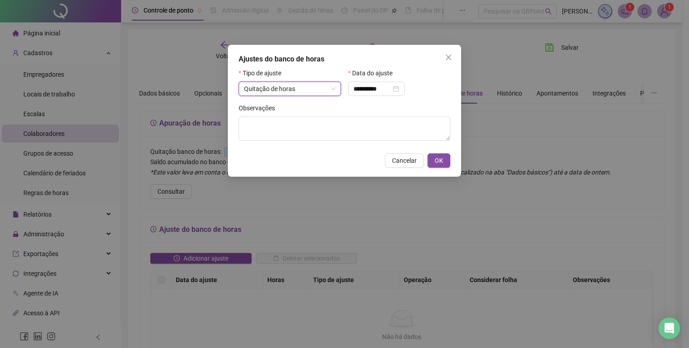
click at [282, 87] on span "Quitação de horas" at bounding box center [269, 88] width 51 height 7
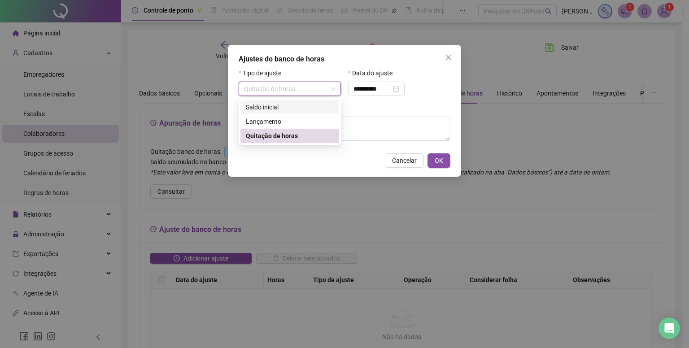
click at [276, 101] on div "Saldo inicial" at bounding box center [290, 107] width 99 height 14
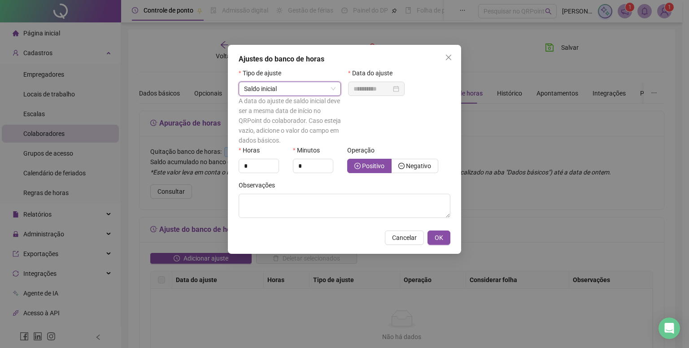
click at [316, 87] on span "Saldo inicial" at bounding box center [290, 88] width 92 height 13
click at [286, 126] on div "Lançamento" at bounding box center [290, 122] width 88 height 10
type input "**********"
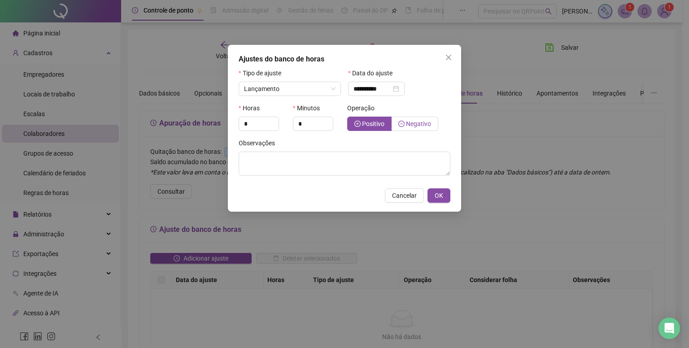
click at [402, 123] on icon "minus-circle" at bounding box center [402, 124] width 6 height 6
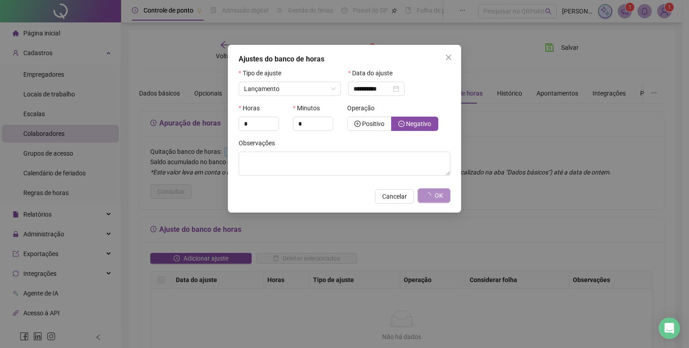
click at [347, 118] on div "Positivo Negativo" at bounding box center [392, 124] width 91 height 14
click at [386, 191] on div "Cancelar OK" at bounding box center [345, 196] width 212 height 14
click at [450, 55] on icon "close" at bounding box center [448, 57] width 7 height 7
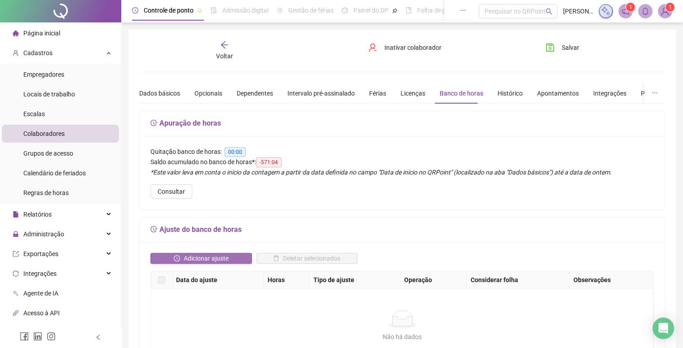
click at [214, 255] on span "Adicionar ajuste" at bounding box center [206, 259] width 45 height 10
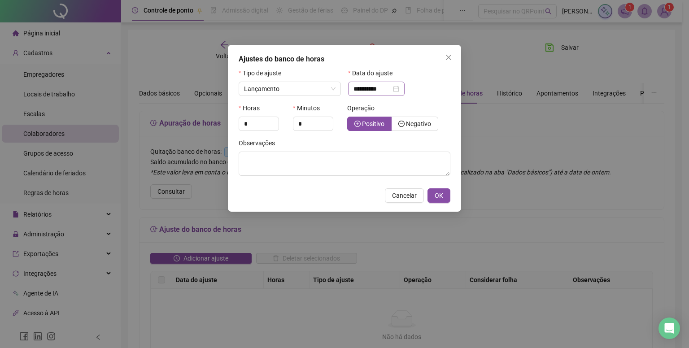
click at [399, 88] on div "**********" at bounding box center [377, 89] width 46 height 10
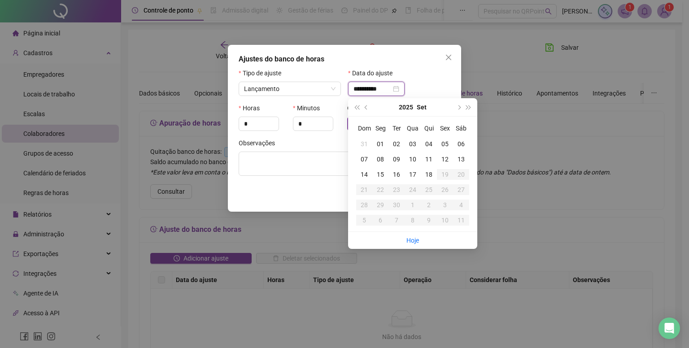
click at [399, 88] on div "**********" at bounding box center [377, 89] width 46 height 10
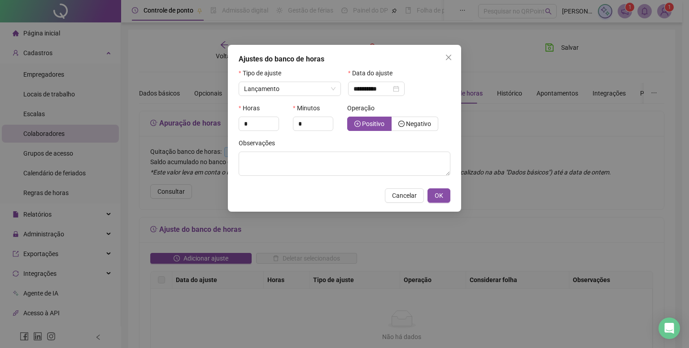
click at [439, 72] on div "Data do ajuste" at bounding box center [399, 74] width 102 height 13
click at [360, 109] on label "Operação" at bounding box center [363, 108] width 33 height 10
click at [267, 121] on input "*" at bounding box center [258, 123] width 39 height 13
click at [405, 121] on span "Negativo" at bounding box center [415, 123] width 33 height 7
click at [360, 125] on icon "plus-circle" at bounding box center [358, 124] width 6 height 6
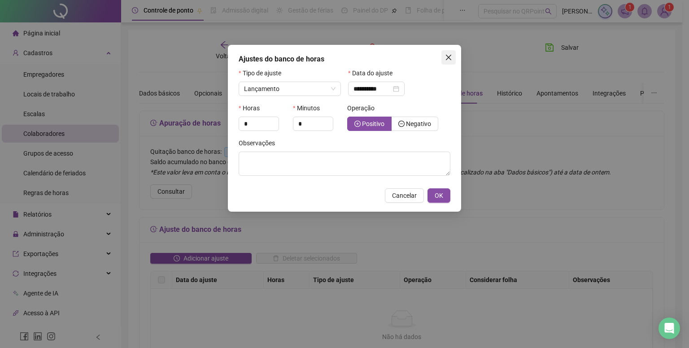
click at [447, 56] on icon "close" at bounding box center [448, 57] width 5 height 5
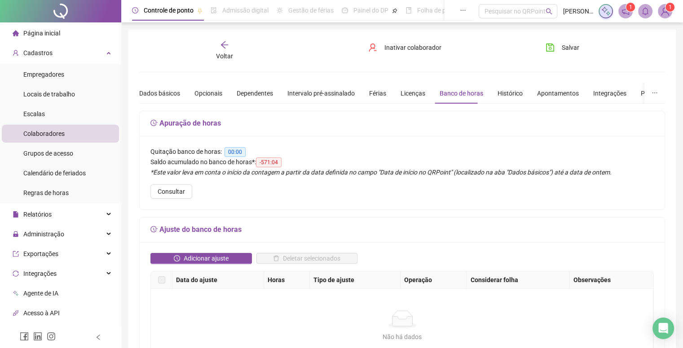
click at [266, 164] on span "-571:04" at bounding box center [269, 163] width 26 height 10
click at [264, 164] on span "-571:04" at bounding box center [269, 163] width 26 height 10
drag, startPoint x: 260, startPoint y: 162, endPoint x: 281, endPoint y: 162, distance: 20.7
click at [281, 162] on span "-571:04" at bounding box center [269, 163] width 26 height 10
copy span "-571:04"
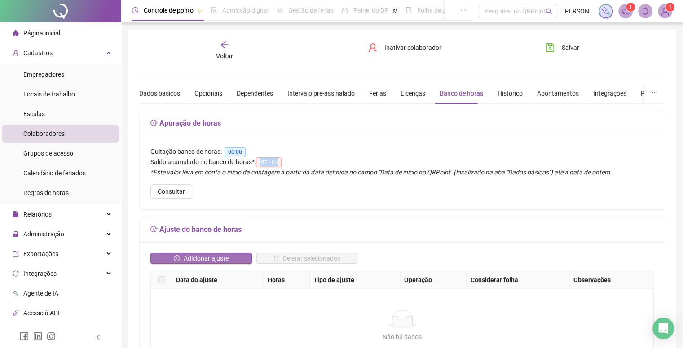
click at [220, 254] on span "Adicionar ajuste" at bounding box center [206, 259] width 45 height 10
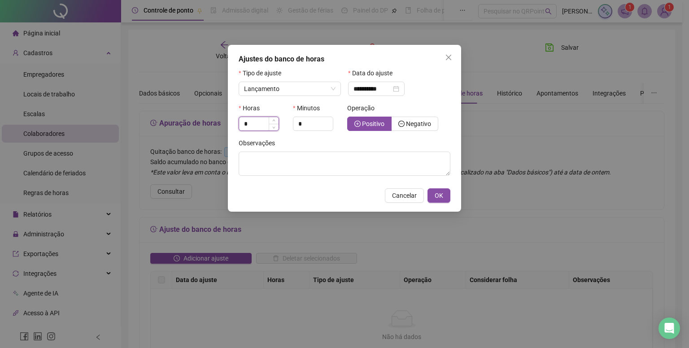
click at [267, 127] on input "*" at bounding box center [258, 123] width 39 height 13
paste input "*****"
type input "*"
click at [112, 148] on div "**********" at bounding box center [344, 174] width 689 height 348
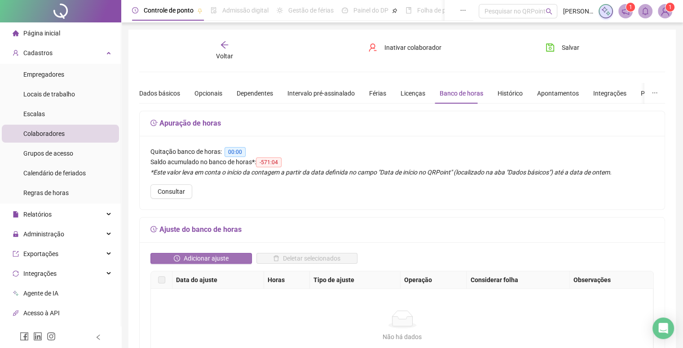
click at [207, 254] on span "Adicionar ajuste" at bounding box center [206, 259] width 45 height 10
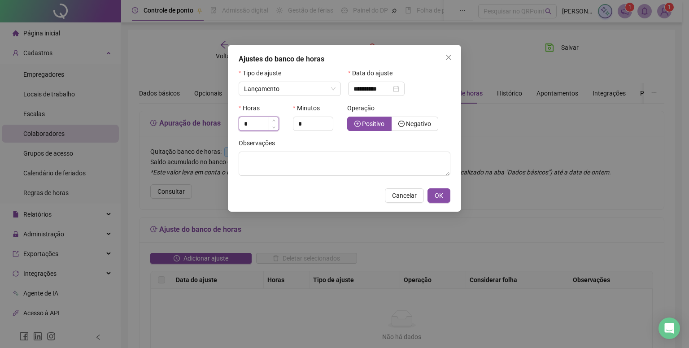
click at [253, 128] on input "*" at bounding box center [258, 123] width 39 height 13
type input "*****"
click at [432, 197] on button "OK" at bounding box center [439, 196] width 23 height 14
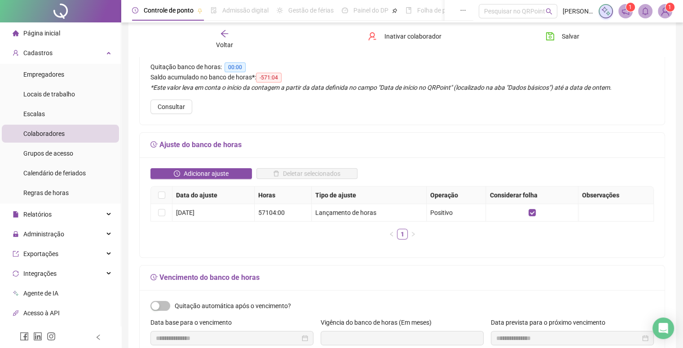
scroll to position [90, 0]
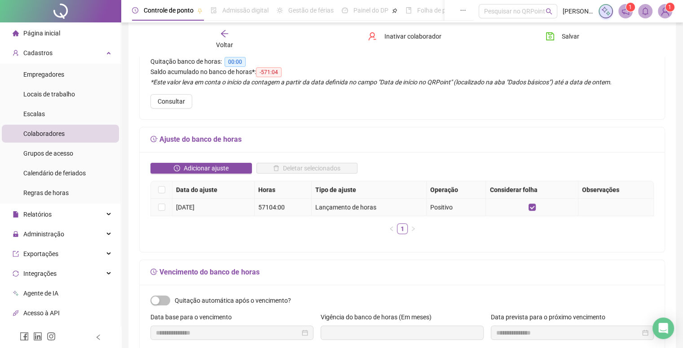
click at [154, 203] on td at bounding box center [162, 208] width 22 height 18
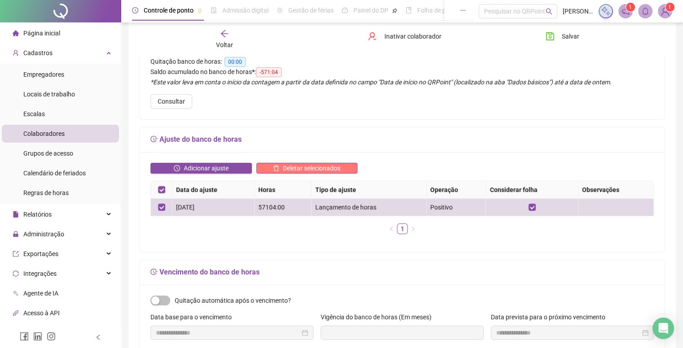
click at [290, 169] on span "Deletar selecionados" at bounding box center [311, 168] width 57 height 10
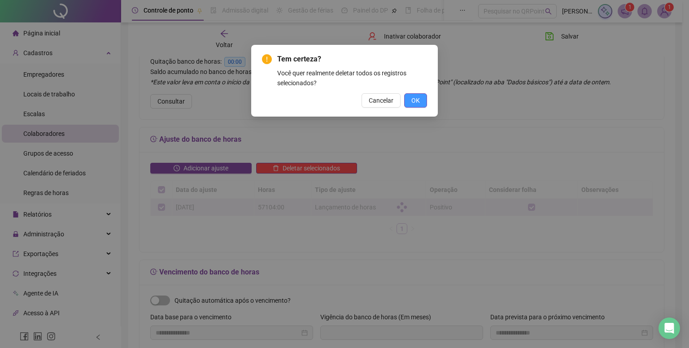
click at [423, 98] on button "OK" at bounding box center [415, 100] width 23 height 14
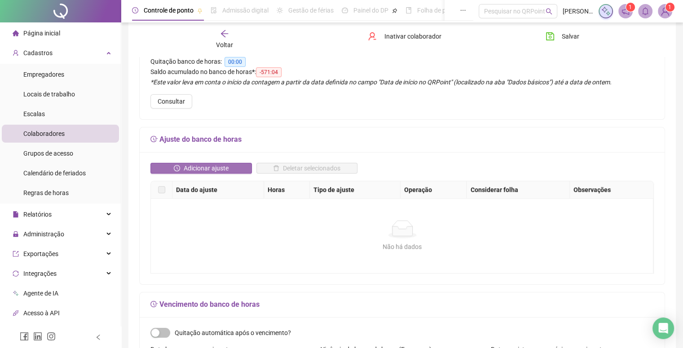
click at [211, 164] on span "Adicionar ajuste" at bounding box center [206, 168] width 45 height 10
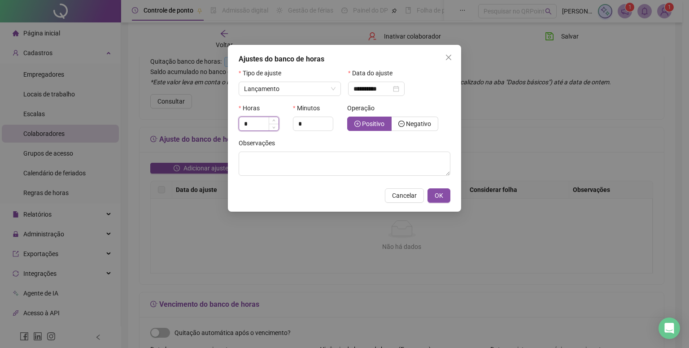
click at [265, 127] on input "*" at bounding box center [258, 123] width 39 height 13
click at [276, 122] on span "Increase Value" at bounding box center [274, 121] width 10 height 8
type input "*"
type input "***"
click at [303, 124] on input "*" at bounding box center [313, 123] width 39 height 13
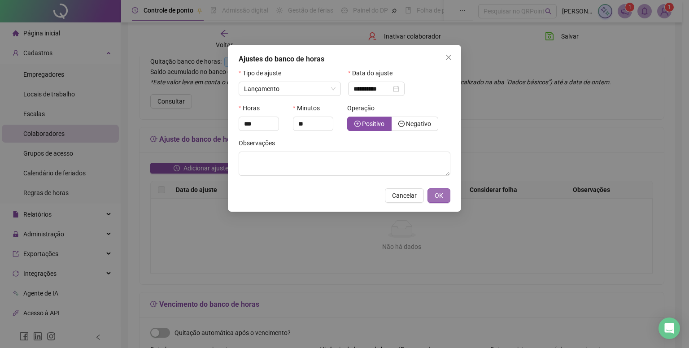
type input "*"
click at [439, 201] on span "OK" at bounding box center [439, 196] width 9 height 10
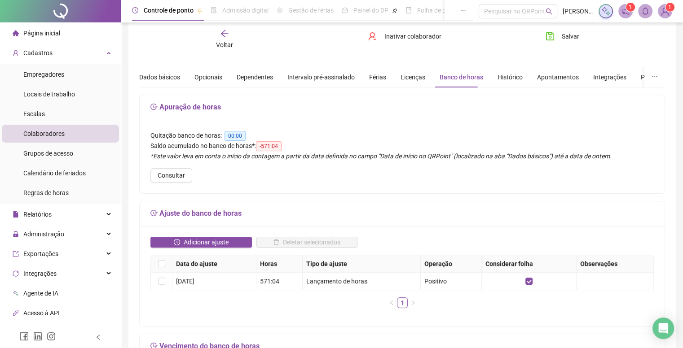
scroll to position [0, 0]
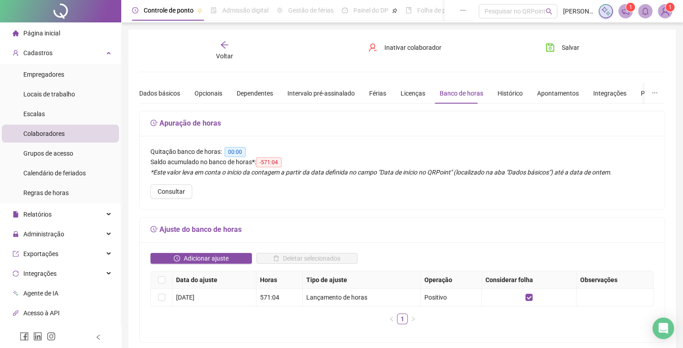
click at [273, 162] on span "-571:04" at bounding box center [269, 163] width 26 height 10
click at [175, 191] on span "Consultar" at bounding box center [171, 192] width 27 height 10
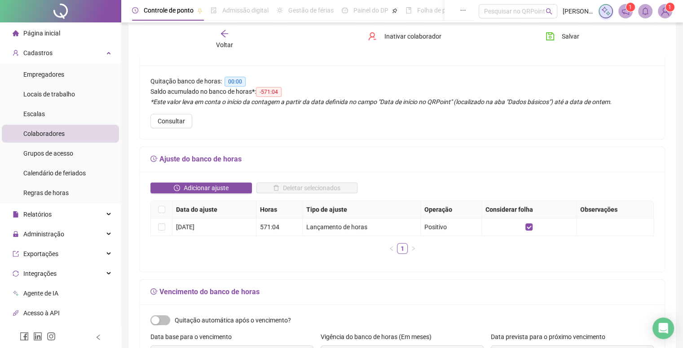
scroll to position [90, 0]
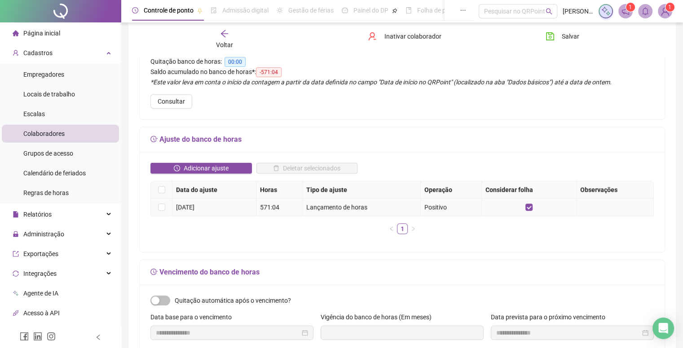
click at [167, 210] on td at bounding box center [162, 208] width 22 height 18
click at [165, 209] on td at bounding box center [162, 208] width 22 height 18
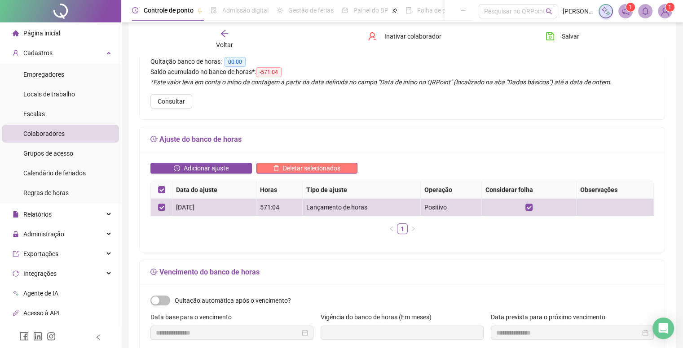
click at [330, 167] on span "Deletar selecionados" at bounding box center [311, 168] width 57 height 10
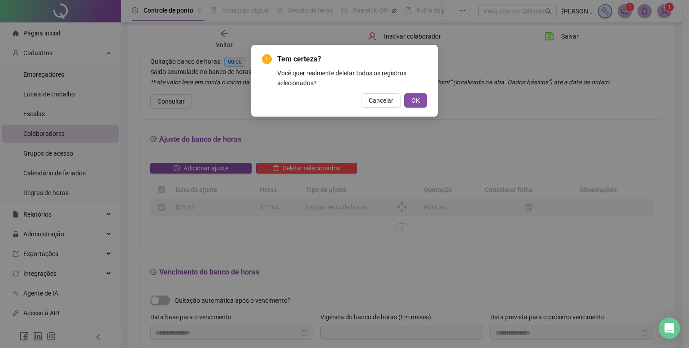
click at [406, 108] on div "Tem certeza? Você quer realmente deletar todos os registros selecionados? Cance…" at bounding box center [344, 81] width 187 height 72
click at [414, 100] on span "OK" at bounding box center [416, 101] width 9 height 10
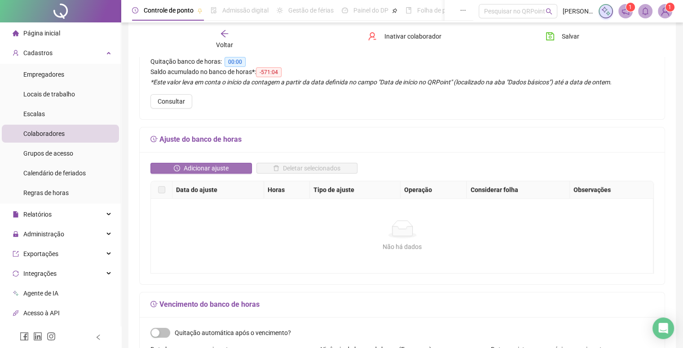
click at [183, 166] on button "Adicionar ajuste" at bounding box center [200, 168] width 101 height 11
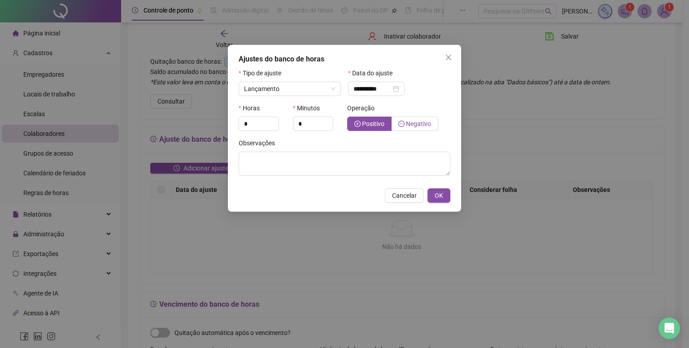
click at [414, 124] on span "Negativo" at bounding box center [418, 123] width 25 height 7
click at [368, 127] on span "Positivo" at bounding box center [373, 123] width 22 height 7
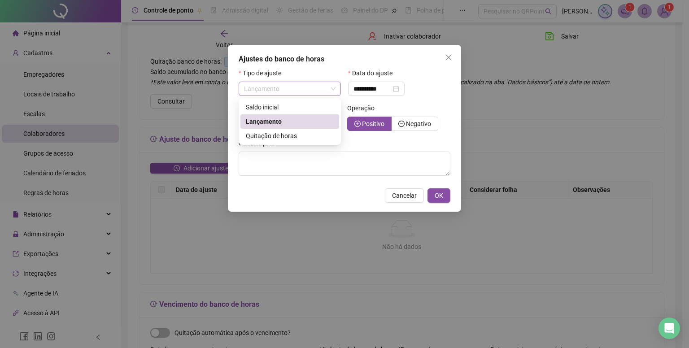
click at [334, 85] on span "Lançamento" at bounding box center [290, 88] width 92 height 13
click at [293, 107] on div "Saldo inicial" at bounding box center [290, 107] width 88 height 10
type input "**********"
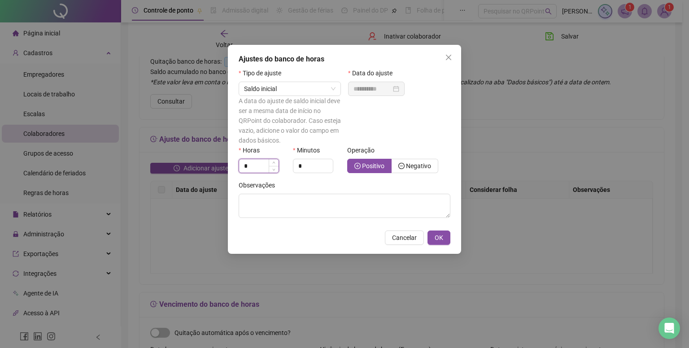
click at [250, 169] on input "*" at bounding box center [258, 165] width 39 height 13
type input "***"
click at [298, 171] on input "*" at bounding box center [313, 165] width 39 height 13
type input "*"
click at [438, 239] on span "OK" at bounding box center [439, 238] width 9 height 10
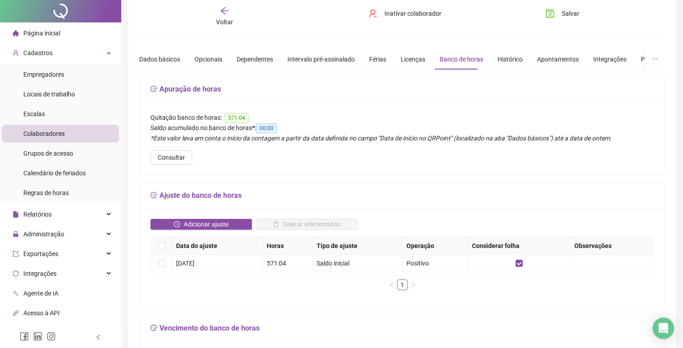
scroll to position [45, 0]
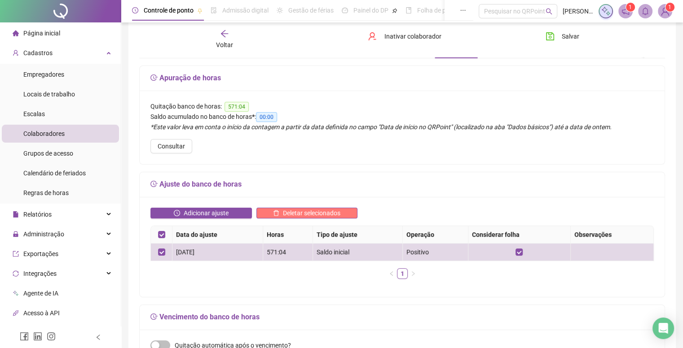
click at [314, 212] on span "Deletar selecionados" at bounding box center [311, 213] width 57 height 10
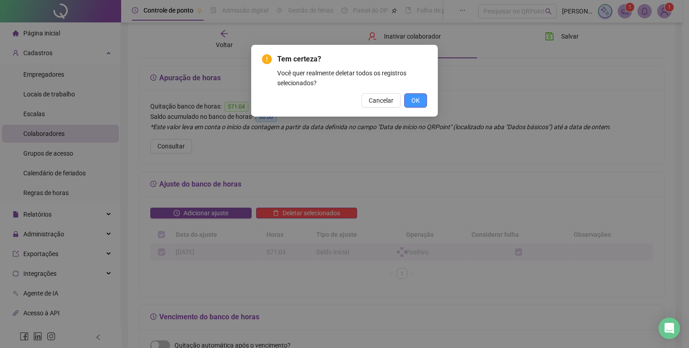
click at [405, 105] on button "OK" at bounding box center [415, 100] width 23 height 14
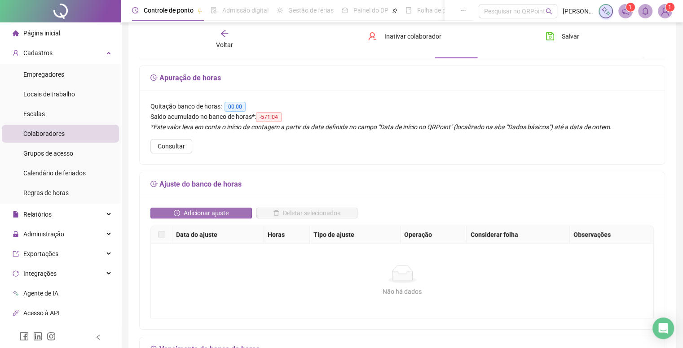
click at [207, 210] on span "Adicionar ajuste" at bounding box center [206, 213] width 45 height 10
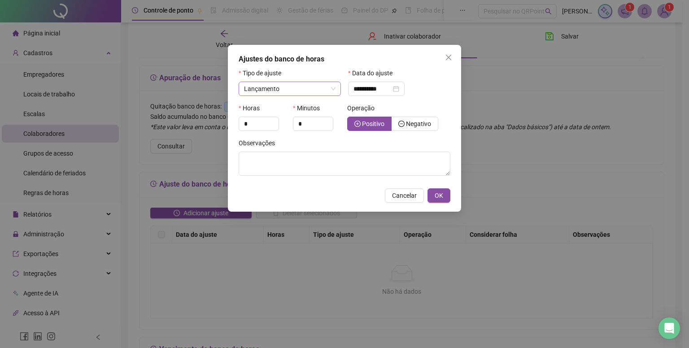
click at [310, 91] on span "Lançamento" at bounding box center [290, 88] width 92 height 13
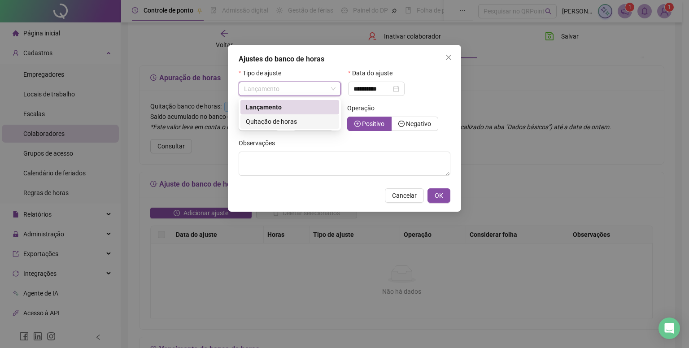
click at [283, 120] on span "Quitação de horas" at bounding box center [271, 121] width 51 height 7
type input "**********"
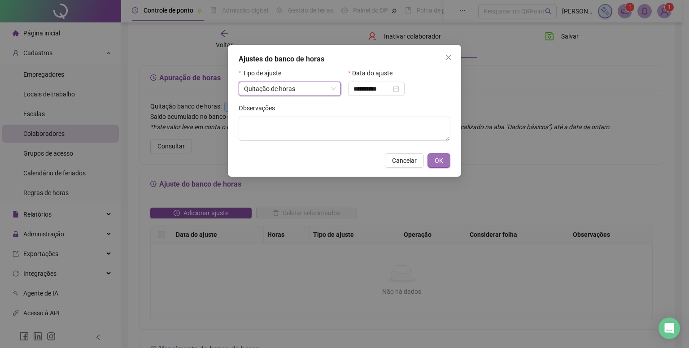
click at [445, 160] on button "OK" at bounding box center [439, 161] width 23 height 14
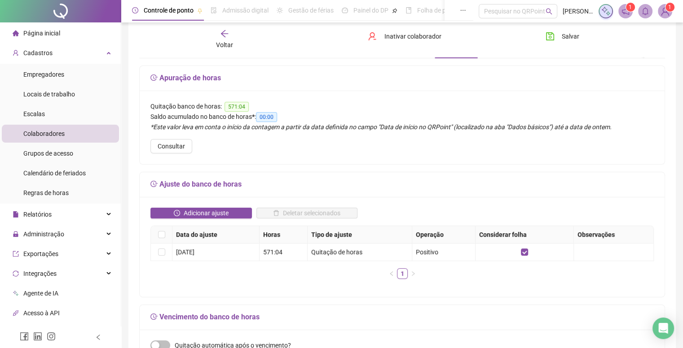
click at [224, 39] on div "Voltar" at bounding box center [225, 39] width 82 height 21
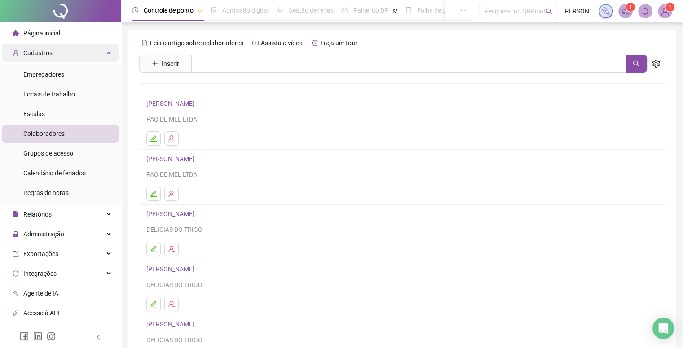
click at [103, 47] on div "Cadastros" at bounding box center [60, 53] width 117 height 18
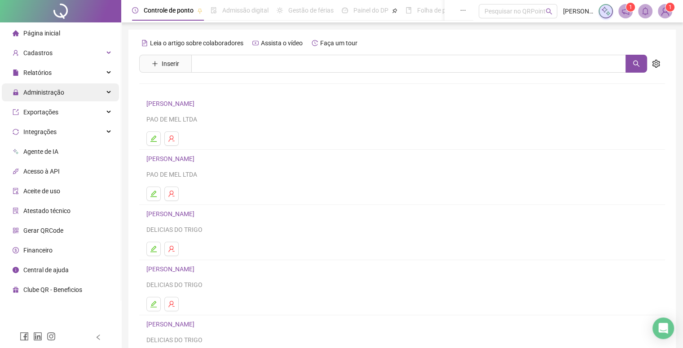
click at [64, 96] on div "Administração" at bounding box center [60, 92] width 117 height 18
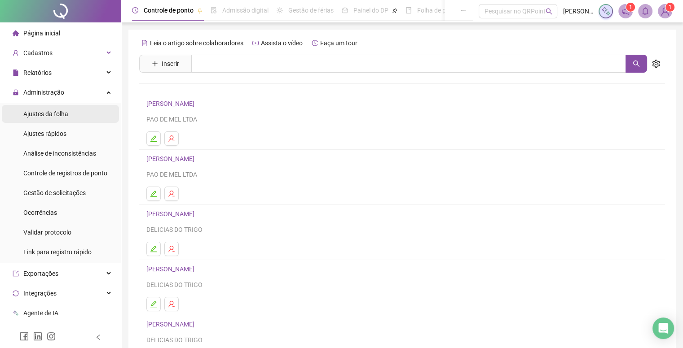
click at [58, 116] on span "Ajustes da folha" at bounding box center [45, 113] width 45 height 7
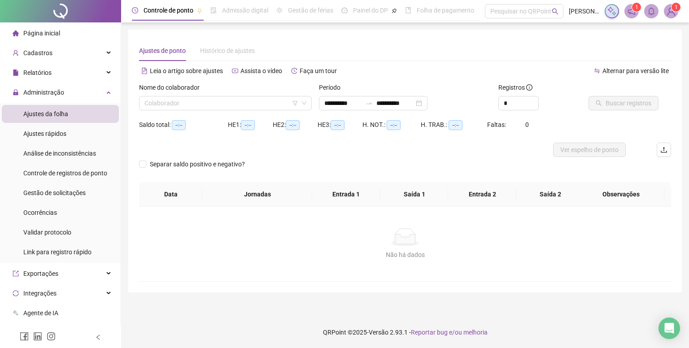
type input "**********"
click at [60, 127] on div "Ajustes rápidos" at bounding box center [44, 134] width 43 height 18
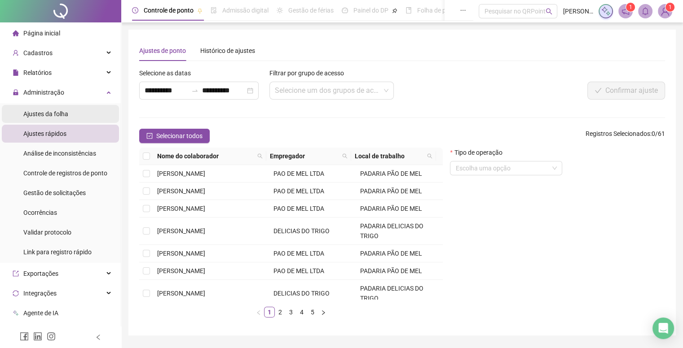
click at [94, 114] on li "Ajustes da folha" at bounding box center [60, 114] width 117 height 18
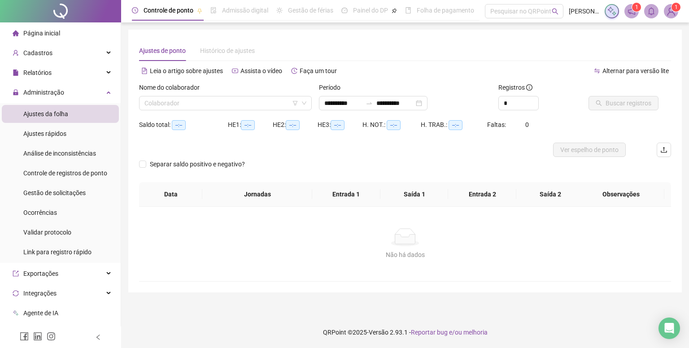
type input "**********"
click at [167, 106] on input "search" at bounding box center [222, 103] width 154 height 13
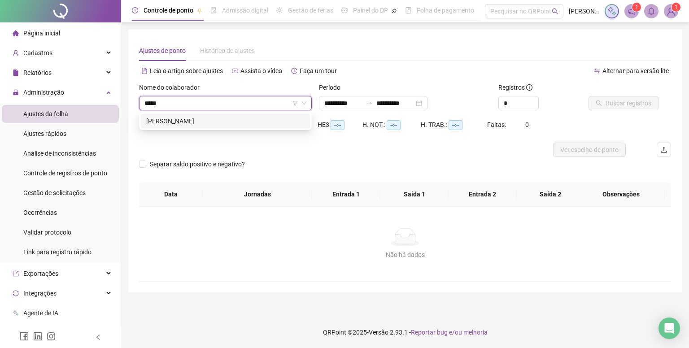
type input "******"
click at [170, 124] on div "[PERSON_NAME]" at bounding box center [225, 121] width 158 height 10
click at [606, 99] on span "Buscar registros" at bounding box center [629, 103] width 46 height 10
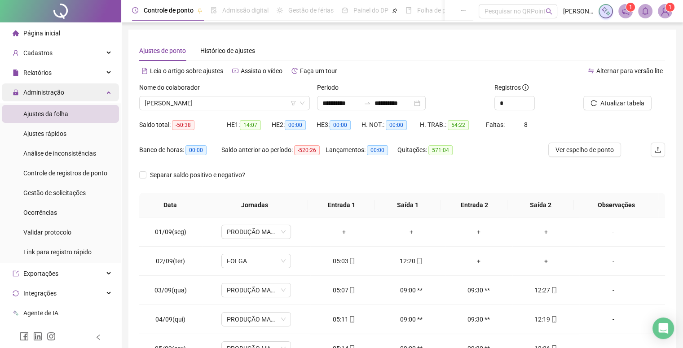
click at [59, 95] on span "Administração" at bounding box center [43, 92] width 41 height 7
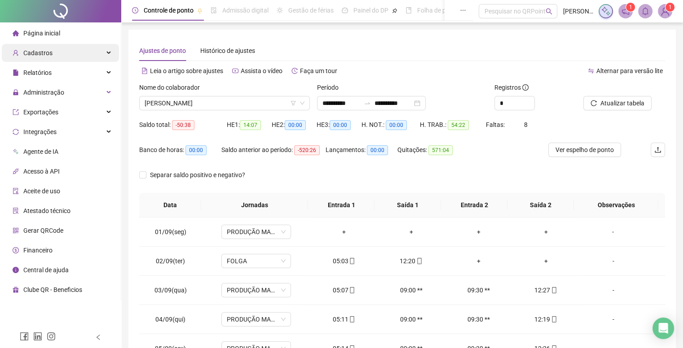
click at [65, 53] on div "Cadastros" at bounding box center [60, 53] width 117 height 18
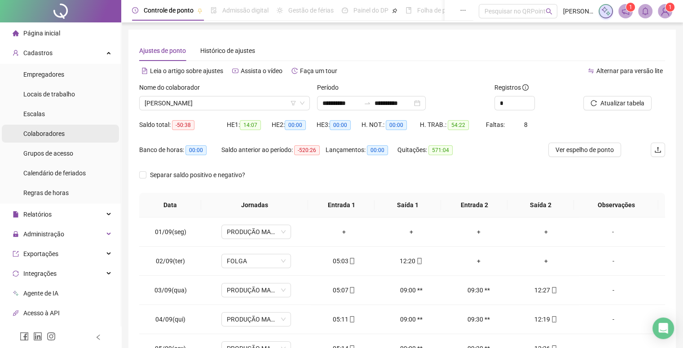
click at [50, 135] on span "Colaboradores" at bounding box center [43, 133] width 41 height 7
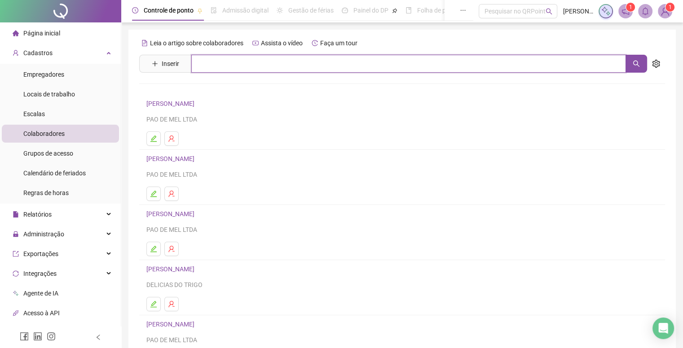
click at [235, 55] on input "text" at bounding box center [408, 64] width 434 height 18
type input "*****"
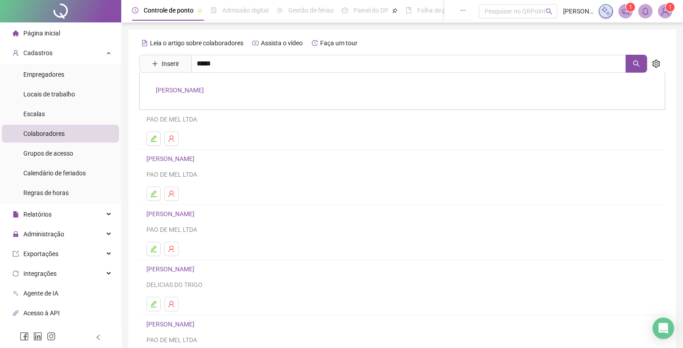
click at [204, 88] on link "[PERSON_NAME]" at bounding box center [180, 90] width 48 height 7
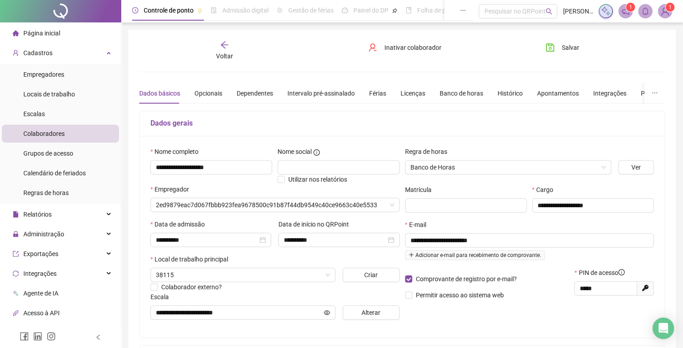
type input "**********"
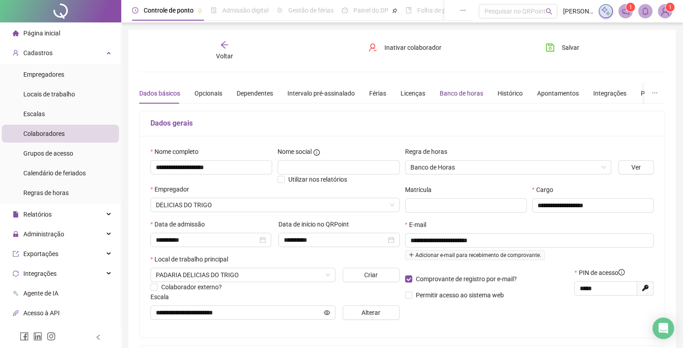
click at [461, 94] on div "Banco de horas" at bounding box center [461, 93] width 44 height 10
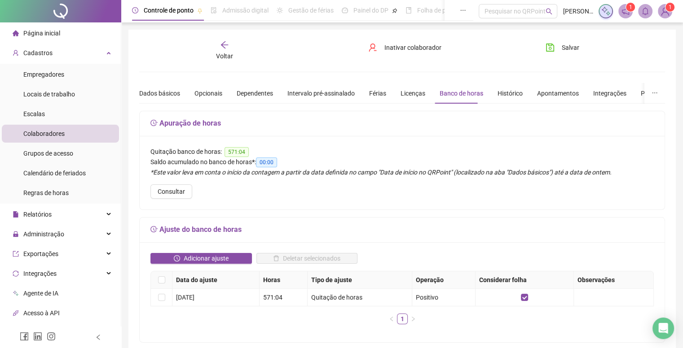
click at [245, 158] on span "Saldo acumulado no banco de horas" at bounding box center [200, 161] width 101 height 7
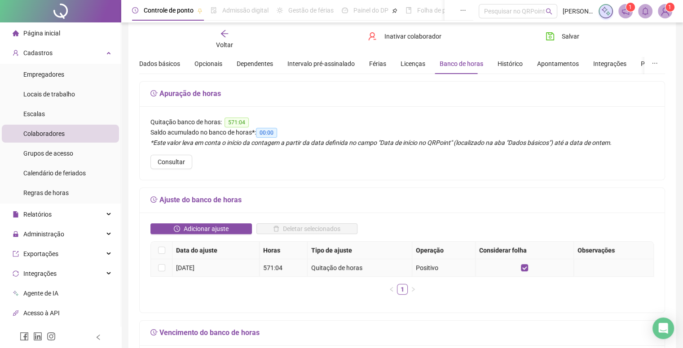
scroll to position [45, 0]
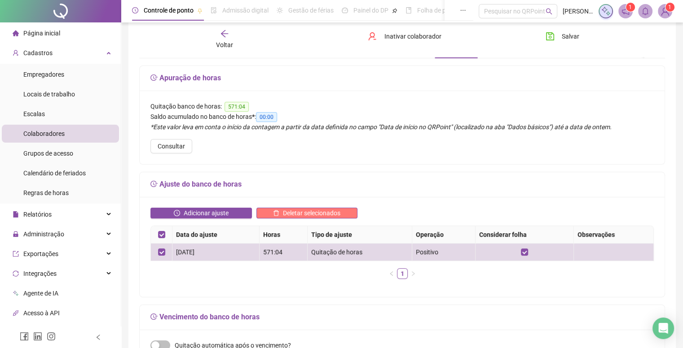
click at [303, 211] on span "Deletar selecionados" at bounding box center [311, 213] width 57 height 10
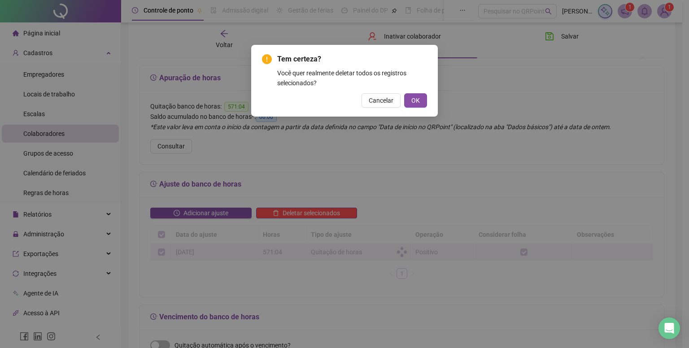
click at [418, 92] on div "Tem certeza? Você quer realmente deletar todos os registros selecionados? Cance…" at bounding box center [344, 81] width 165 height 54
click at [413, 100] on span "OK" at bounding box center [416, 101] width 9 height 10
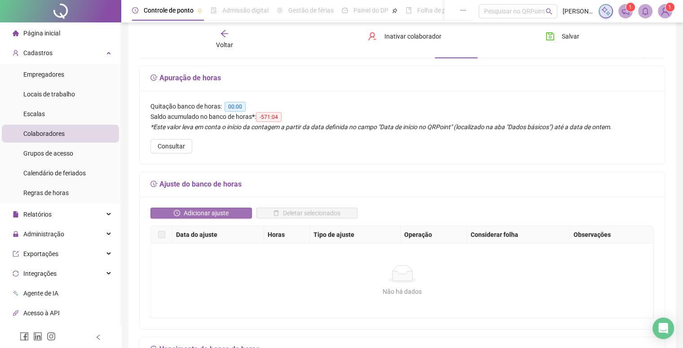
click at [194, 212] on span "Adicionar ajuste" at bounding box center [206, 213] width 45 height 10
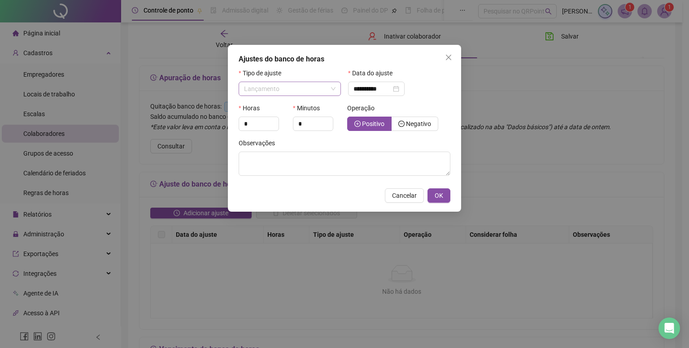
click at [274, 95] on span "Lançamento" at bounding box center [290, 88] width 92 height 13
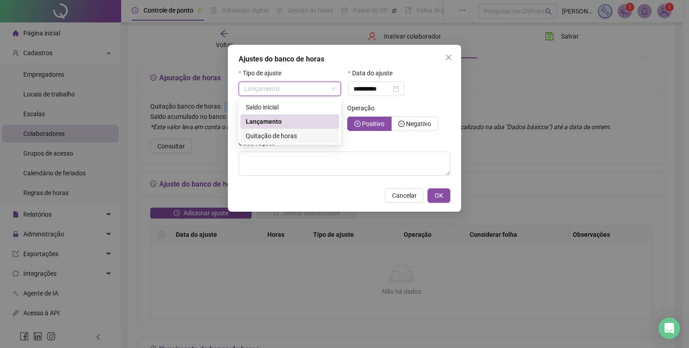
click at [264, 135] on span "Quitação de horas" at bounding box center [271, 135] width 51 height 7
type input "**********"
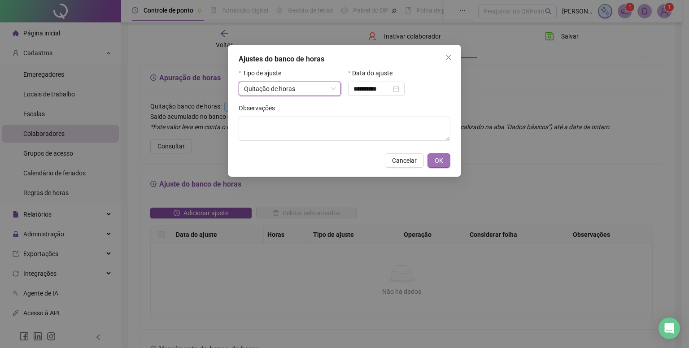
click at [440, 161] on span "OK" at bounding box center [439, 161] width 9 height 10
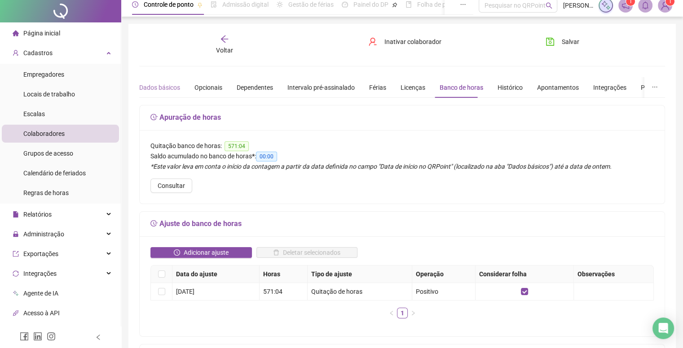
scroll to position [0, 0]
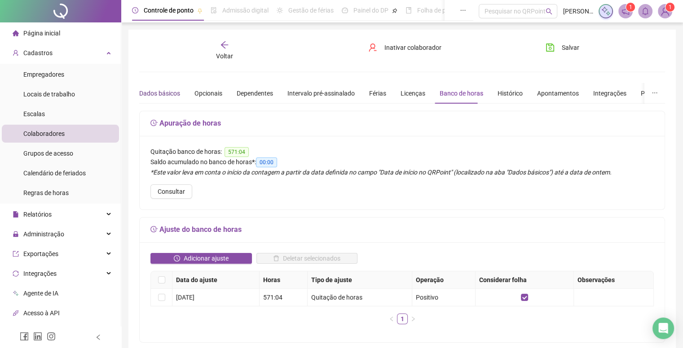
click at [176, 88] on div "Dados básicos" at bounding box center [159, 93] width 41 height 10
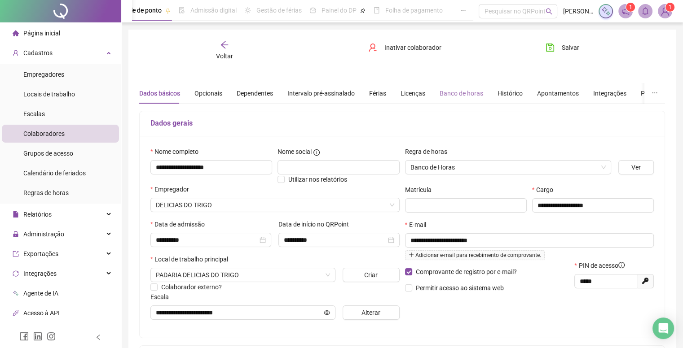
click at [463, 101] on div "Banco de horas" at bounding box center [461, 93] width 44 height 21
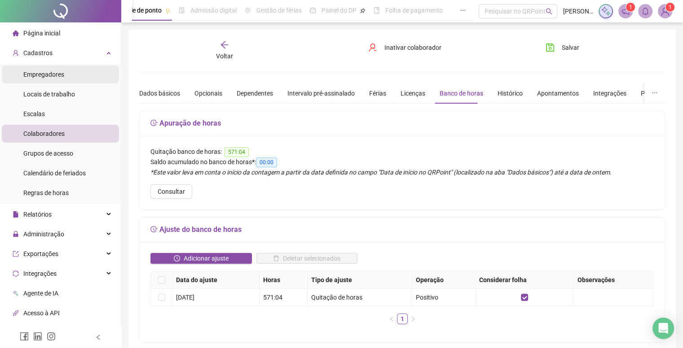
click at [79, 67] on li "Empregadores" at bounding box center [60, 75] width 117 height 18
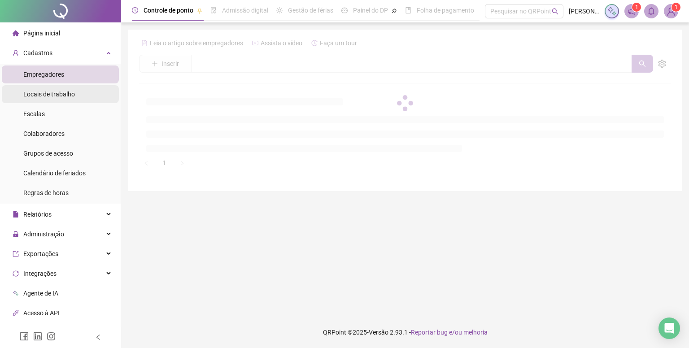
click at [66, 92] on span "Locais de trabalho" at bounding box center [49, 94] width 52 height 7
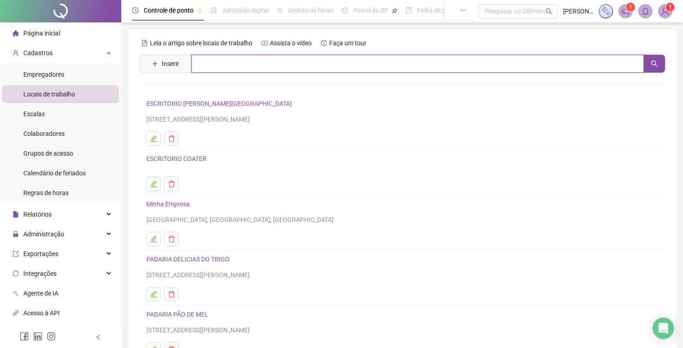
click at [205, 66] on input "text" at bounding box center [417, 64] width 452 height 18
type input "*"
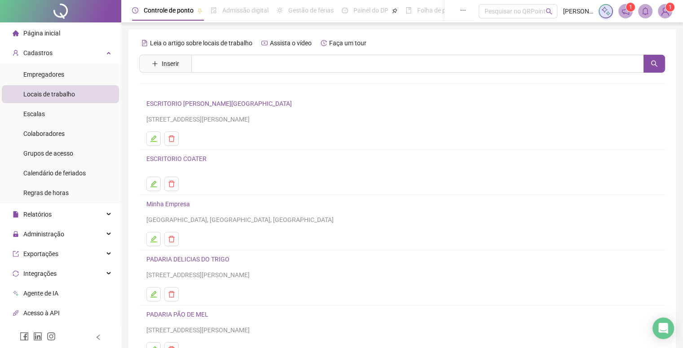
click at [394, 85] on div "Nenhum resultado" at bounding box center [402, 94] width 526 height 43
click at [395, 123] on div "[STREET_ADDRESS][PERSON_NAME]" at bounding box center [401, 119] width 511 height 10
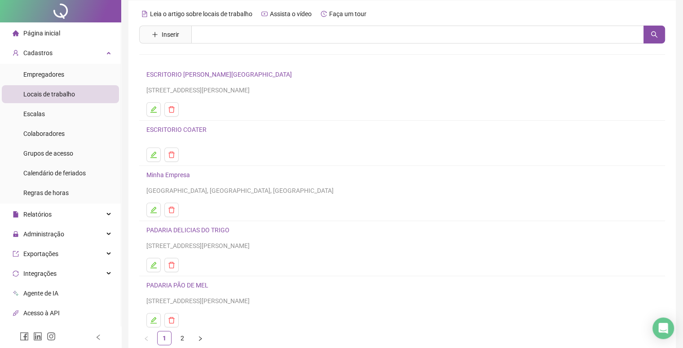
scroll to position [45, 0]
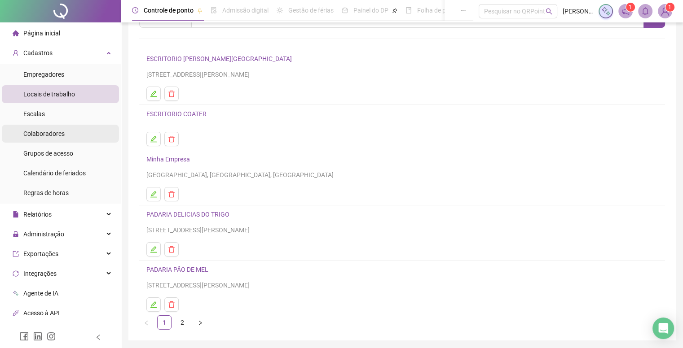
click at [56, 126] on div "Colaboradores" at bounding box center [43, 134] width 41 height 18
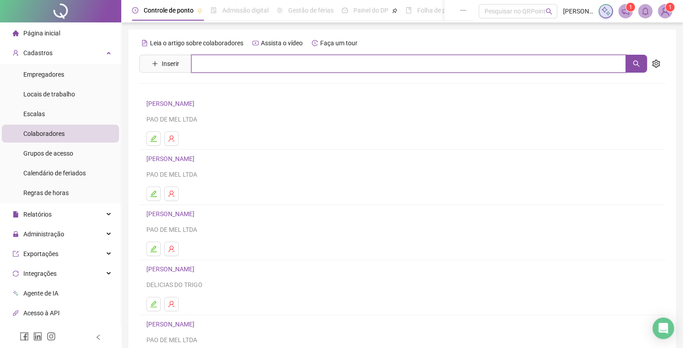
click at [197, 66] on input "text" at bounding box center [408, 64] width 434 height 18
type input "***"
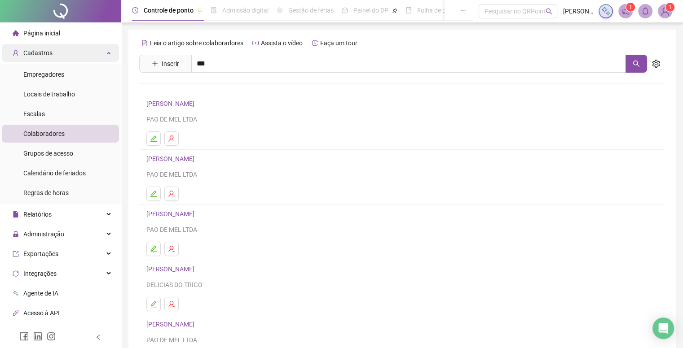
click at [64, 57] on div "Cadastros" at bounding box center [60, 53] width 117 height 18
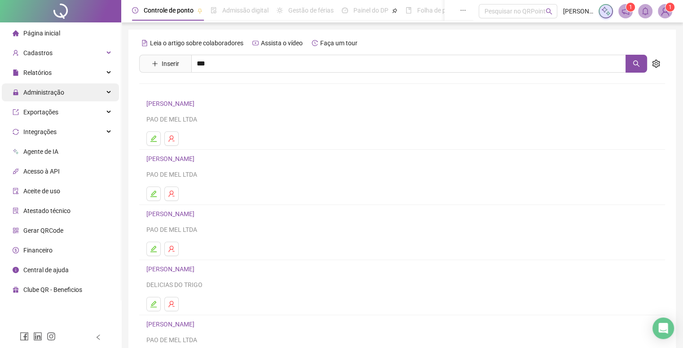
click at [72, 89] on div "Administração" at bounding box center [60, 92] width 117 height 18
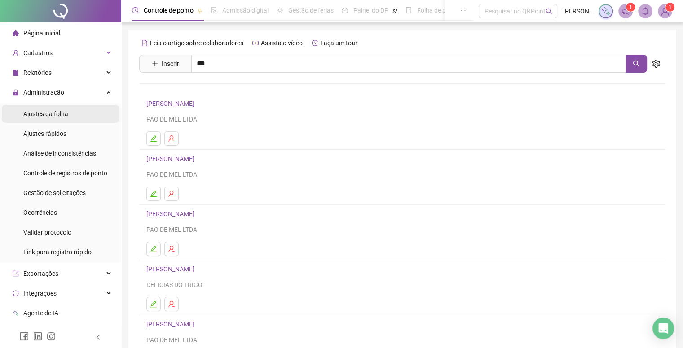
click at [64, 117] on span "Ajustes da folha" at bounding box center [45, 113] width 45 height 7
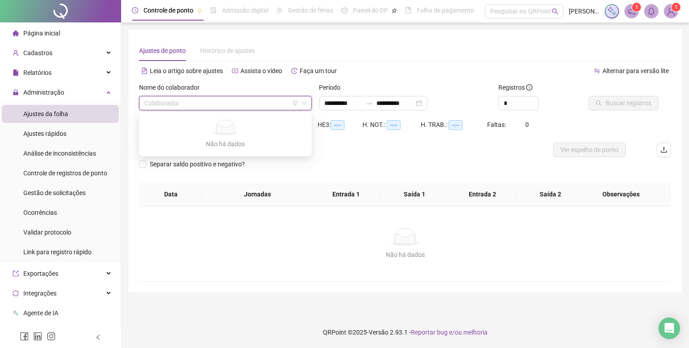
click at [198, 104] on input "search" at bounding box center [222, 103] width 154 height 13
type input "**********"
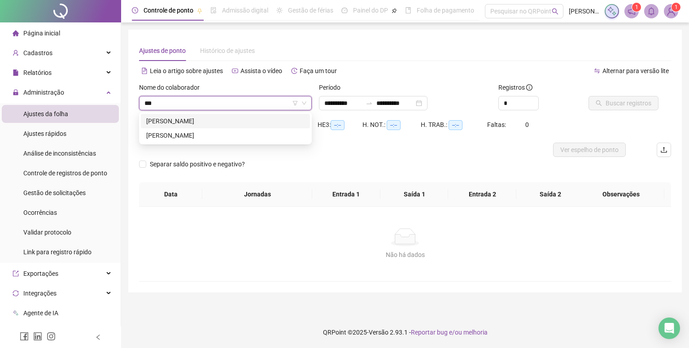
type input "****"
click at [234, 116] on div "[PERSON_NAME]" at bounding box center [225, 121] width 158 height 10
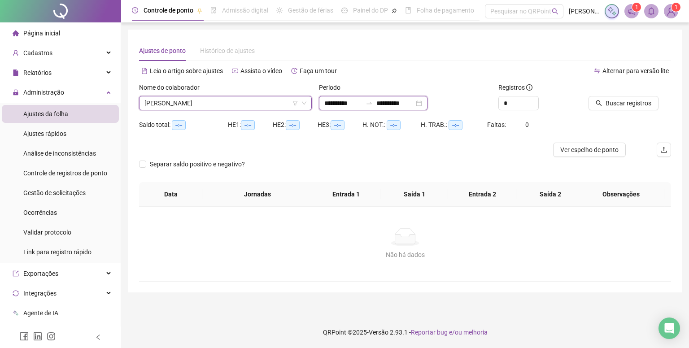
click at [353, 101] on input "**********" at bounding box center [344, 103] width 38 height 10
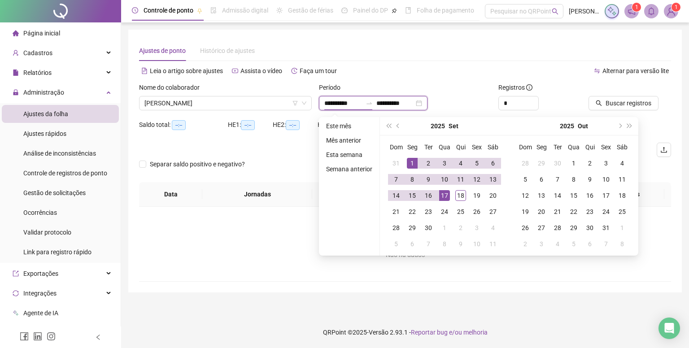
click at [353, 101] on input "**********" at bounding box center [344, 103] width 38 height 10
type input "*"
type input "**********"
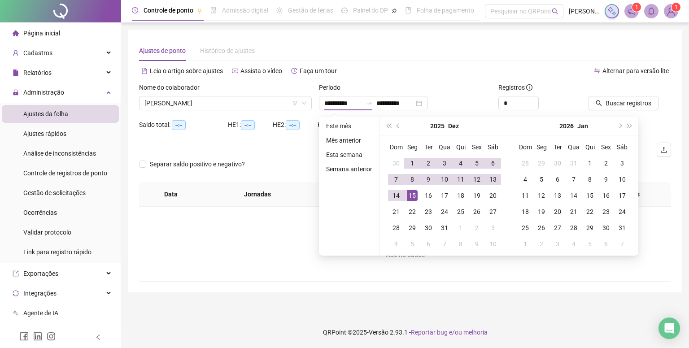
click at [424, 65] on div "Alternar para versão lite" at bounding box center [538, 71] width 266 height 14
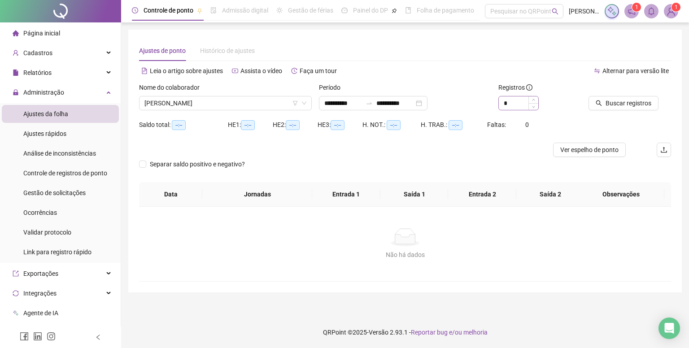
click at [519, 110] on div "*" at bounding box center [519, 103] width 40 height 14
click at [505, 104] on input "*" at bounding box center [518, 103] width 39 height 13
click at [508, 102] on input "*" at bounding box center [518, 103] width 39 height 13
type input "*"
click at [592, 99] on button "Buscar registros" at bounding box center [624, 103] width 70 height 14
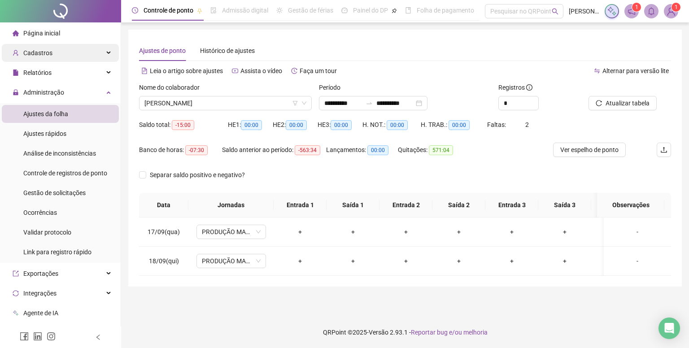
click at [42, 55] on span "Cadastros" at bounding box center [37, 52] width 29 height 7
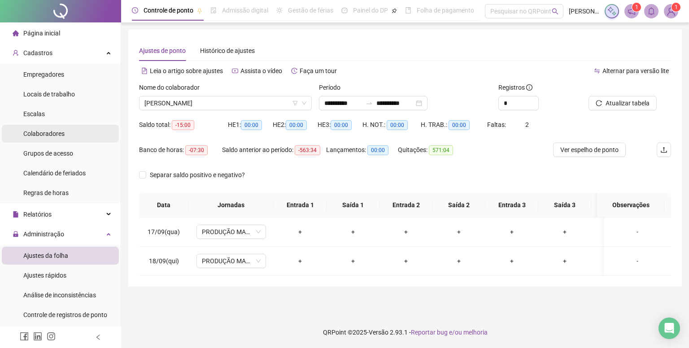
click at [46, 137] on span "Colaboradores" at bounding box center [43, 133] width 41 height 7
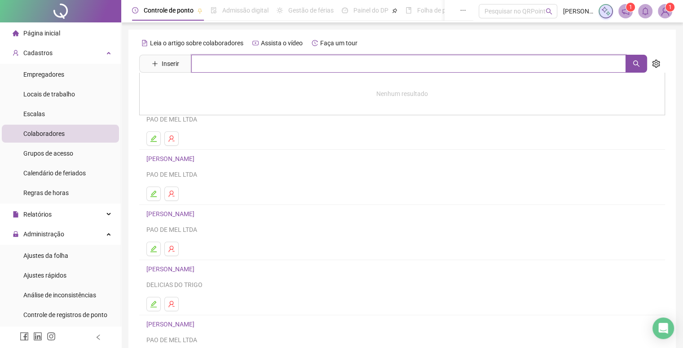
click at [208, 66] on input "text" at bounding box center [408, 64] width 434 height 18
type input "*******"
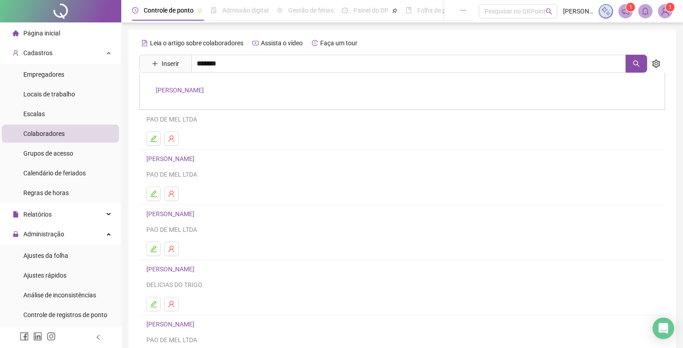
click at [311, 79] on div "[PERSON_NAME]" at bounding box center [402, 91] width 526 height 37
click at [210, 90] on div "Leia o artigo sobre colaboradores Assista o vídeo Faça um tour Inserir ******* …" at bounding box center [402, 210] width 526 height 349
click at [247, 53] on div "Leia o artigo sobre colaboradores Assista o vídeo Faça um tour Inserir ******* …" at bounding box center [402, 210] width 526 height 349
click at [241, 62] on input "*******" at bounding box center [408, 64] width 434 height 18
click at [196, 92] on link "[PERSON_NAME]" at bounding box center [180, 90] width 48 height 7
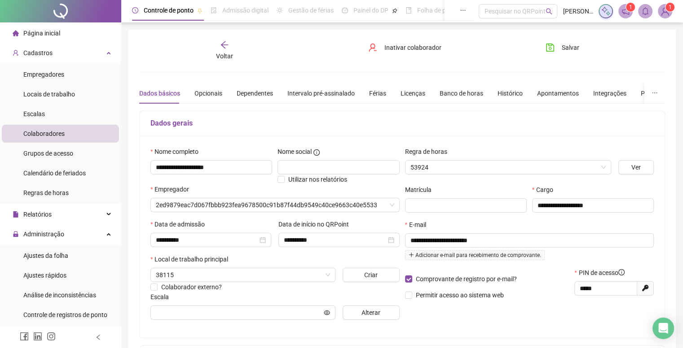
type input "**********"
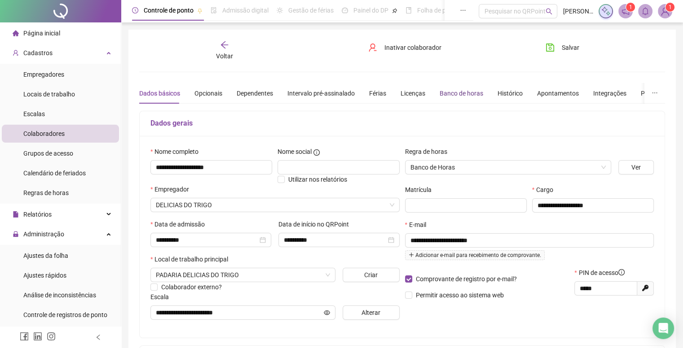
click at [449, 90] on div "Banco de horas" at bounding box center [461, 93] width 44 height 10
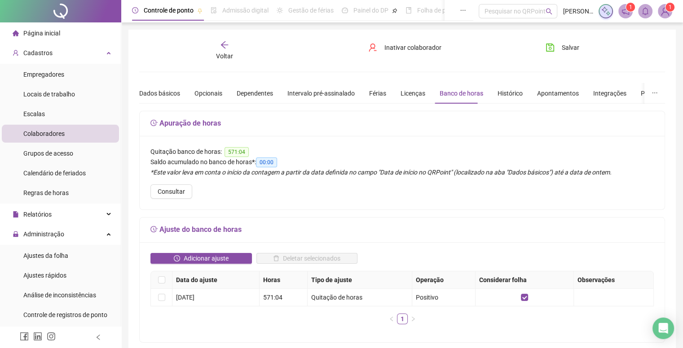
click at [237, 149] on span "571:04" at bounding box center [236, 152] width 24 height 10
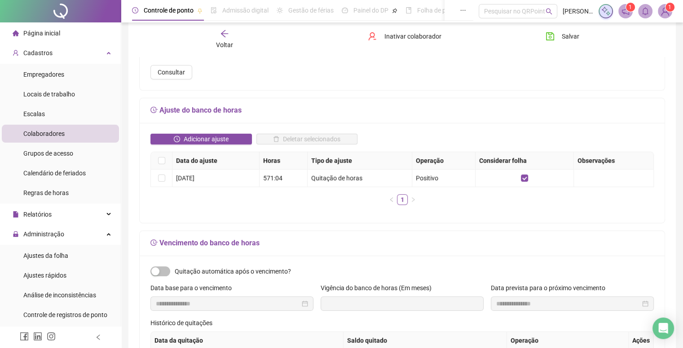
scroll to position [135, 0]
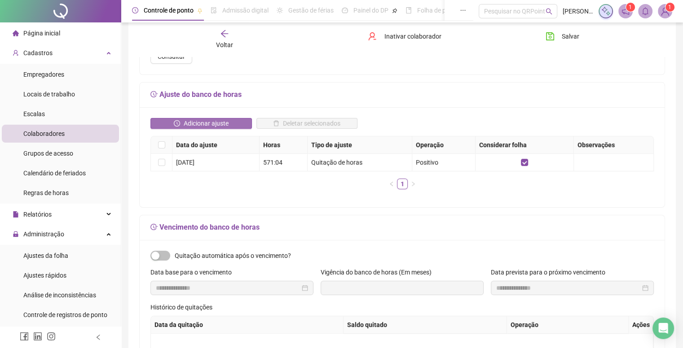
click at [193, 123] on span "Adicionar ajuste" at bounding box center [206, 123] width 45 height 10
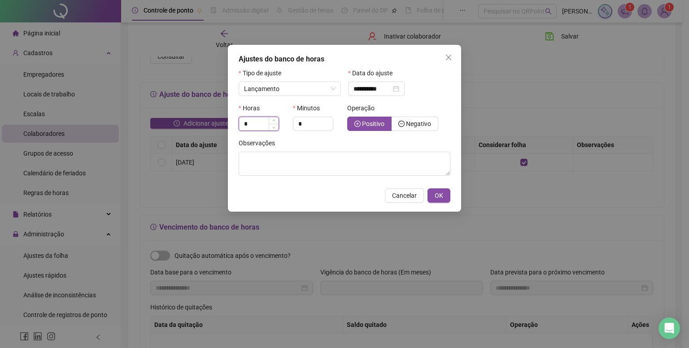
click at [259, 122] on input "*" at bounding box center [258, 123] width 39 height 13
type input "***"
click at [311, 126] on input "*" at bounding box center [313, 123] width 39 height 13
type input "*"
click at [446, 196] on button "OK" at bounding box center [439, 196] width 23 height 14
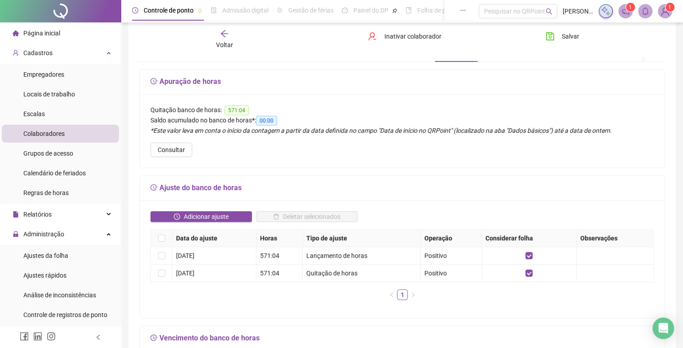
scroll to position [45, 0]
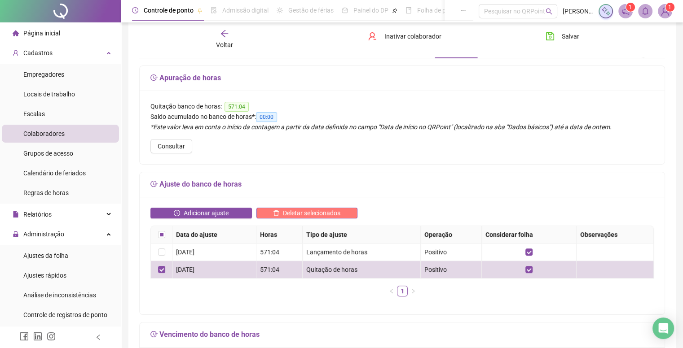
click at [316, 211] on span "Deletar selecionados" at bounding box center [311, 213] width 57 height 10
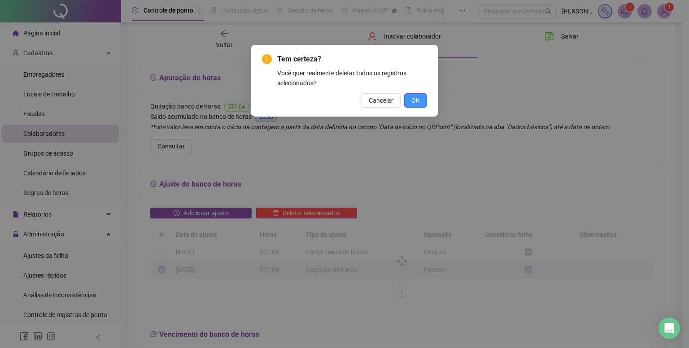
click at [418, 103] on span "OK" at bounding box center [416, 101] width 9 height 10
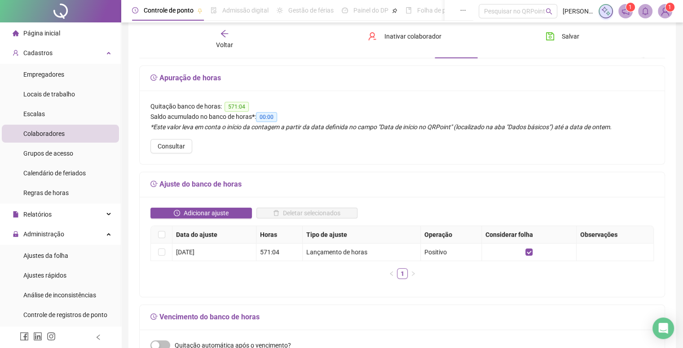
scroll to position [0, 0]
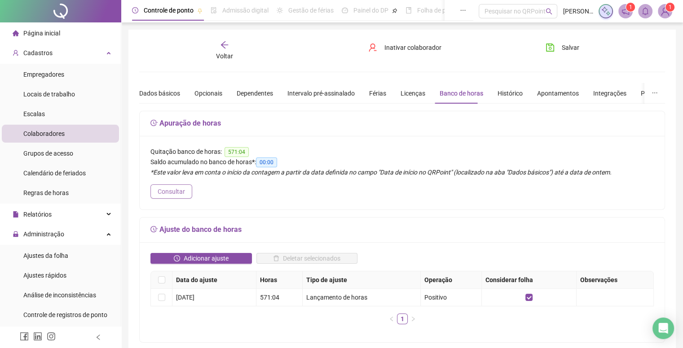
click at [183, 187] on span "Consultar" at bounding box center [171, 192] width 27 height 10
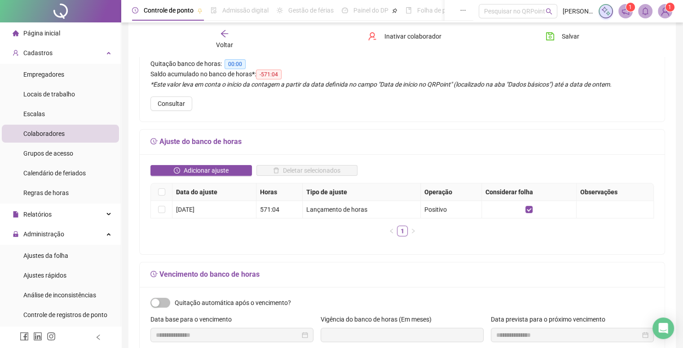
scroll to position [90, 0]
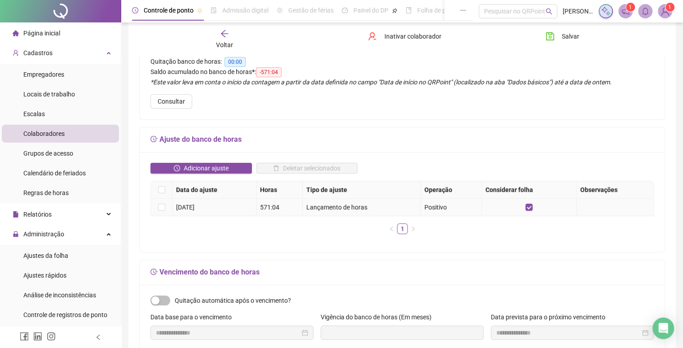
click at [165, 209] on td at bounding box center [162, 208] width 22 height 18
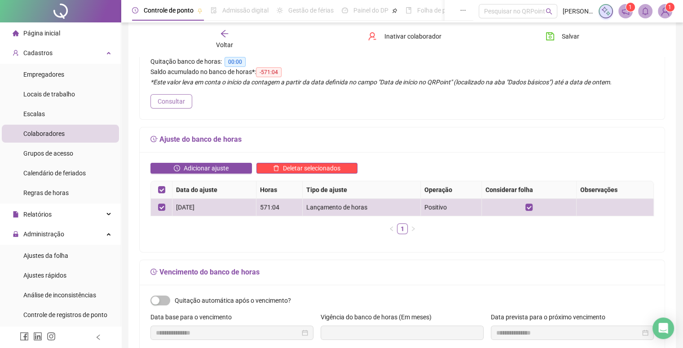
click at [175, 103] on span "Consultar" at bounding box center [171, 102] width 27 height 10
click at [320, 246] on div "Adicionar ajuste Deletar selecionados Data do ajuste Horas Tipo de ajuste Opera…" at bounding box center [402, 202] width 525 height 100
click at [285, 169] on span "Deletar selecionados" at bounding box center [311, 168] width 57 height 10
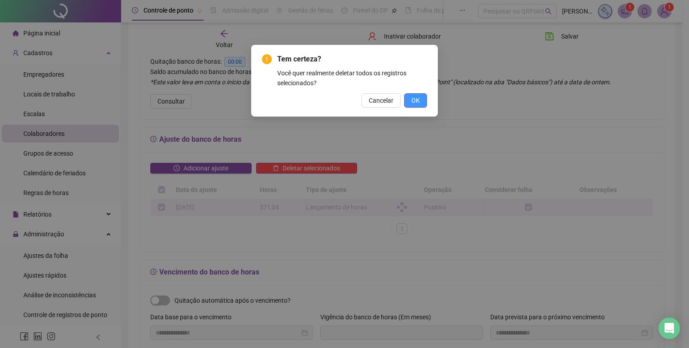
click at [415, 100] on span "OK" at bounding box center [416, 101] width 9 height 10
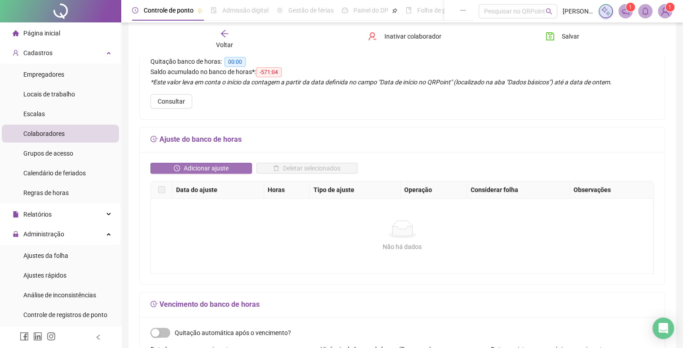
click at [204, 171] on span "Adicionar ajuste" at bounding box center [206, 168] width 45 height 10
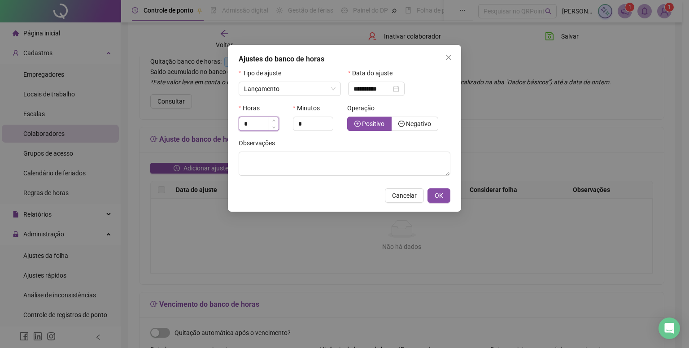
click at [256, 121] on input "*" at bounding box center [258, 123] width 39 height 13
click at [361, 88] on input "**********" at bounding box center [373, 89] width 38 height 10
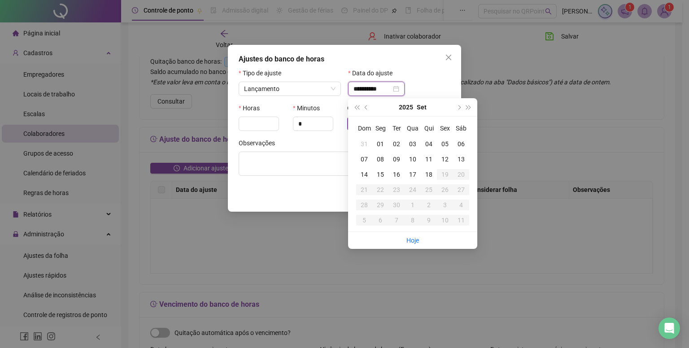
click at [361, 88] on input "**********" at bounding box center [373, 89] width 38 height 10
drag, startPoint x: 394, startPoint y: 90, endPoint x: 329, endPoint y: 76, distance: 66.2
click at [329, 76] on div "**********" at bounding box center [344, 85] width 219 height 35
type input "*"
type input "**********"
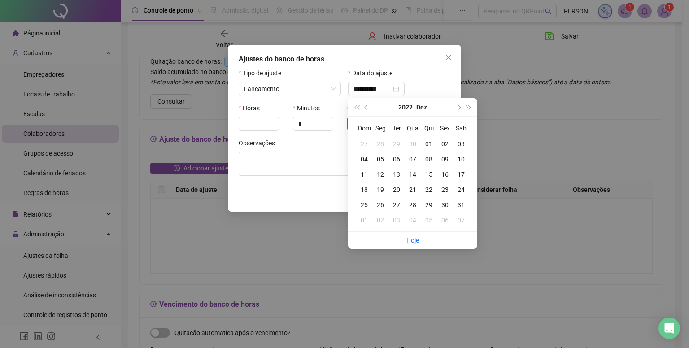
click at [331, 104] on div "Minutos" at bounding box center [317, 109] width 49 height 13
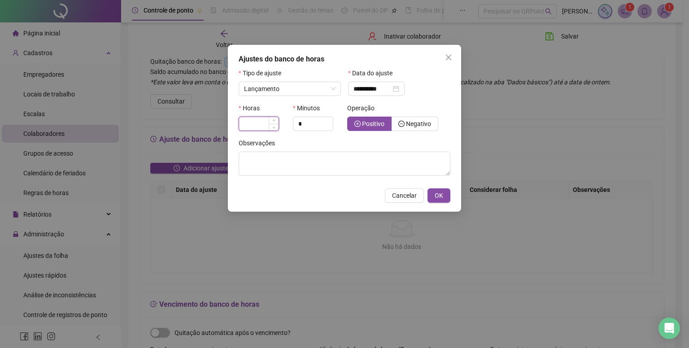
click at [266, 129] on input at bounding box center [258, 123] width 39 height 13
type input "***"
click at [320, 122] on input "*" at bounding box center [313, 123] width 39 height 13
type input "*"
click at [441, 192] on span "OK" at bounding box center [439, 196] width 9 height 10
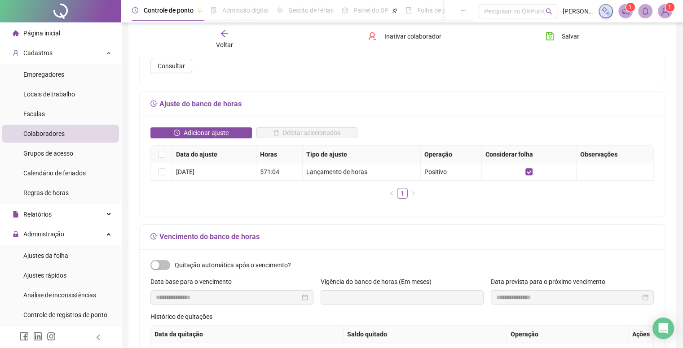
scroll to position [84, 0]
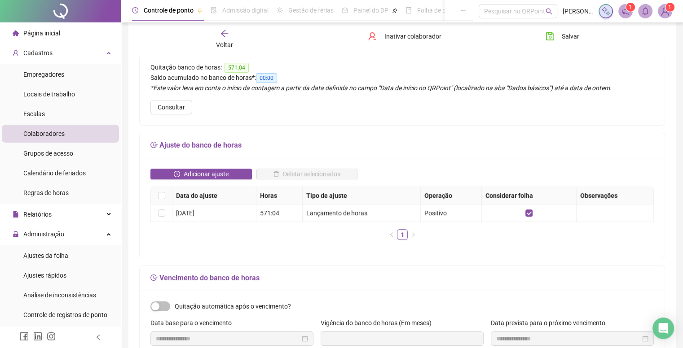
click at [237, 67] on span "571:04" at bounding box center [236, 68] width 24 height 10
click at [167, 112] on button "Consultar" at bounding box center [171, 107] width 42 height 14
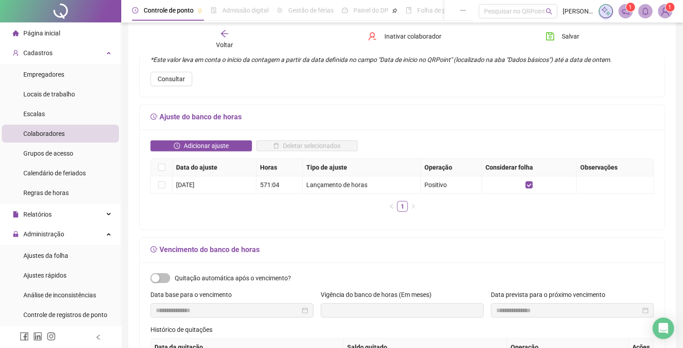
scroll to position [0, 0]
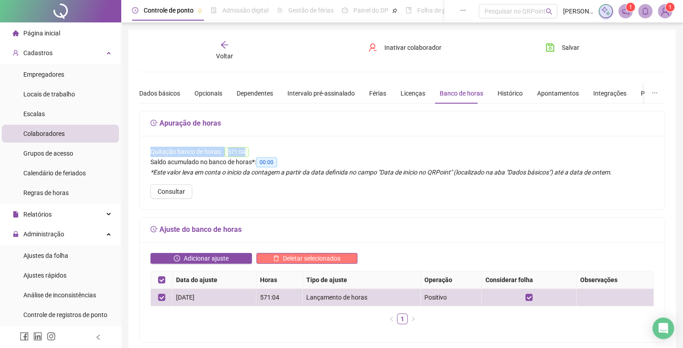
click at [291, 254] on span "Deletar selecionados" at bounding box center [311, 259] width 57 height 10
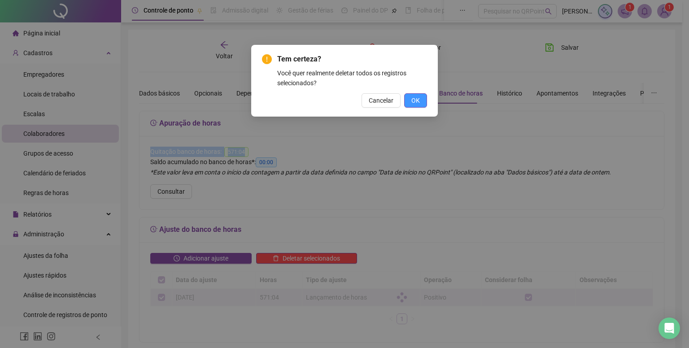
click at [408, 97] on button "OK" at bounding box center [415, 100] width 23 height 14
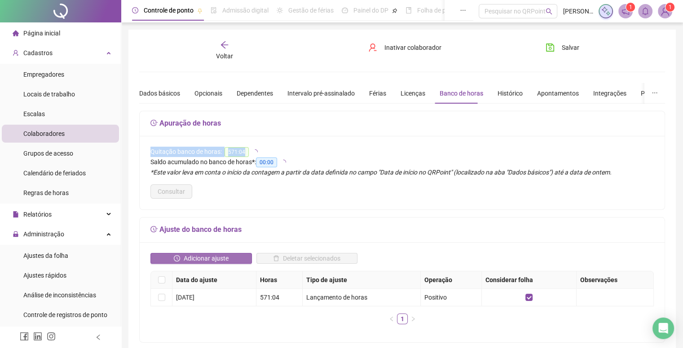
click at [208, 260] on span "Adicionar ajuste" at bounding box center [206, 259] width 45 height 10
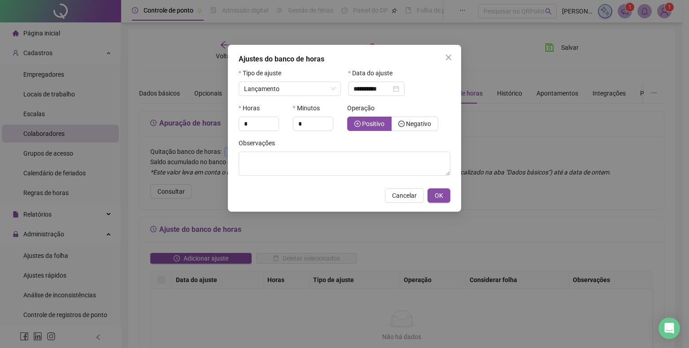
click at [317, 81] on div "Tipo de ajuste" at bounding box center [290, 74] width 102 height 13
click at [314, 92] on span "Lançamento" at bounding box center [290, 88] width 92 height 13
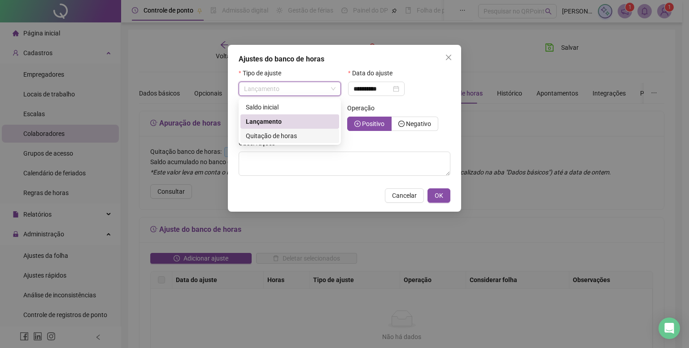
click at [281, 135] on span "Quitação de horas" at bounding box center [271, 135] width 51 height 7
type input "**********"
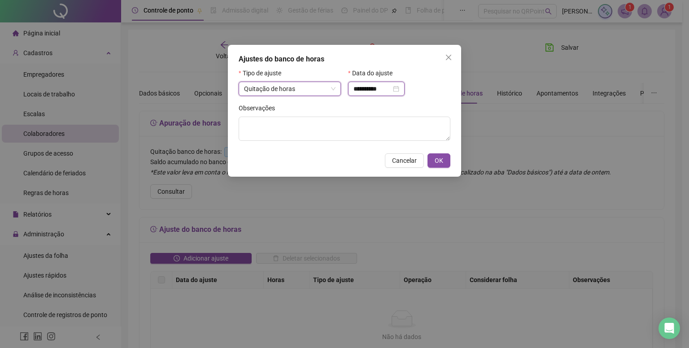
click at [373, 91] on input "**********" at bounding box center [373, 89] width 38 height 10
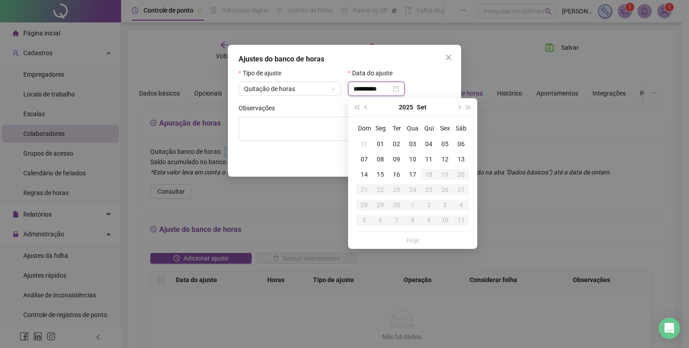
drag, startPoint x: 383, startPoint y: 93, endPoint x: 357, endPoint y: 92, distance: 26.0
click at [357, 92] on input "**********" at bounding box center [373, 89] width 38 height 10
drag, startPoint x: 388, startPoint y: 93, endPoint x: 329, endPoint y: 93, distance: 59.2
click at [329, 93] on div "**********" at bounding box center [344, 85] width 219 height 35
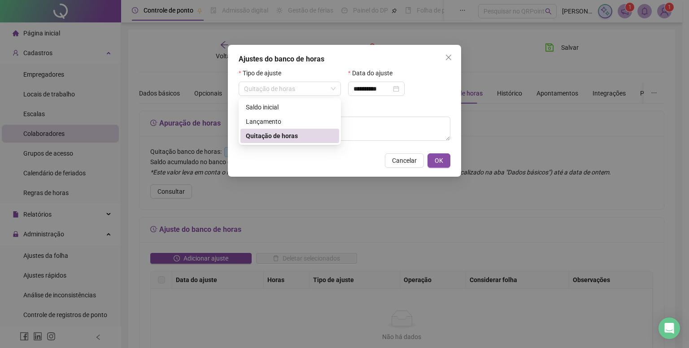
type input "**********"
drag, startPoint x: 329, startPoint y: 93, endPoint x: 232, endPoint y: 162, distance: 119.1
click at [226, 167] on div "**********" at bounding box center [344, 174] width 689 height 348
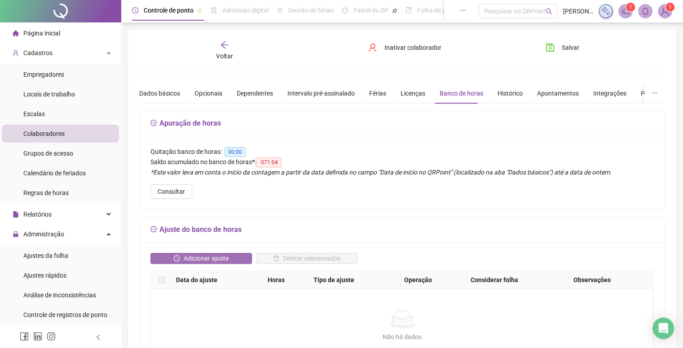
click at [203, 255] on span "Adicionar ajuste" at bounding box center [206, 259] width 45 height 10
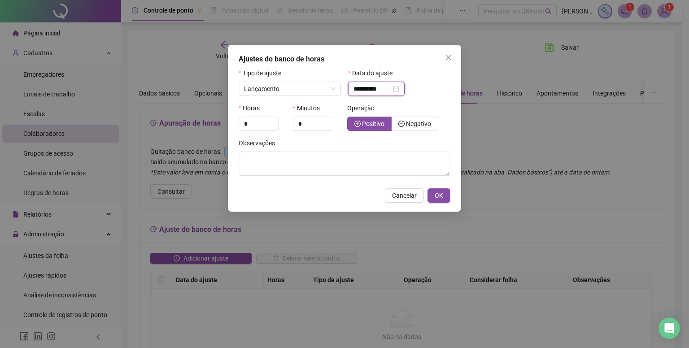
drag, startPoint x: 392, startPoint y: 92, endPoint x: 351, endPoint y: 94, distance: 41.4
click at [351, 94] on div "**********" at bounding box center [376, 89] width 57 height 14
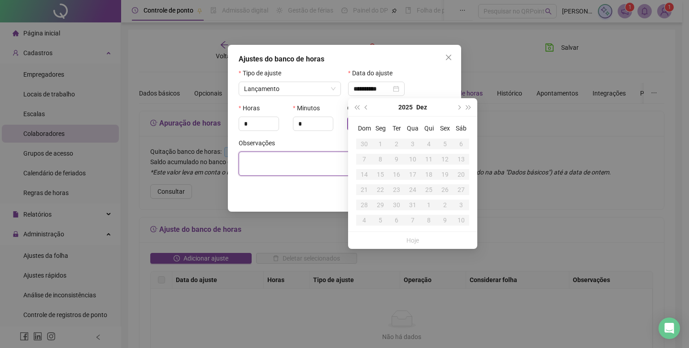
type input "**********"
click at [339, 155] on textarea at bounding box center [345, 164] width 212 height 24
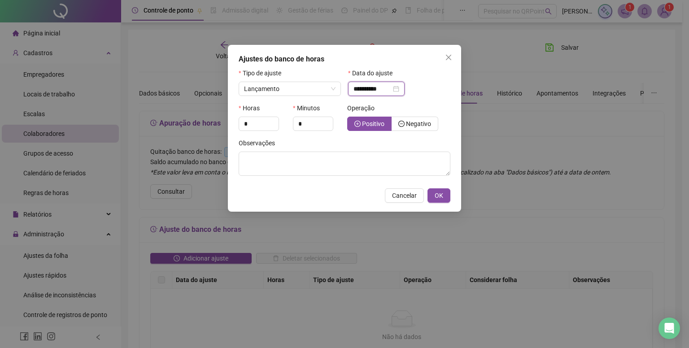
drag, startPoint x: 388, startPoint y: 87, endPoint x: 359, endPoint y: 87, distance: 29.2
click at [359, 87] on input "**********" at bounding box center [373, 89] width 38 height 10
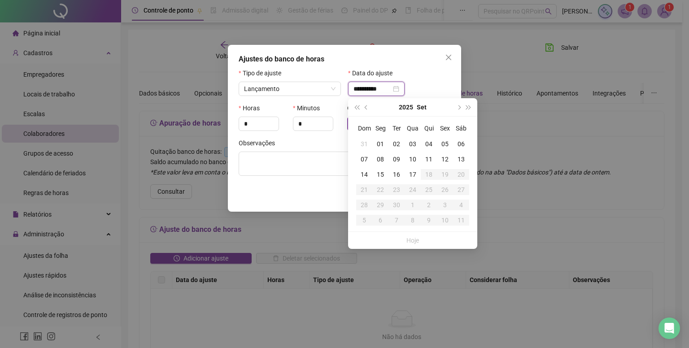
click at [399, 93] on div "**********" at bounding box center [377, 89] width 46 height 10
click at [283, 132] on div "Horas *" at bounding box center [263, 120] width 54 height 35
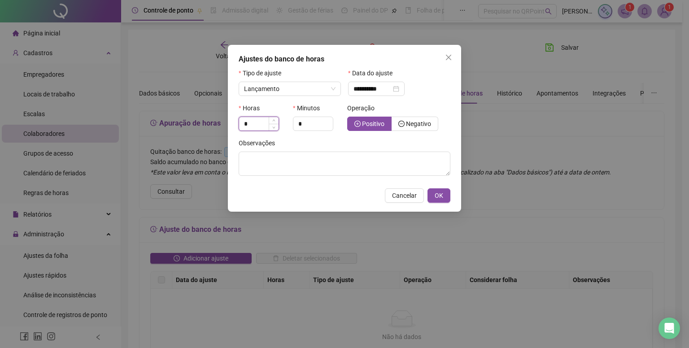
click at [255, 126] on input "*" at bounding box center [258, 123] width 39 height 13
click at [391, 93] on input "**********" at bounding box center [373, 89] width 38 height 10
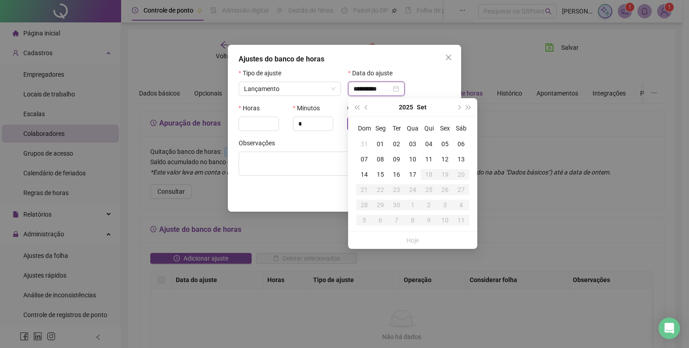
drag, startPoint x: 372, startPoint y: 93, endPoint x: 351, endPoint y: 93, distance: 20.2
click at [351, 93] on div "**********" at bounding box center [376, 89] width 57 height 14
click at [312, 171] on textarea at bounding box center [345, 164] width 212 height 24
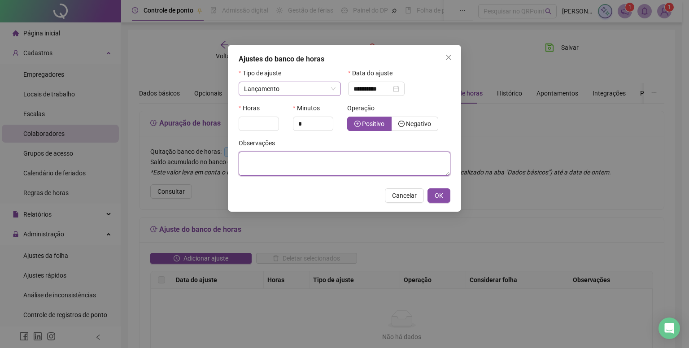
click at [297, 94] on span "Lançamento" at bounding box center [290, 88] width 92 height 13
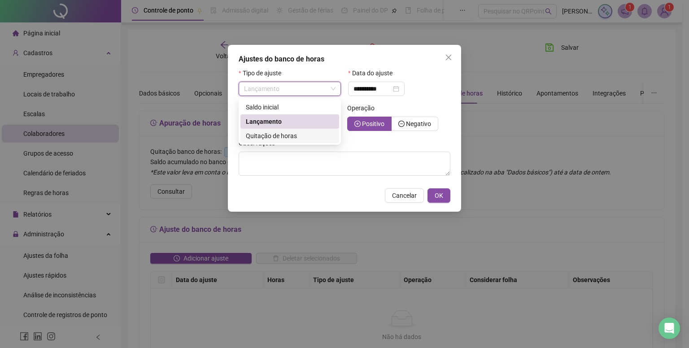
click at [264, 141] on div "Quitação de horas" at bounding box center [290, 136] width 99 height 14
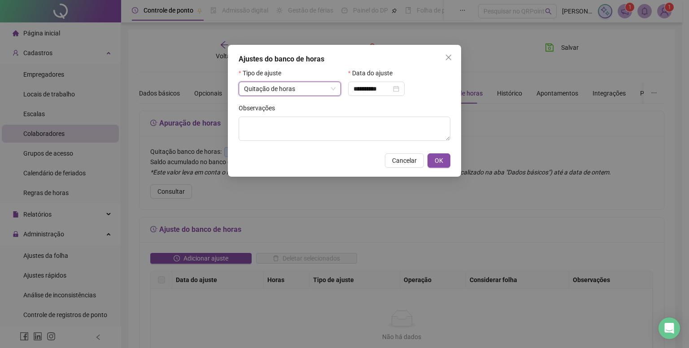
click at [293, 95] on span "Quitação de horas" at bounding box center [290, 88] width 92 height 13
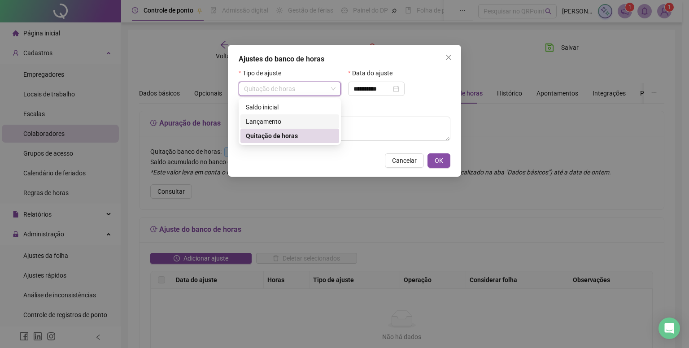
click at [277, 117] on div "Lançamento" at bounding box center [290, 122] width 88 height 10
type input "**********"
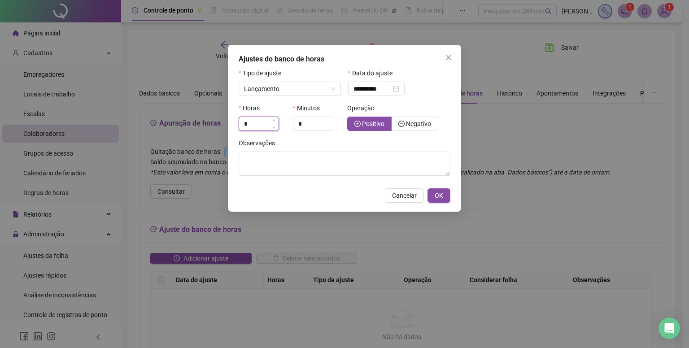
click at [265, 122] on input "*" at bounding box center [258, 123] width 39 height 13
type input "***"
click at [320, 126] on input "*" at bounding box center [313, 123] width 39 height 13
type input "*"
click at [450, 192] on button "OK" at bounding box center [439, 196] width 23 height 14
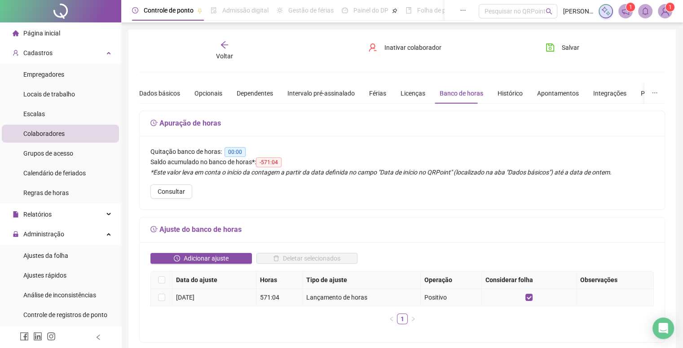
click at [170, 297] on td at bounding box center [162, 298] width 22 height 18
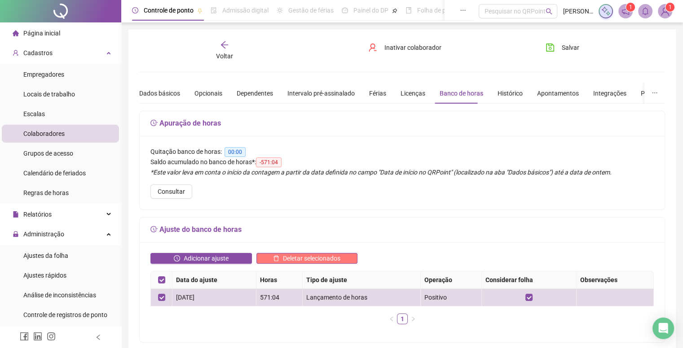
click at [296, 254] on span "Deletar selecionados" at bounding box center [311, 259] width 57 height 10
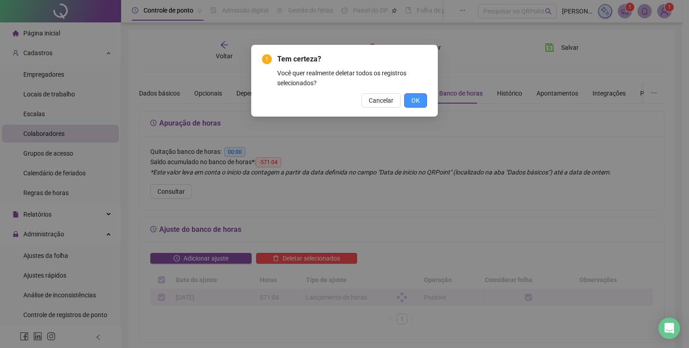
click at [413, 101] on span "OK" at bounding box center [416, 101] width 9 height 10
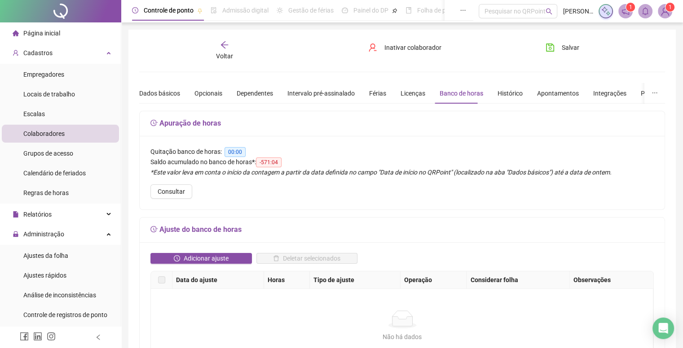
click at [664, 9] on img at bounding box center [664, 10] width 13 height 13
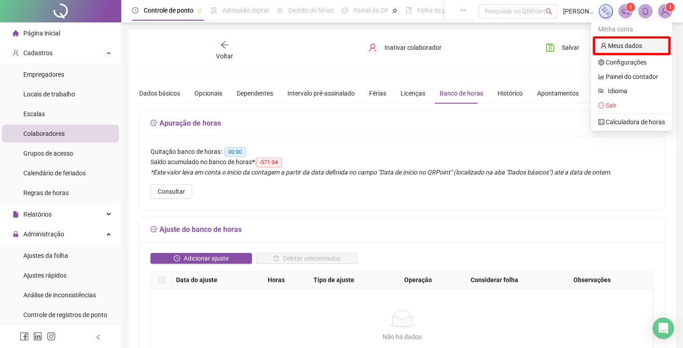
click at [616, 49] on link "Meus dados" at bounding box center [621, 45] width 42 height 7
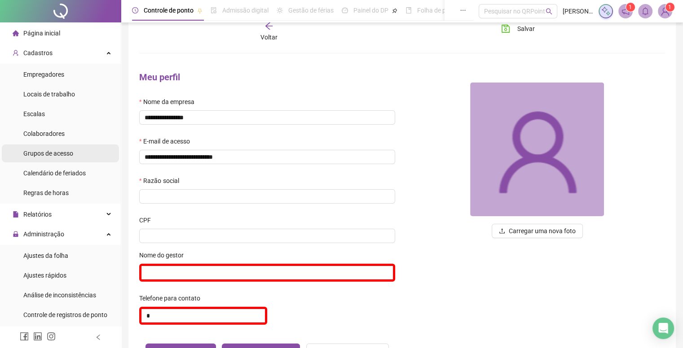
scroll to position [45, 0]
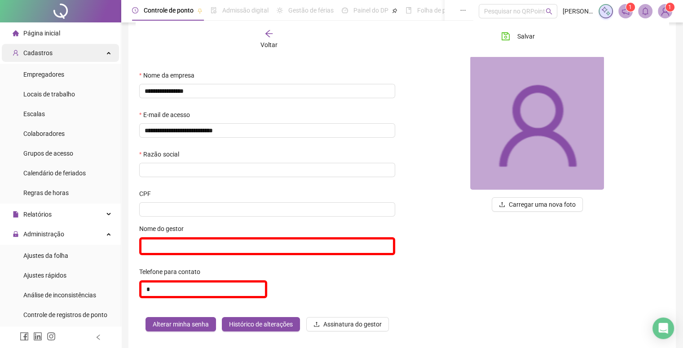
click at [83, 57] on div "Cadastros" at bounding box center [60, 53] width 117 height 18
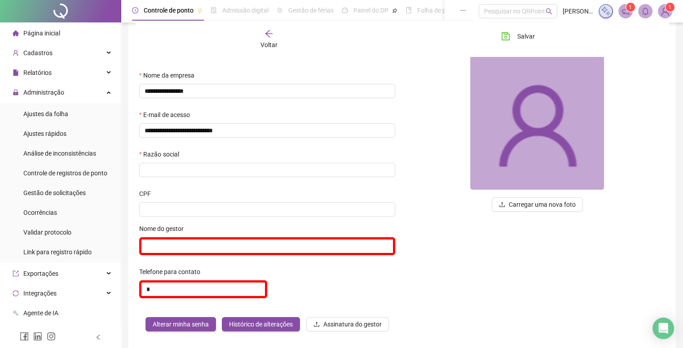
click at [507, 241] on div "Carregar uma nova foto" at bounding box center [537, 188] width 270 height 301
click at [79, 55] on div "Cadastros" at bounding box center [60, 53] width 117 height 18
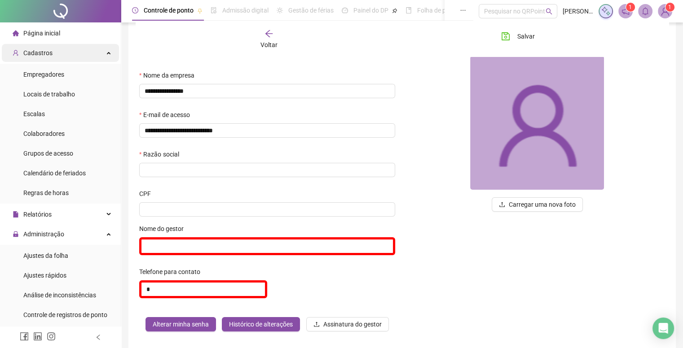
click at [79, 55] on div "Cadastros" at bounding box center [60, 53] width 117 height 18
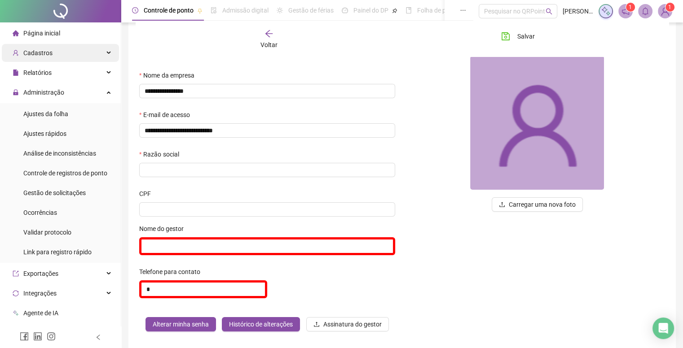
click at [79, 55] on div "Cadastros" at bounding box center [60, 53] width 117 height 18
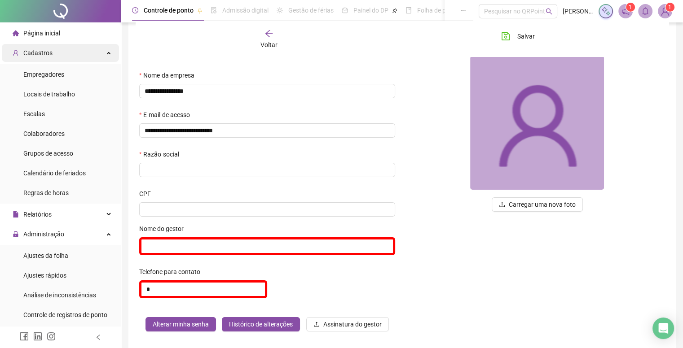
click at [79, 55] on div "Cadastros" at bounding box center [60, 53] width 117 height 18
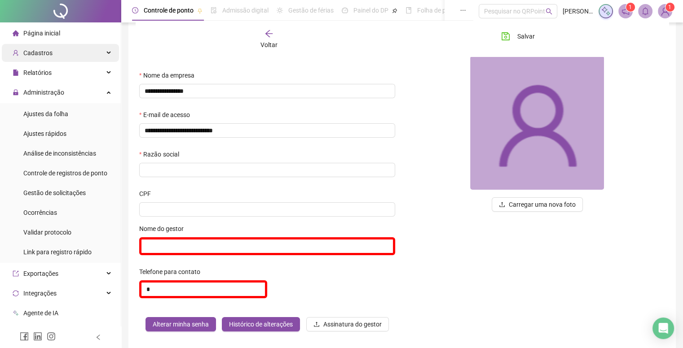
click at [79, 55] on div "Cadastros" at bounding box center [60, 53] width 117 height 18
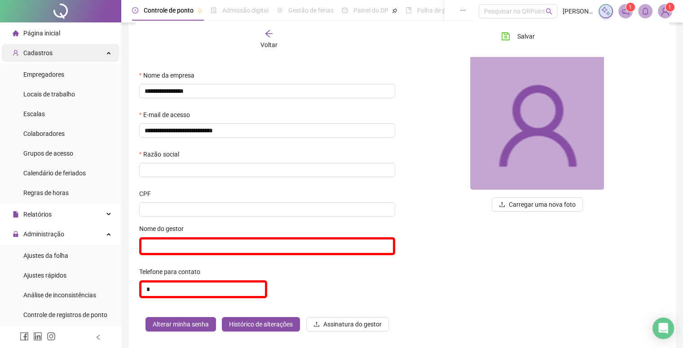
click at [75, 53] on div "Cadastros" at bounding box center [60, 53] width 117 height 18
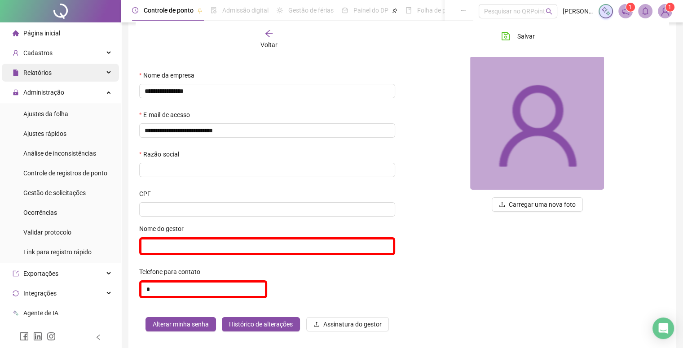
click at [38, 72] on span "Relatórios" at bounding box center [37, 72] width 28 height 7
click at [61, 41] on li "Página inicial" at bounding box center [60, 33] width 117 height 18
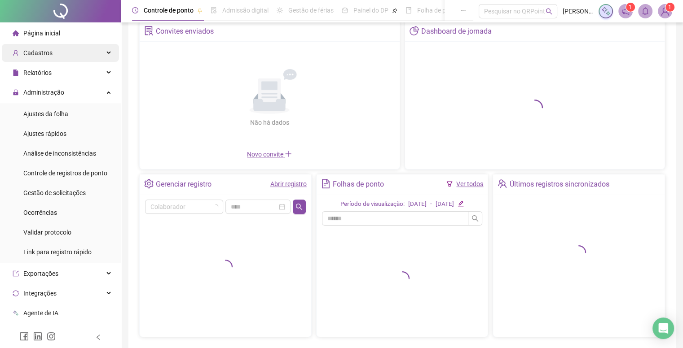
click at [54, 55] on div "Cadastros" at bounding box center [60, 53] width 117 height 18
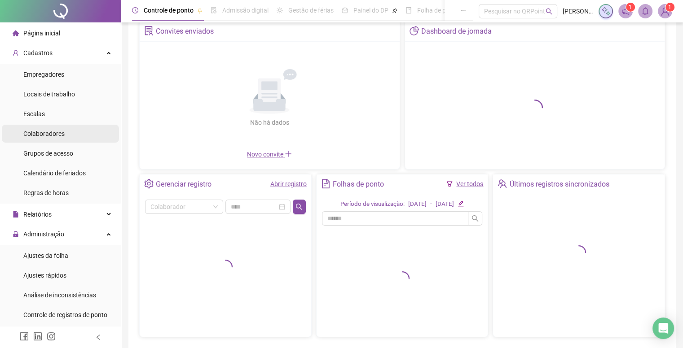
click at [44, 130] on span "Colaboradores" at bounding box center [43, 133] width 41 height 7
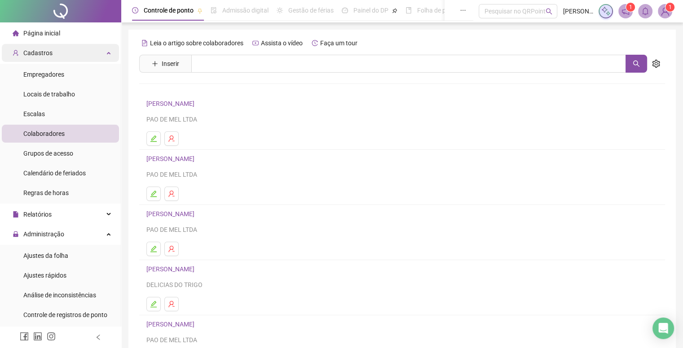
click at [35, 58] on span "Cadastros" at bounding box center [33, 53] width 40 height 18
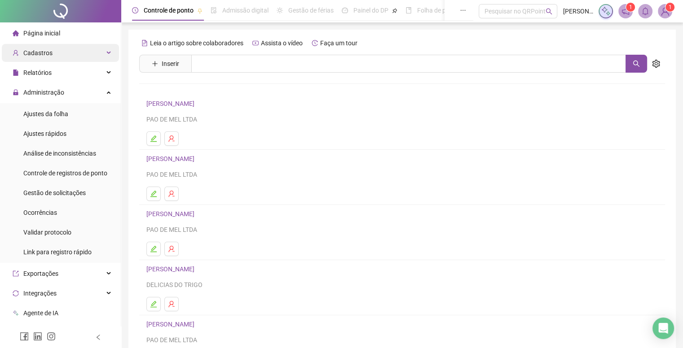
click at [61, 61] on div "Cadastros" at bounding box center [60, 53] width 117 height 18
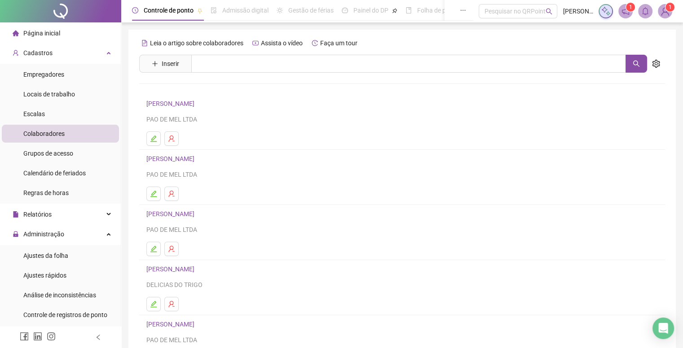
click at [62, 132] on span "Colaboradores" at bounding box center [43, 133] width 41 height 7
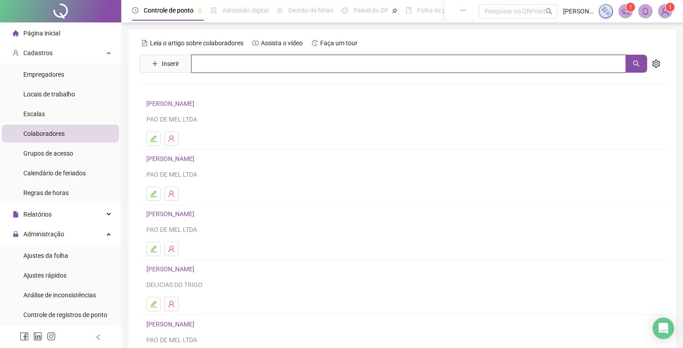
click at [210, 71] on input "text" at bounding box center [408, 64] width 434 height 18
type input "*******"
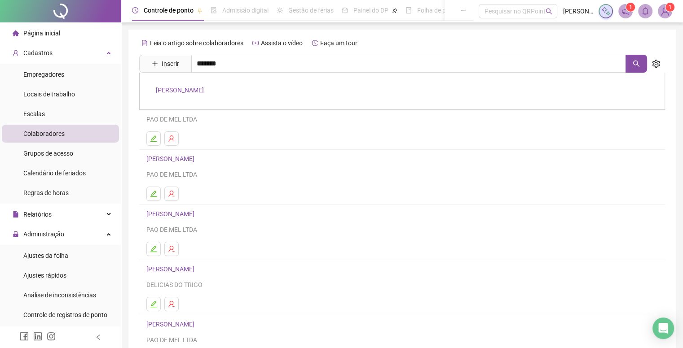
click at [201, 87] on link "[PERSON_NAME]" at bounding box center [180, 90] width 48 height 7
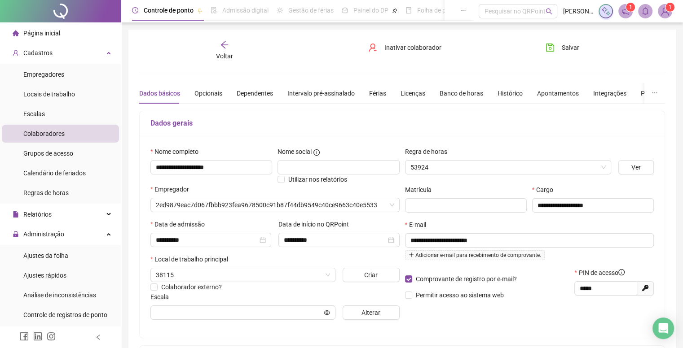
type input "**********"
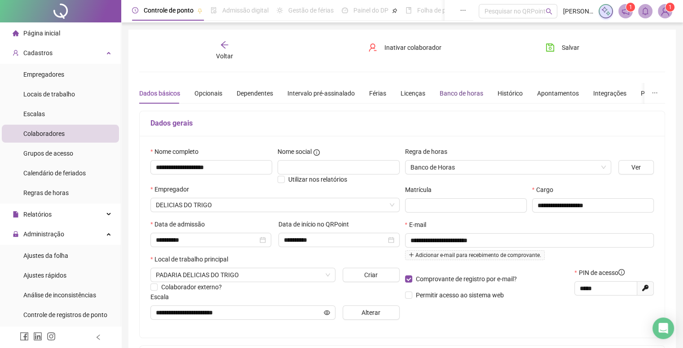
click at [453, 92] on div "Banco de horas" at bounding box center [461, 93] width 44 height 10
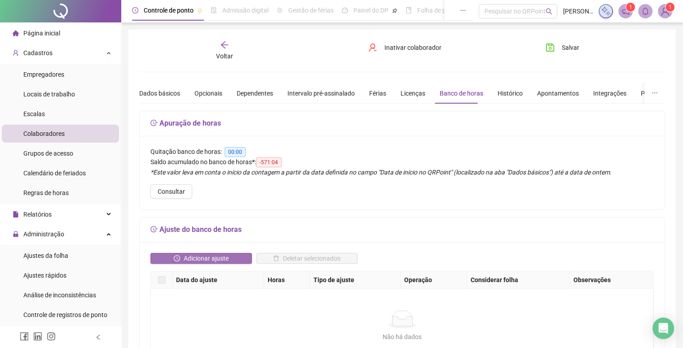
click at [193, 257] on span "Adicionar ajuste" at bounding box center [206, 259] width 45 height 10
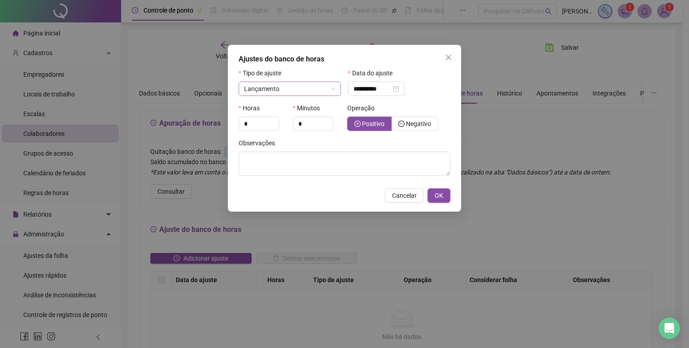
click at [309, 88] on span "Lançamento" at bounding box center [290, 88] width 92 height 13
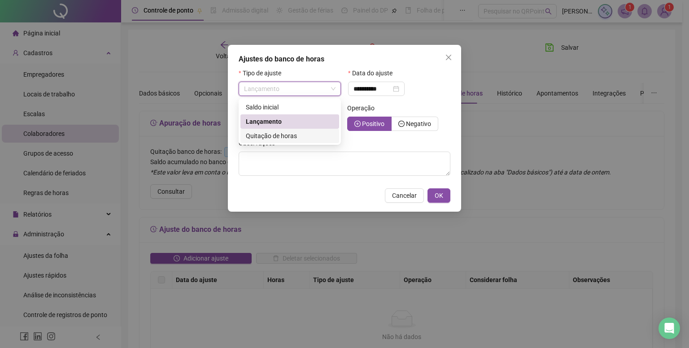
click at [269, 139] on span "Quitação de horas" at bounding box center [271, 135] width 51 height 7
type input "**********"
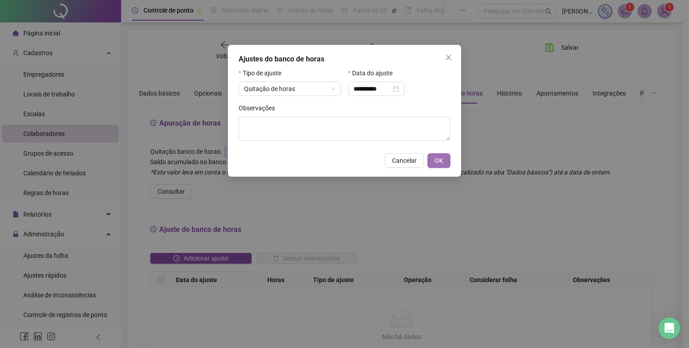
click at [437, 162] on span "OK" at bounding box center [439, 161] width 9 height 10
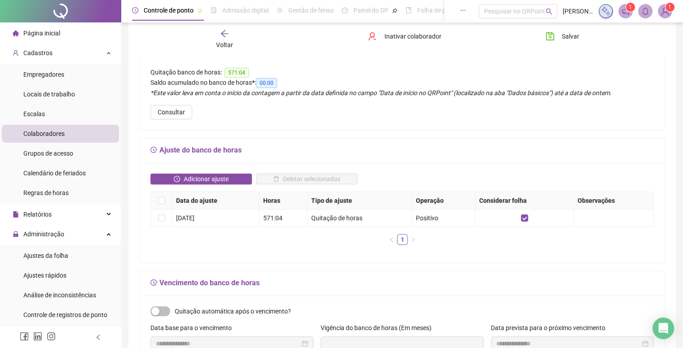
scroll to position [90, 0]
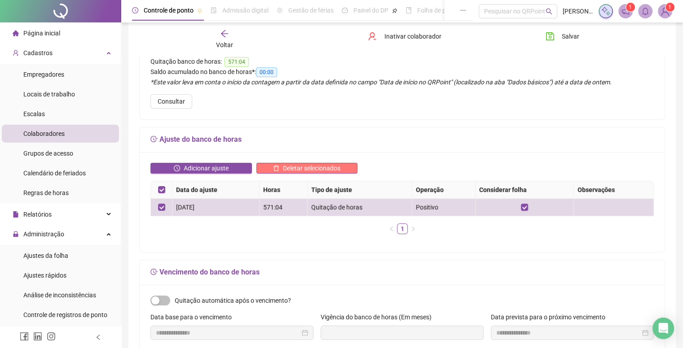
click at [284, 168] on span "Deletar selecionados" at bounding box center [311, 168] width 57 height 10
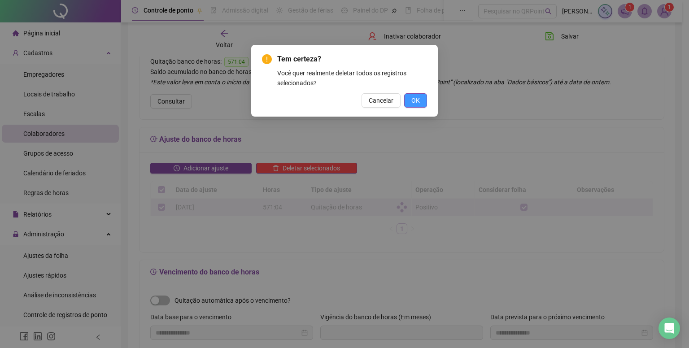
click at [422, 105] on button "OK" at bounding box center [415, 100] width 23 height 14
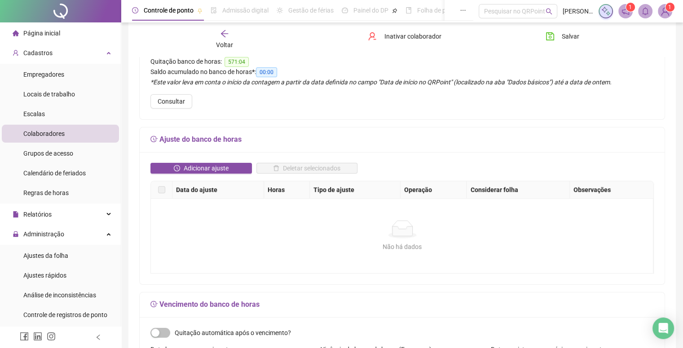
scroll to position [0, 0]
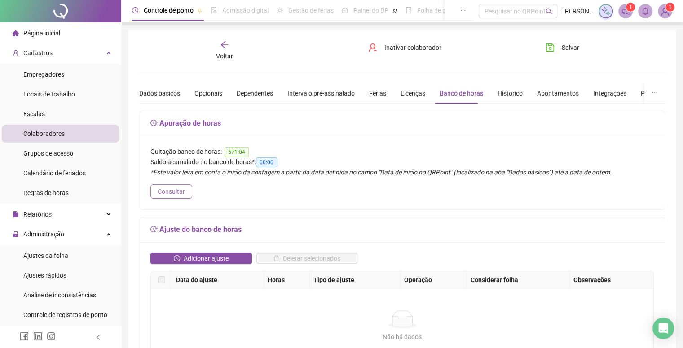
click at [169, 194] on span "Consultar" at bounding box center [171, 192] width 27 height 10
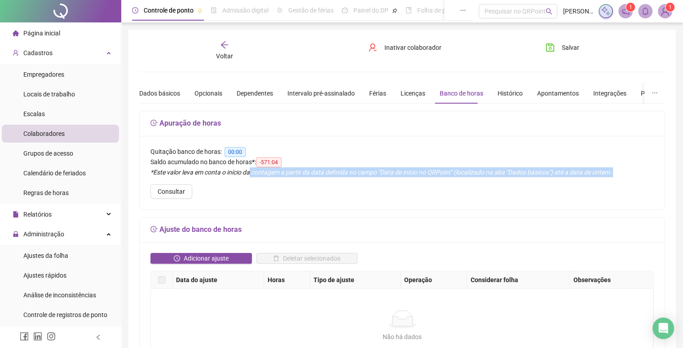
drag, startPoint x: 248, startPoint y: 173, endPoint x: 258, endPoint y: 177, distance: 11.3
click at [258, 177] on div "Quitação banco de horas: 00:00 Saldo acumulado no banco de horas * : -571:04 *E…" at bounding box center [402, 173] width 525 height 74
click at [257, 191] on div "Quitação banco de horas: 00:00 Saldo acumulado no banco de horas * : -571:04 *E…" at bounding box center [402, 173] width 525 height 74
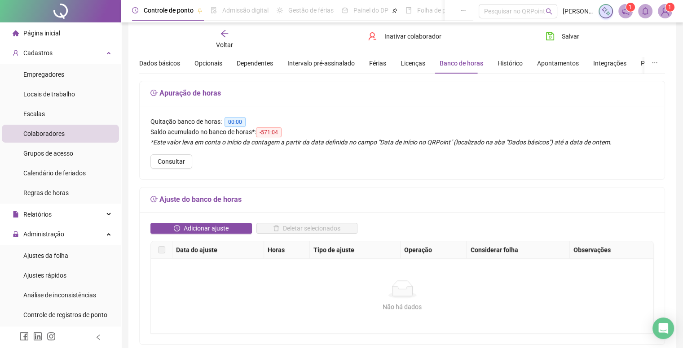
scroll to position [45, 0]
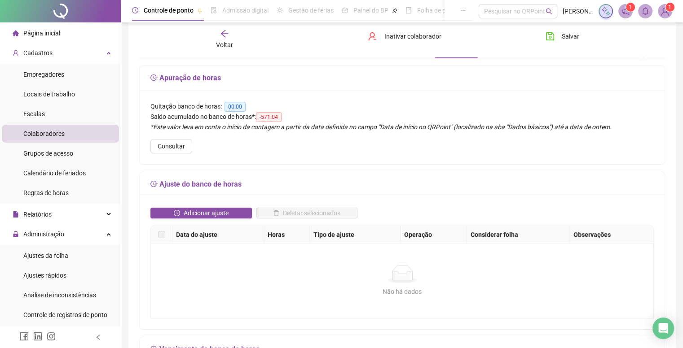
click at [213, 206] on div "Adicionar ajuste Deletar selecionados Data do ajuste Horas Tipo de ajuste Opera…" at bounding box center [402, 263] width 525 height 132
click at [213, 209] on span "Adicionar ajuste" at bounding box center [206, 213] width 45 height 10
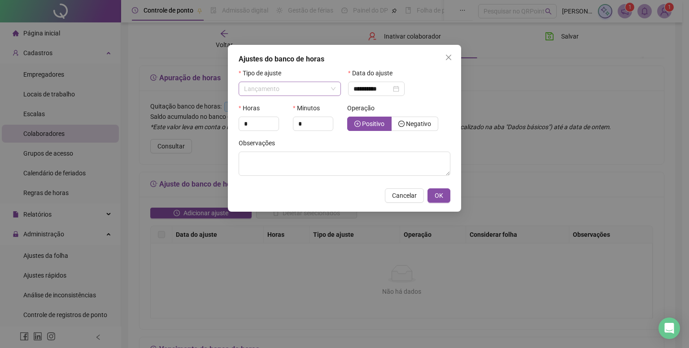
click at [299, 94] on span "Lançamento" at bounding box center [290, 88] width 92 height 13
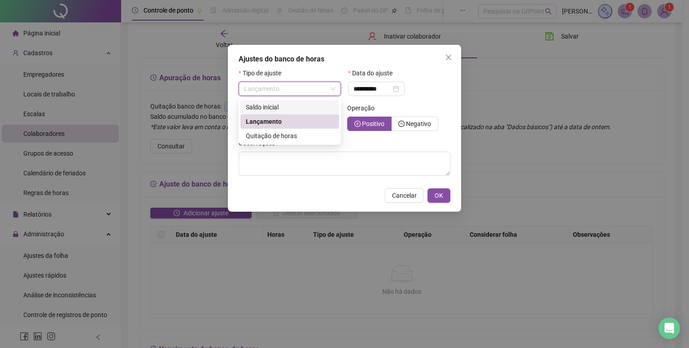
click at [274, 107] on span "Saldo inicial" at bounding box center [262, 107] width 33 height 7
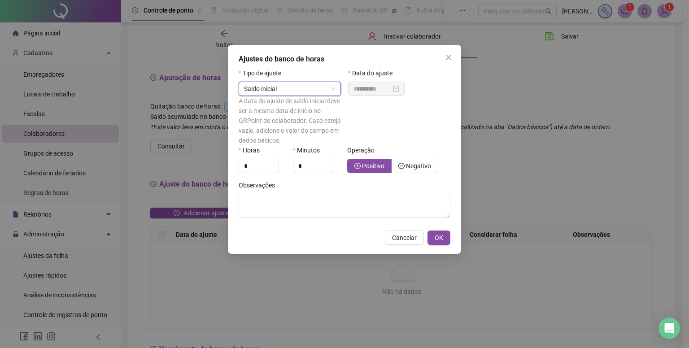
click at [311, 89] on span "Saldo inicial" at bounding box center [290, 88] width 92 height 13
click at [274, 118] on span "Lançamento" at bounding box center [263, 121] width 35 height 7
type input "**********"
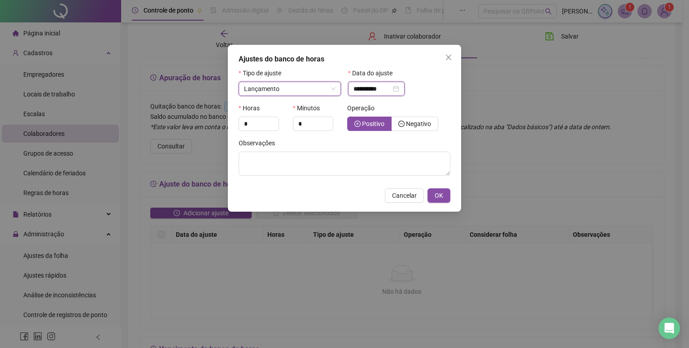
click at [381, 93] on input "**********" at bounding box center [373, 89] width 38 height 10
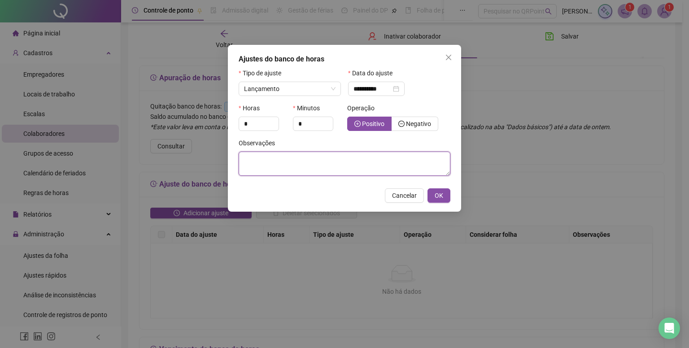
click at [305, 166] on textarea at bounding box center [345, 164] width 212 height 24
click at [420, 195] on button "Cancelar" at bounding box center [404, 196] width 39 height 14
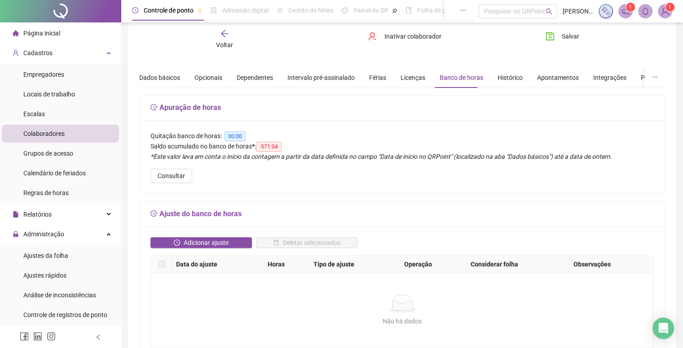
scroll to position [0, 0]
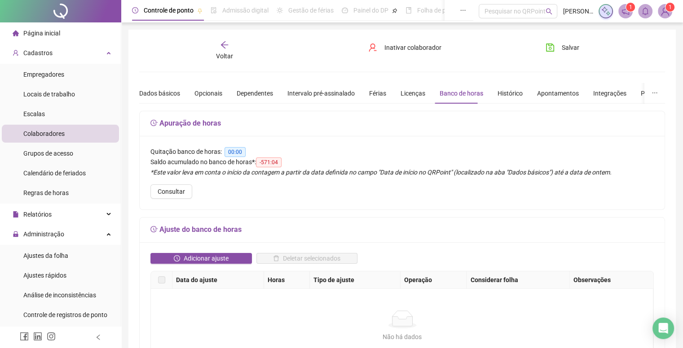
click at [167, 307] on div "Não há dados Não há dados" at bounding box center [401, 326] width 503 height 75
click at [361, 119] on h5 "Apuração de horas" at bounding box center [401, 123] width 503 height 11
click at [236, 53] on div "Voltar" at bounding box center [225, 50] width 82 height 21
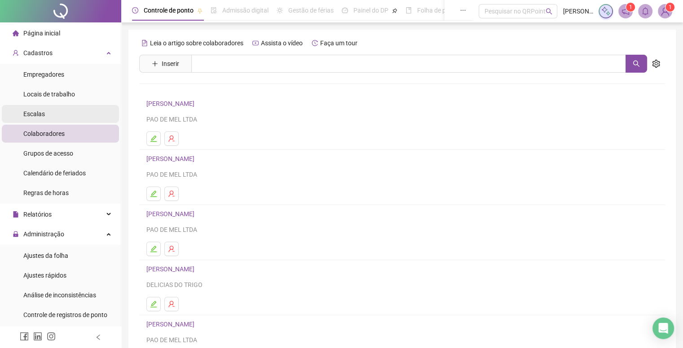
click at [48, 122] on li "Escalas" at bounding box center [60, 114] width 117 height 18
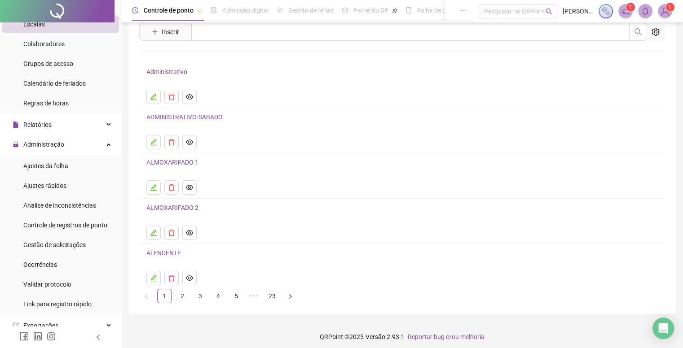
scroll to position [36, 0]
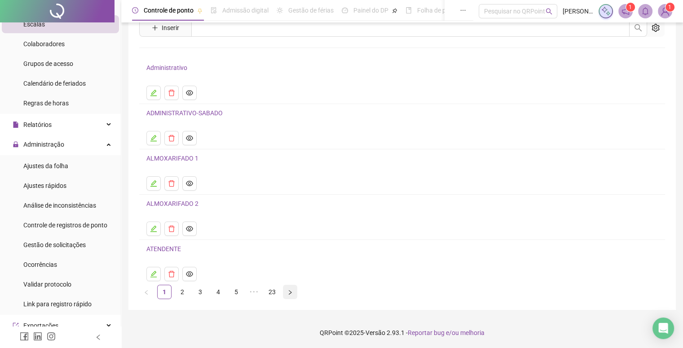
click at [290, 291] on icon "right" at bounding box center [290, 292] width 3 height 4
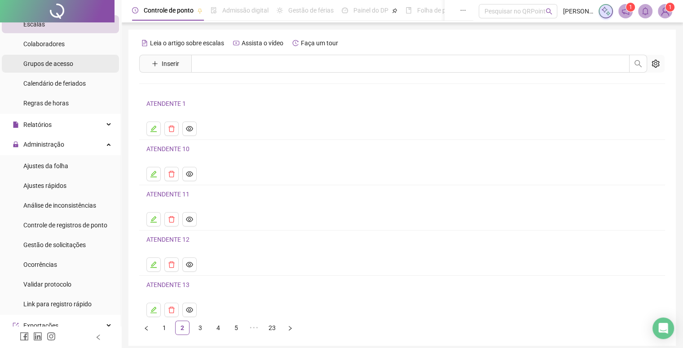
scroll to position [0, 0]
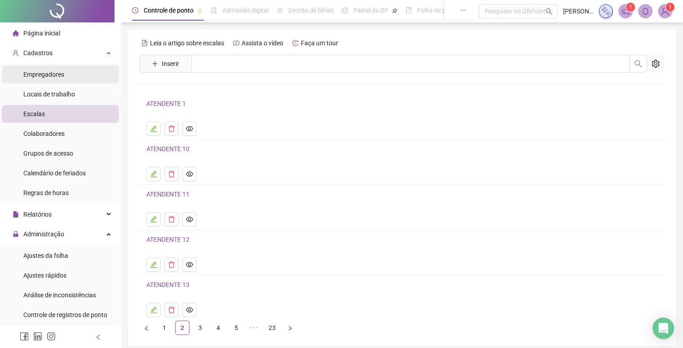
click at [39, 68] on div "Empregadores" at bounding box center [43, 75] width 41 height 18
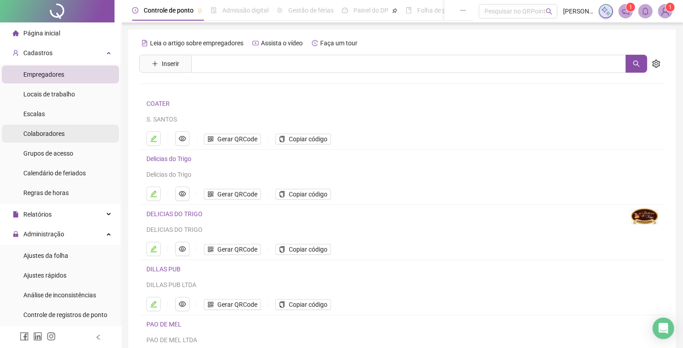
click at [56, 136] on span "Colaboradores" at bounding box center [43, 133] width 41 height 7
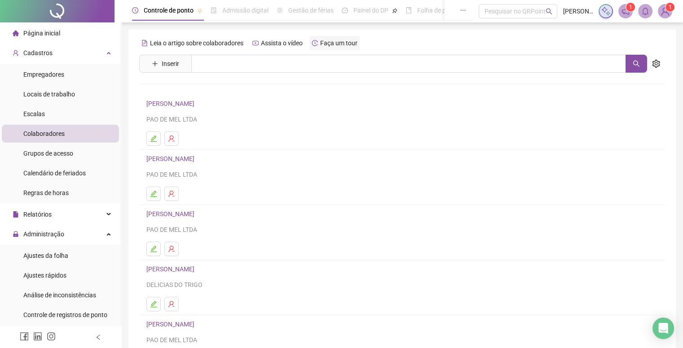
click at [324, 42] on span "Faça um tour" at bounding box center [338, 42] width 37 height 7
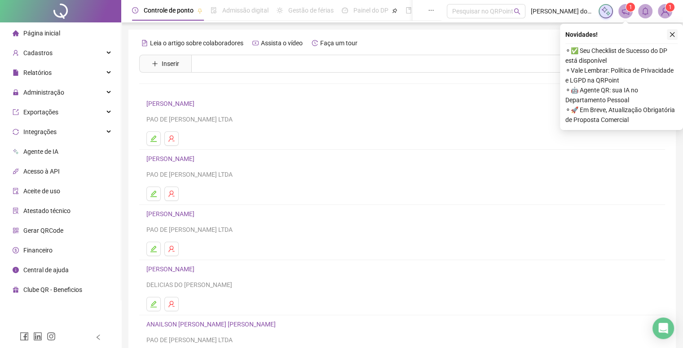
click at [671, 35] on icon "close" at bounding box center [672, 34] width 5 height 5
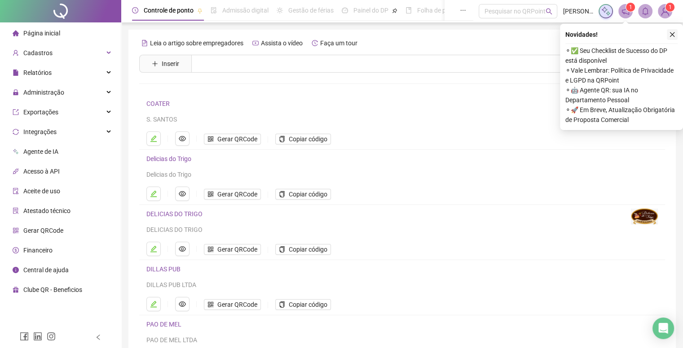
click at [671, 37] on icon "close" at bounding box center [672, 34] width 6 height 6
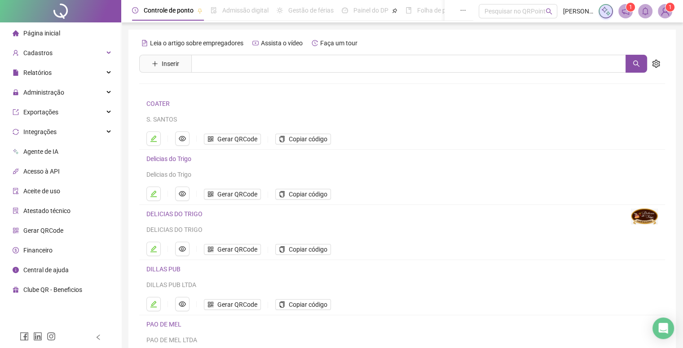
click at [242, 15] on div "Admissão digital" at bounding box center [245, 10] width 46 height 10
click at [312, 8] on span "Gestão de férias" at bounding box center [310, 10] width 45 height 7
click at [355, 13] on span "Painel do DP" at bounding box center [370, 10] width 35 height 7
click at [402, 15] on div "Controle de ponto Admissão digital Gestão de férias Painel do DP Folha de pagam…" at bounding box center [303, 10] width 342 height 21
drag, startPoint x: 413, startPoint y: 11, endPoint x: 343, endPoint y: 12, distance: 70.0
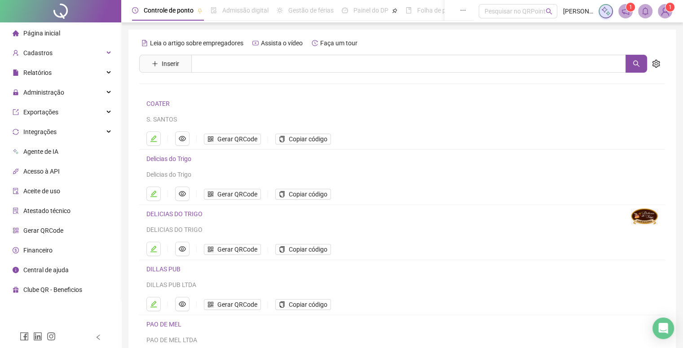
click at [344, 12] on div "Controle de ponto Admissão digital Gestão de férias Painel do DP Folha de pagam…" at bounding box center [303, 10] width 342 height 21
drag, startPoint x: 348, startPoint y: 13, endPoint x: 323, endPoint y: 14, distance: 25.2
click at [323, 14] on div "Controle de ponto Admissão digital Gestão de férias Painel do DP Folha de pagam…" at bounding box center [303, 10] width 342 height 21
click at [643, 215] on img at bounding box center [644, 217] width 27 height 16
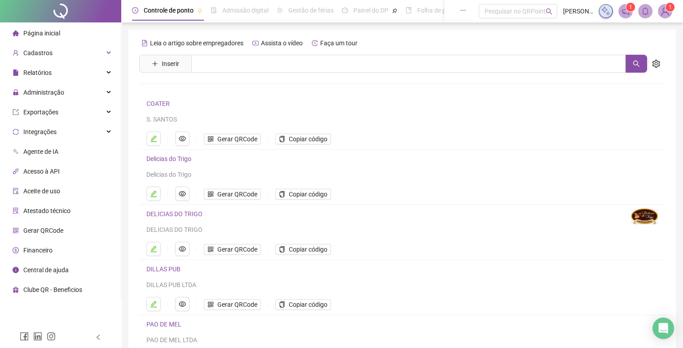
click at [643, 215] on img at bounding box center [644, 217] width 27 height 16
click at [34, 34] on span "Página inicial" at bounding box center [41, 33] width 37 height 7
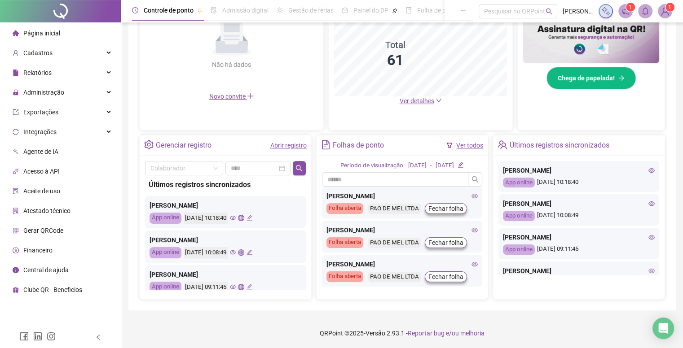
scroll to position [190, 0]
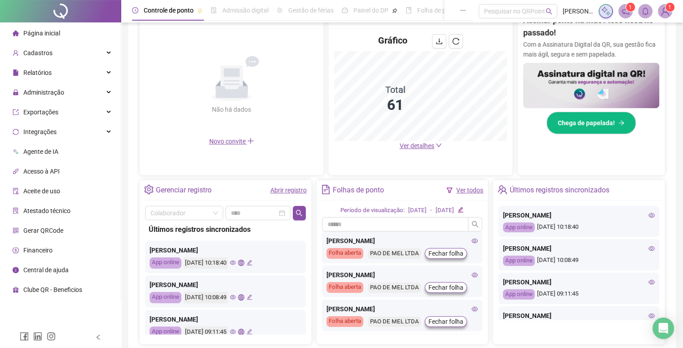
click at [418, 193] on div "Folhas de ponto Ver todos" at bounding box center [401, 190] width 171 height 20
drag, startPoint x: 418, startPoint y: 193, endPoint x: 465, endPoint y: 149, distance: 63.8
click at [417, 192] on div "Folhas de ponto Ver todos" at bounding box center [401, 190] width 171 height 20
